Goal: Task Accomplishment & Management: Use online tool/utility

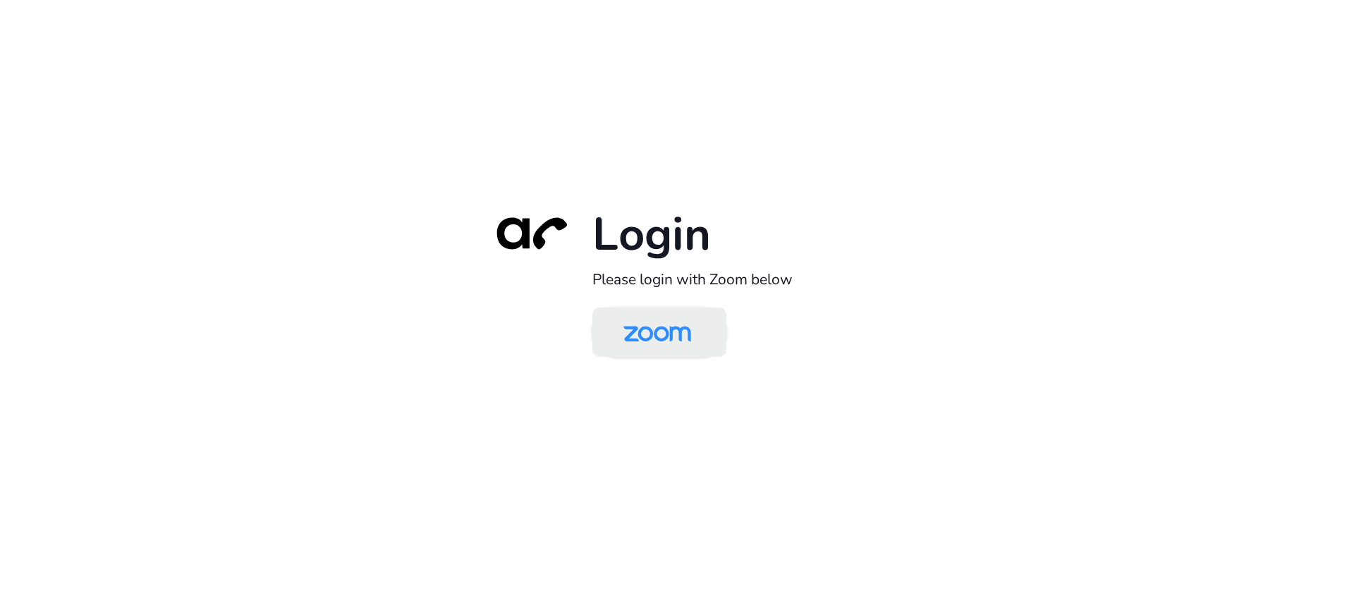
click at [620, 308] on link at bounding box center [660, 332] width 134 height 49
click at [633, 340] on img at bounding box center [657, 333] width 97 height 46
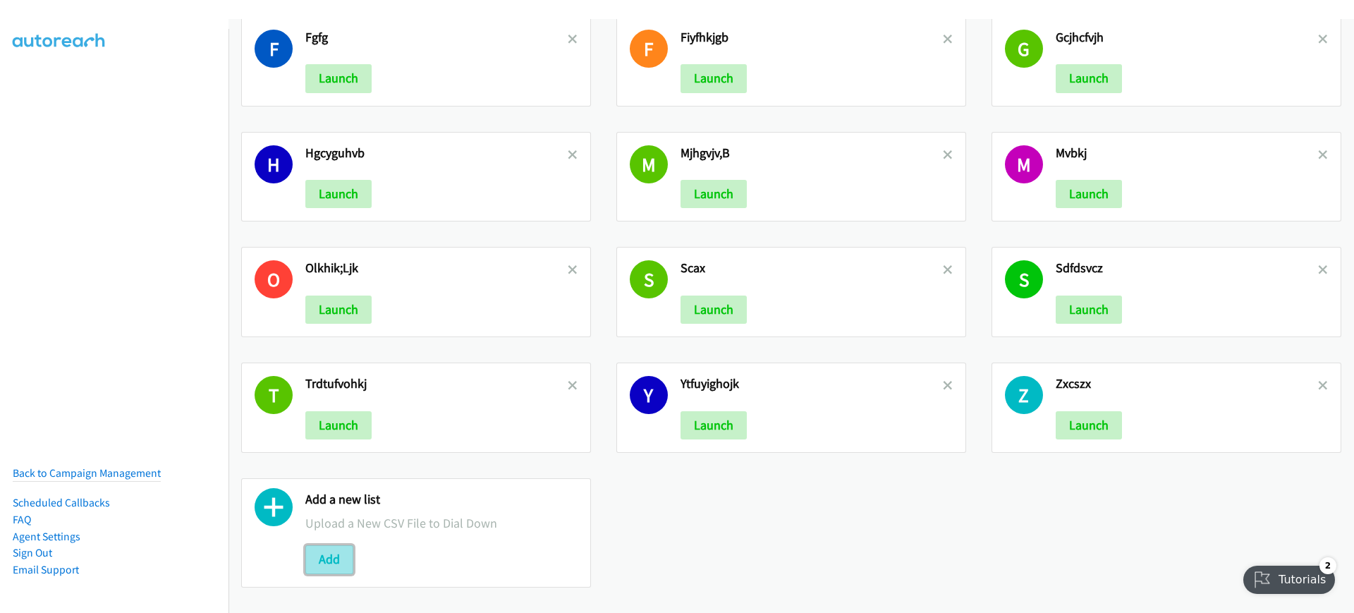
click at [306, 554] on button "Add" at bounding box center [329, 559] width 48 height 28
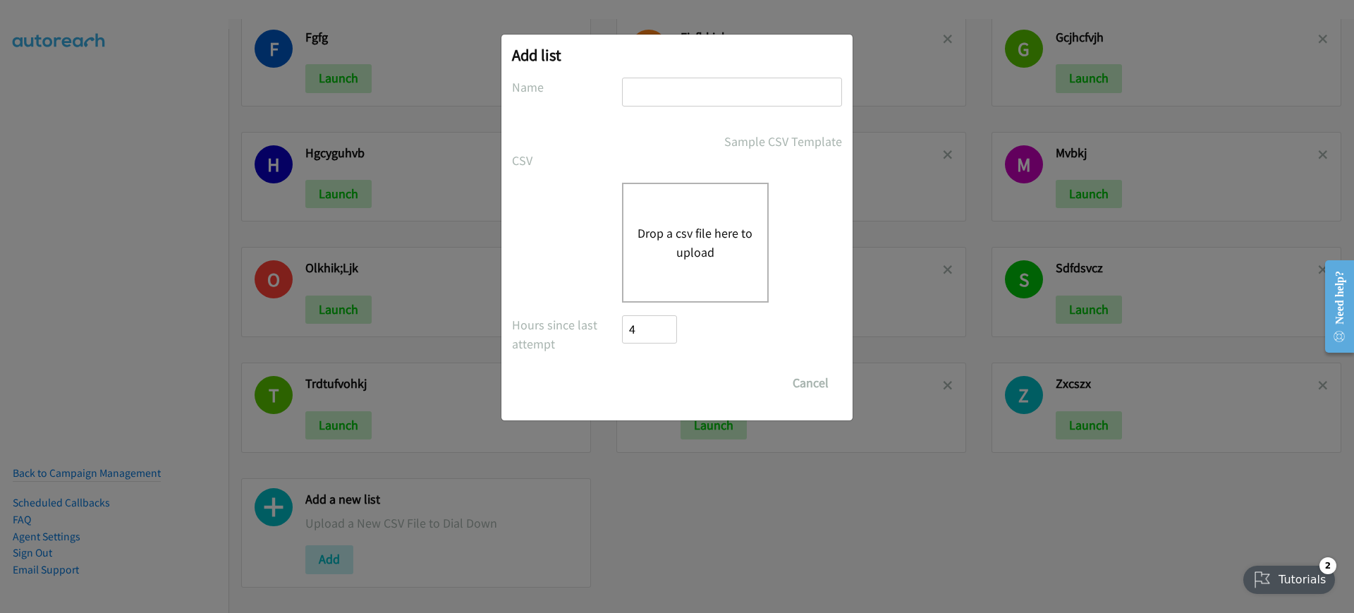
click at [641, 271] on div "Drop a csv file here to upload" at bounding box center [695, 243] width 147 height 120
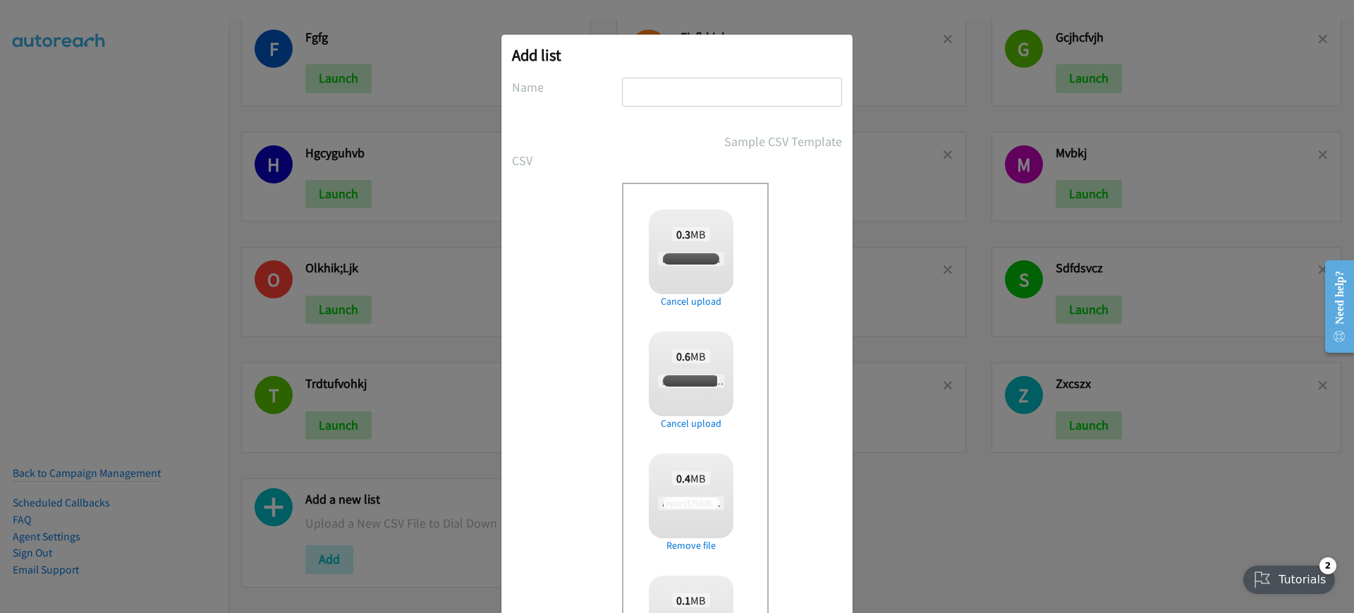
scroll to position [229, 0]
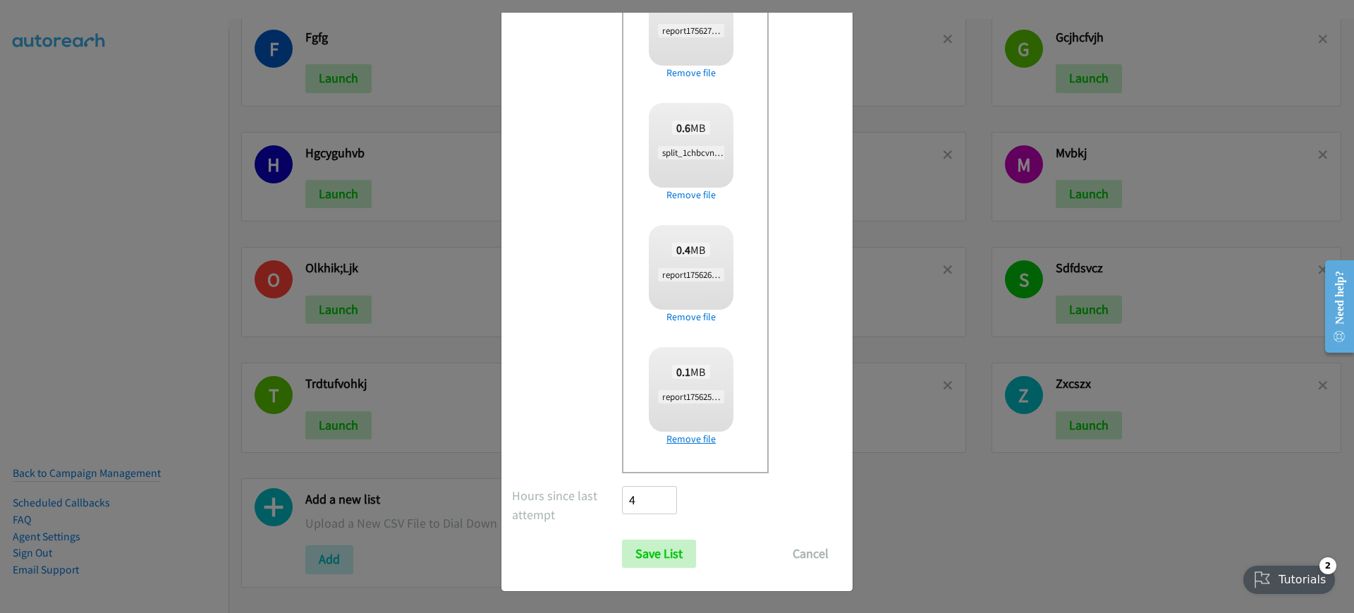
click at [677, 438] on link "Remove file" at bounding box center [691, 439] width 85 height 15
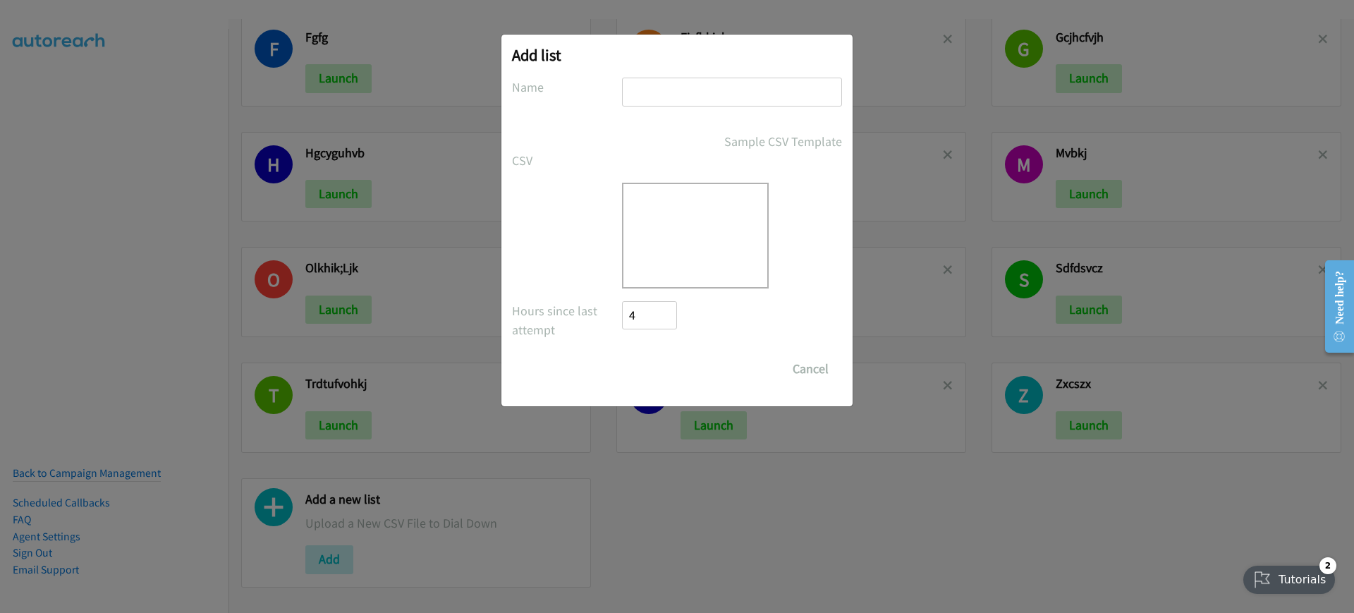
click at [698, 221] on div "Drop a csv file here to upload" at bounding box center [695, 236] width 147 height 106
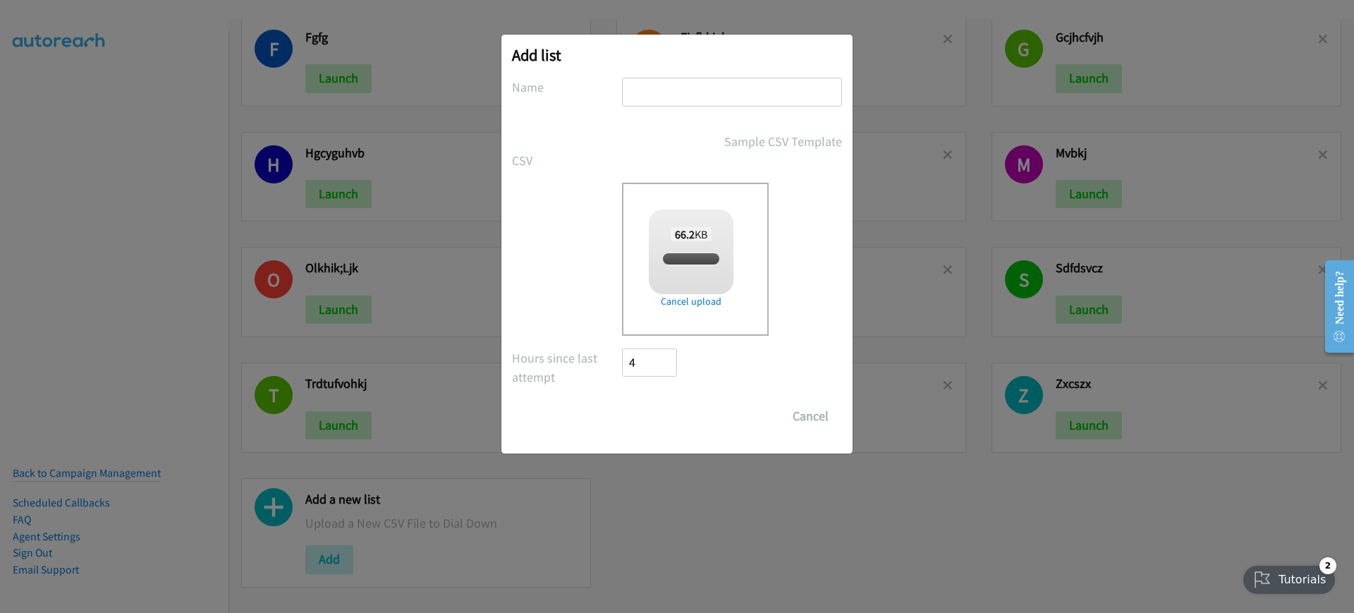
checkbox input "true"
click at [715, 86] on input "text" at bounding box center [732, 92] width 220 height 29
type input "rxctuvyibuonimo"
click at [633, 421] on input "Save List" at bounding box center [659, 416] width 74 height 28
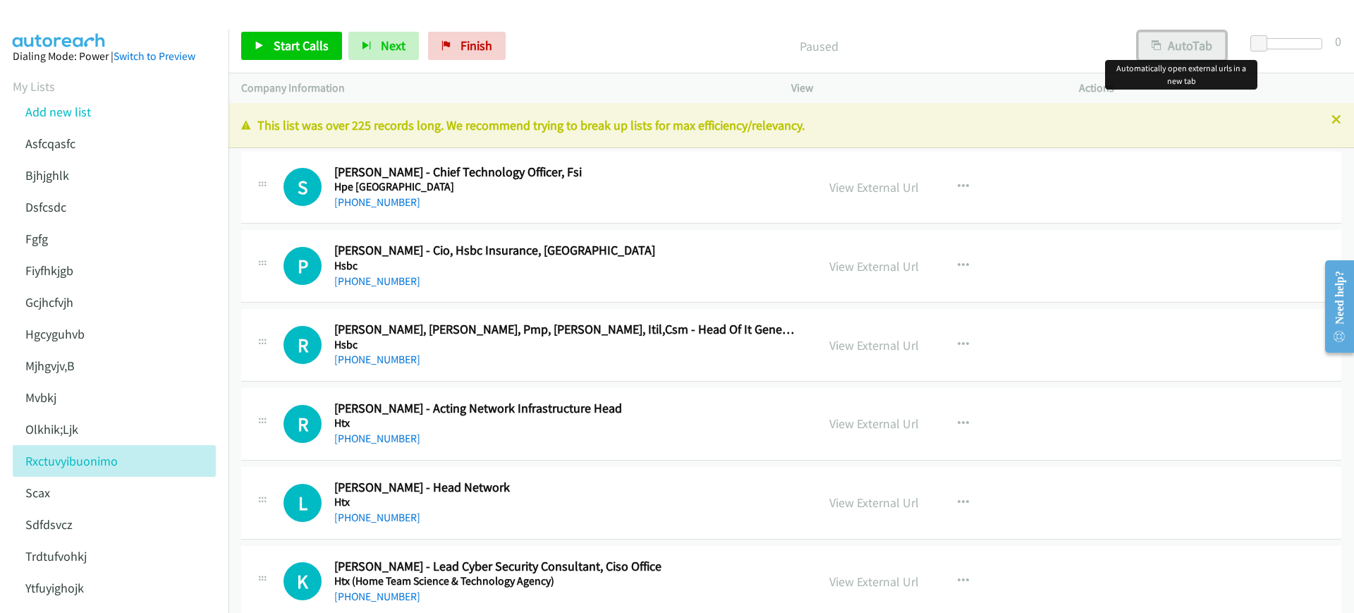
click at [1167, 44] on button "AutoTab" at bounding box center [1182, 46] width 87 height 28
click at [291, 42] on span "Start Calls" at bounding box center [301, 45] width 55 height 16
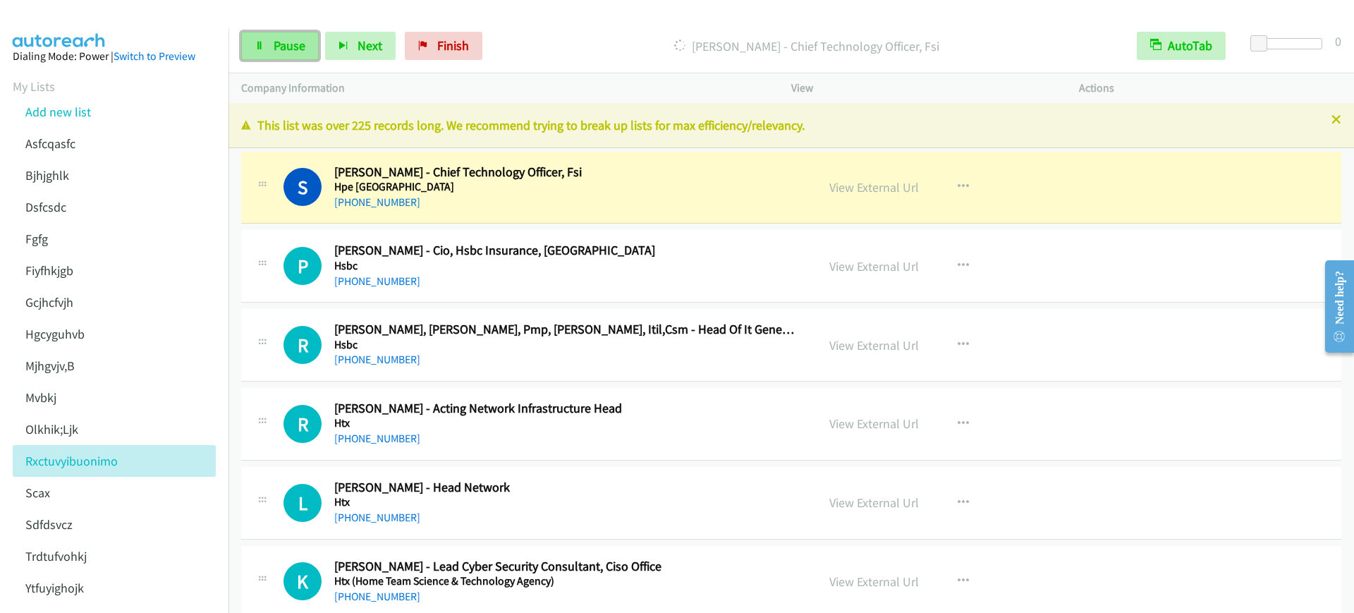
click at [277, 58] on link "Pause" at bounding box center [280, 46] width 78 height 28
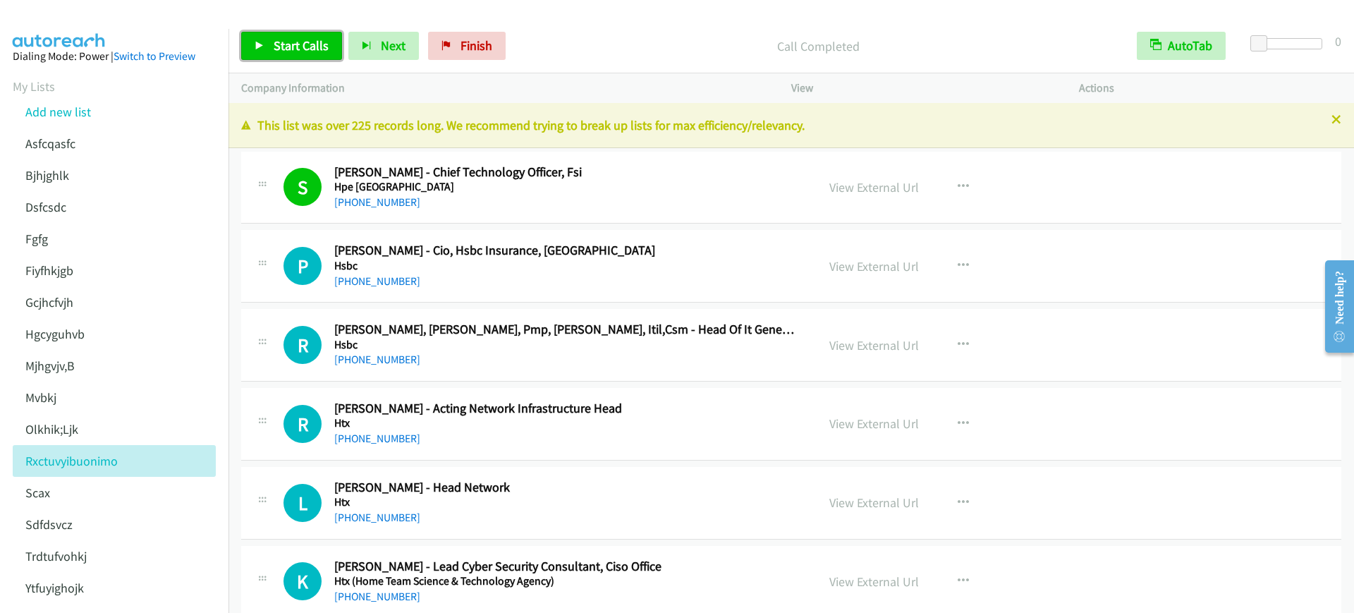
click at [299, 50] on span "Start Calls" at bounding box center [301, 45] width 55 height 16
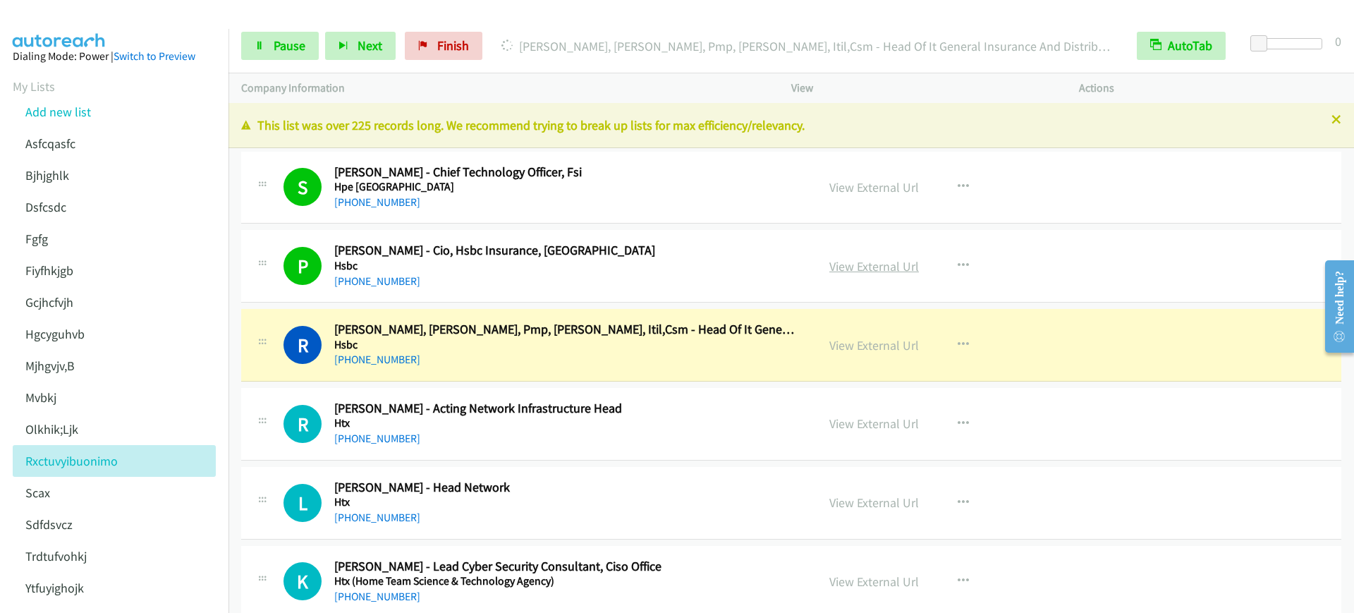
click at [874, 261] on link "View External Url" at bounding box center [875, 266] width 90 height 16
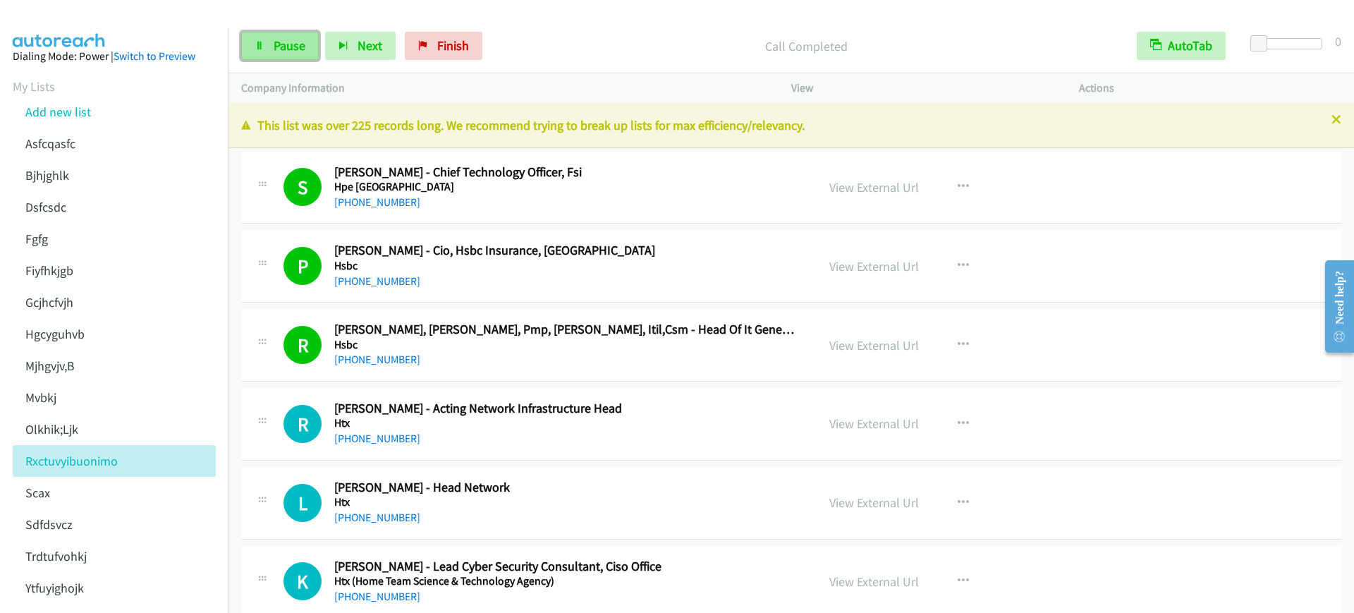
click at [242, 48] on link "Pause" at bounding box center [280, 46] width 78 height 28
click at [626, 369] on div "R Callback Scheduled Ravikumar Sethuraman, Mba, Pmp, Almi, Itil,Csm - Head Of I…" at bounding box center [791, 345] width 1100 height 73
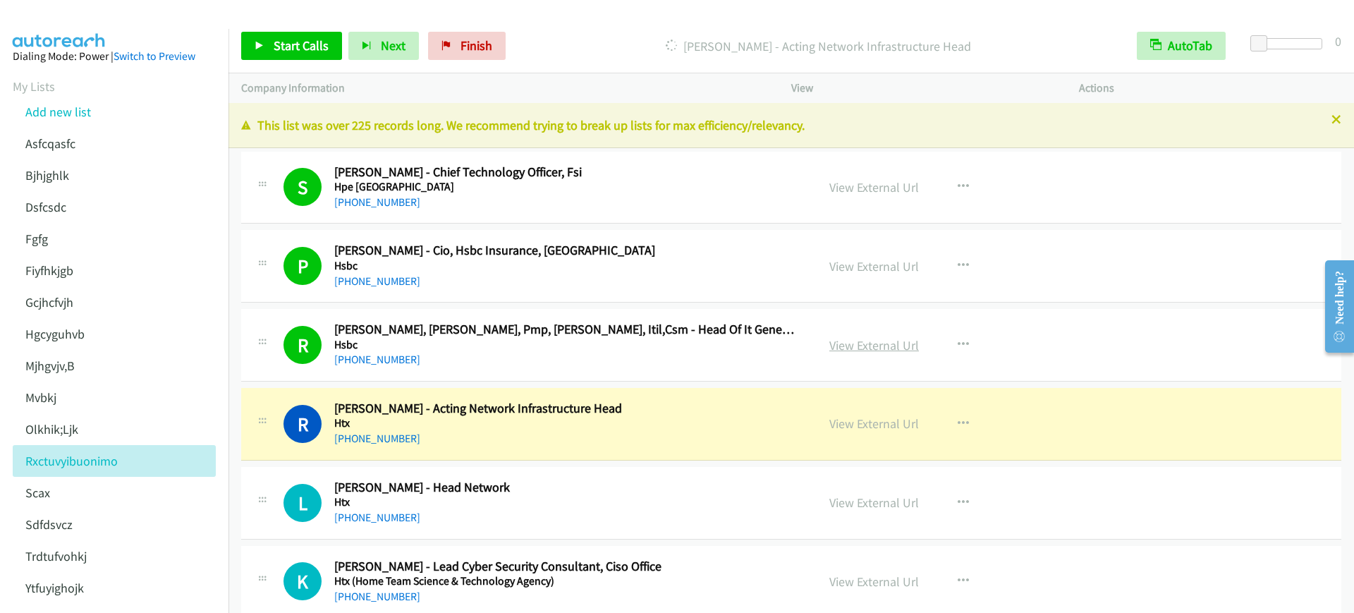
click at [879, 341] on link "View External Url" at bounding box center [875, 345] width 90 height 16
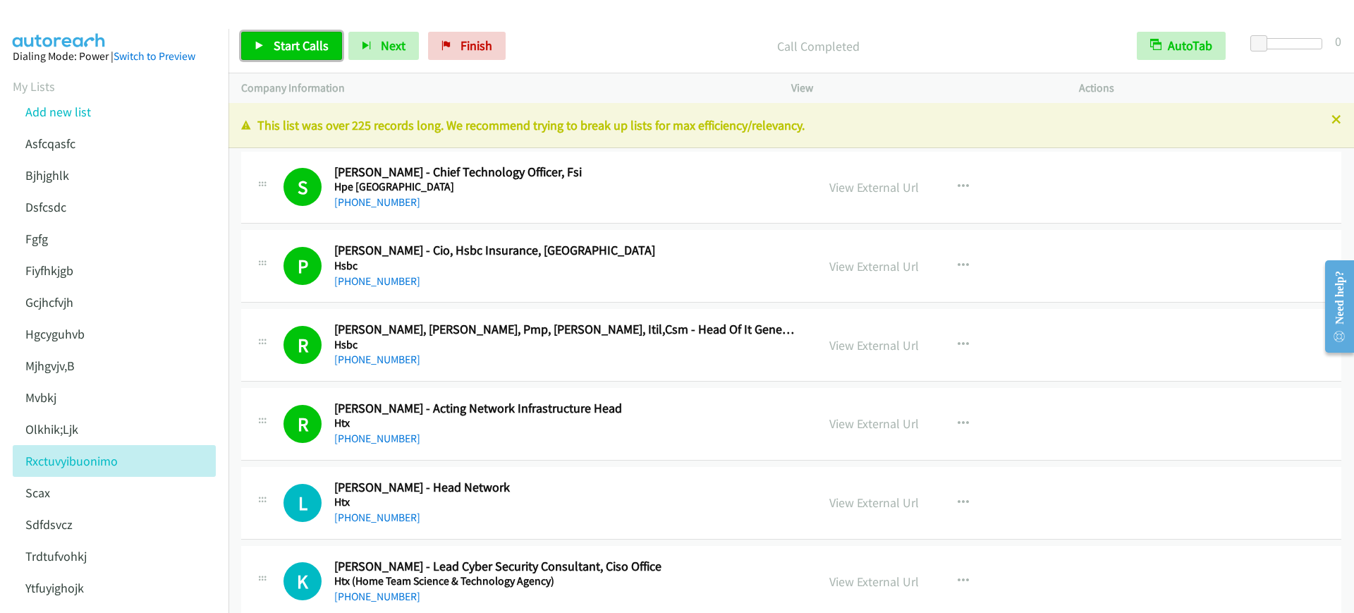
click at [289, 40] on span "Start Calls" at bounding box center [301, 45] width 55 height 16
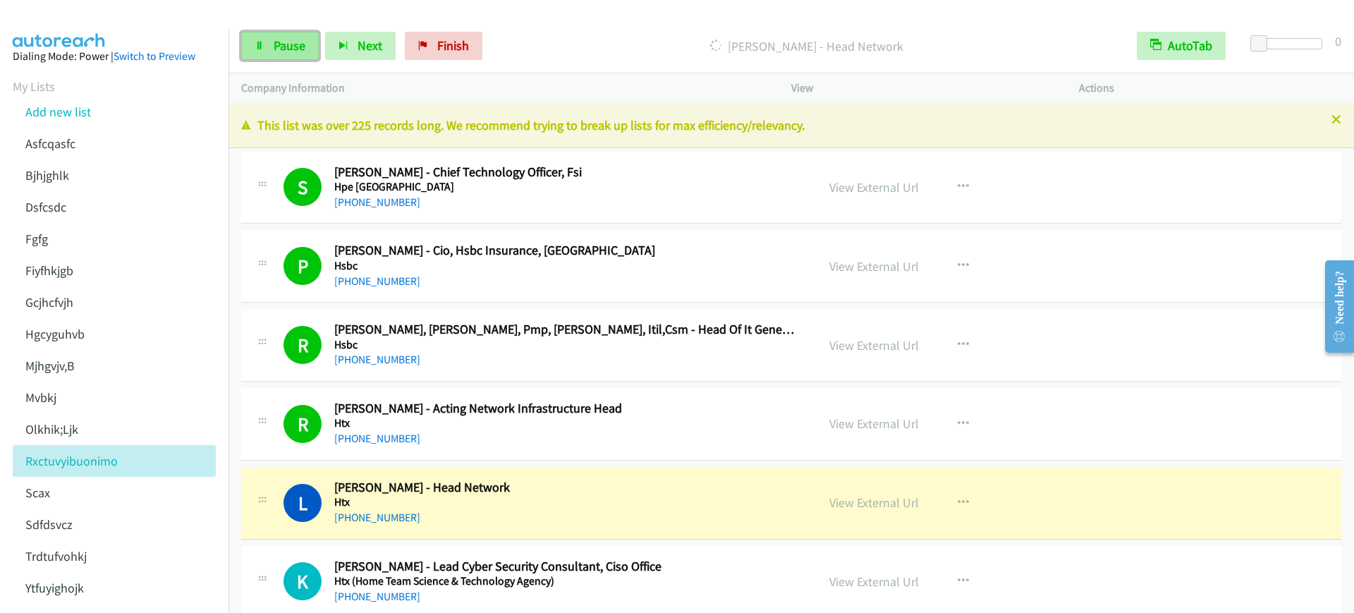
click at [274, 37] on span "Pause" at bounding box center [290, 45] width 32 height 16
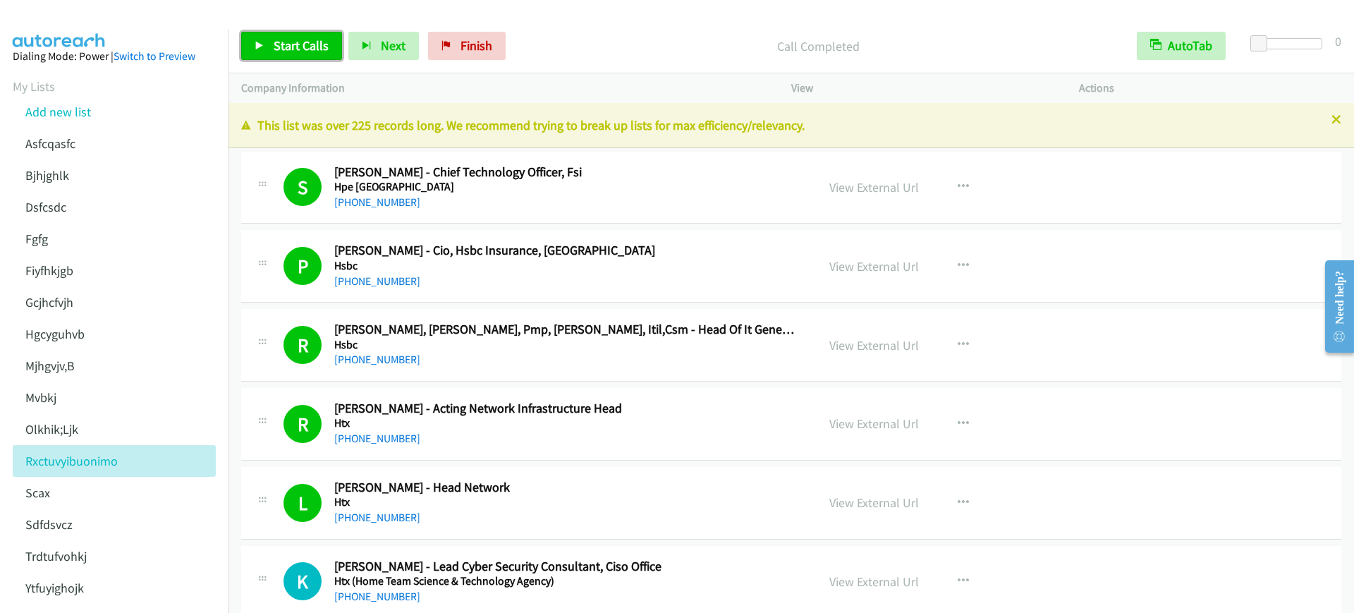
click at [283, 46] on span "Start Calls" at bounding box center [301, 45] width 55 height 16
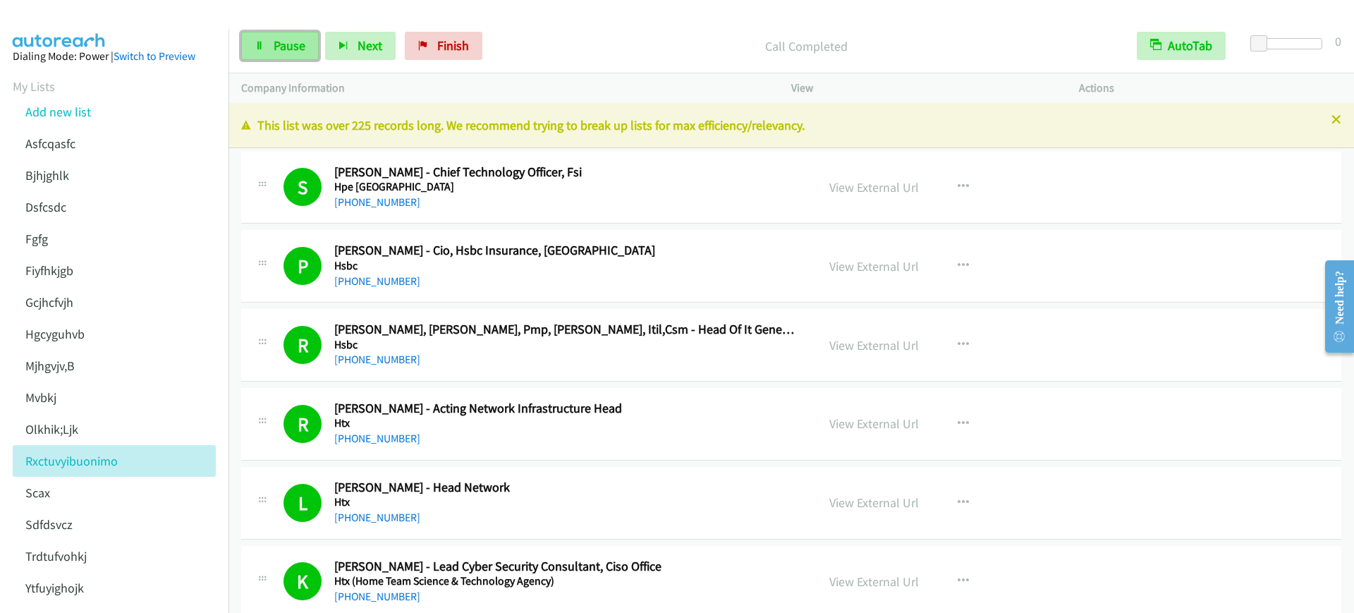
click at [309, 42] on link "Pause" at bounding box center [280, 46] width 78 height 28
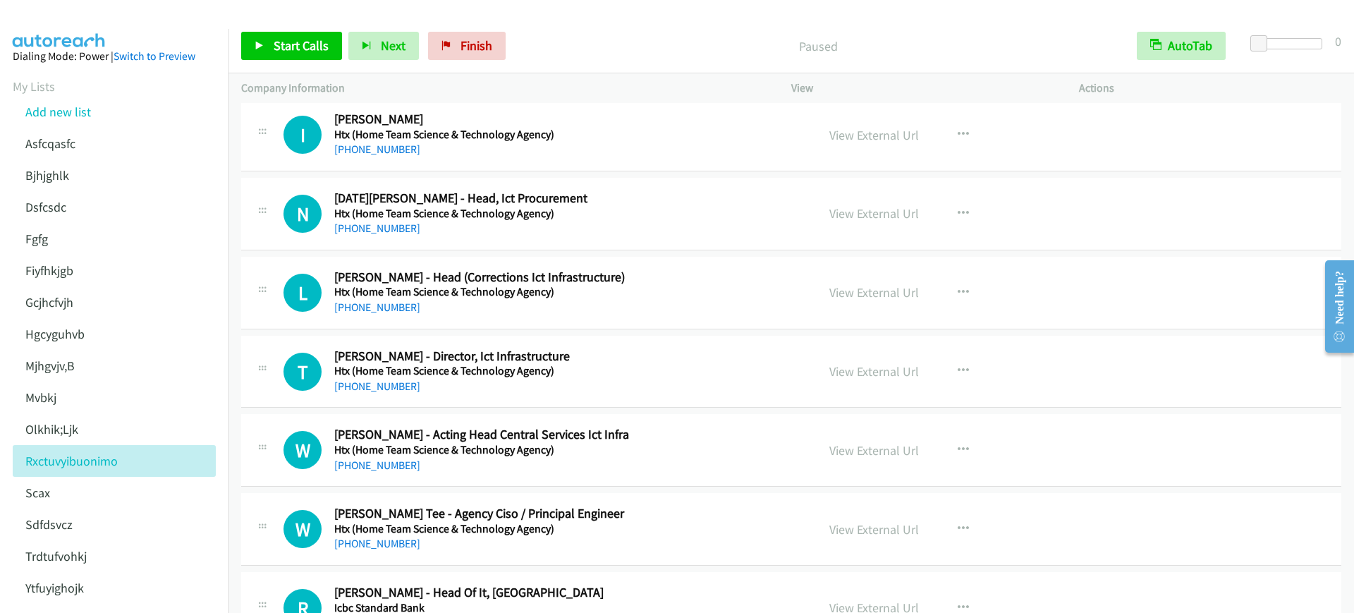
scroll to position [705, 0]
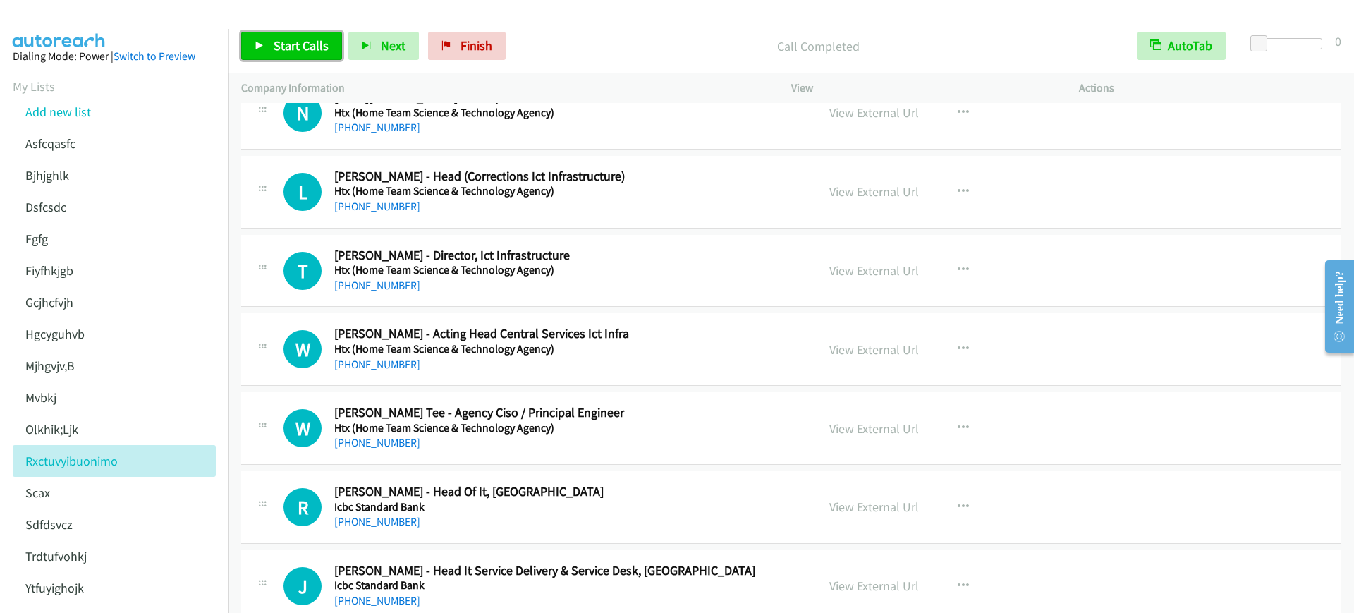
click at [279, 39] on span "Start Calls" at bounding box center [301, 45] width 55 height 16
click at [287, 28] on div "Start Calls Pause Next Finish Dialing Irene Tan - Dy Ciso AutoTab AutoTab 0" at bounding box center [792, 46] width 1126 height 54
click at [289, 44] on span "Pause" at bounding box center [290, 45] width 32 height 16
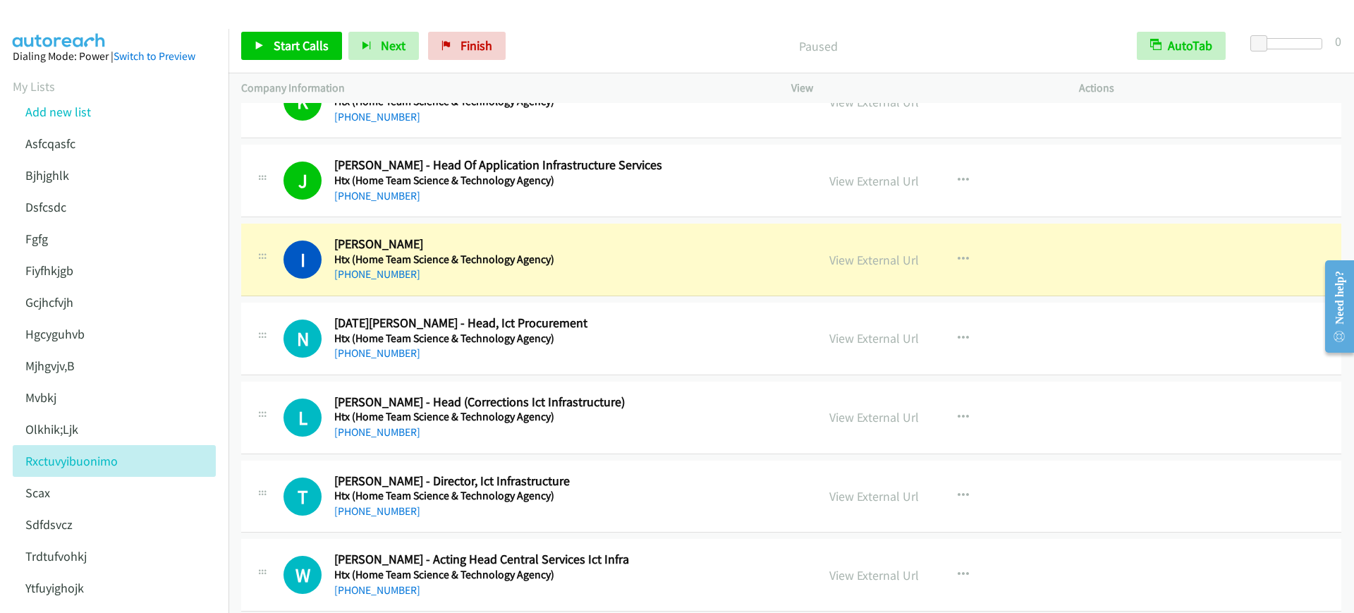
scroll to position [441, 0]
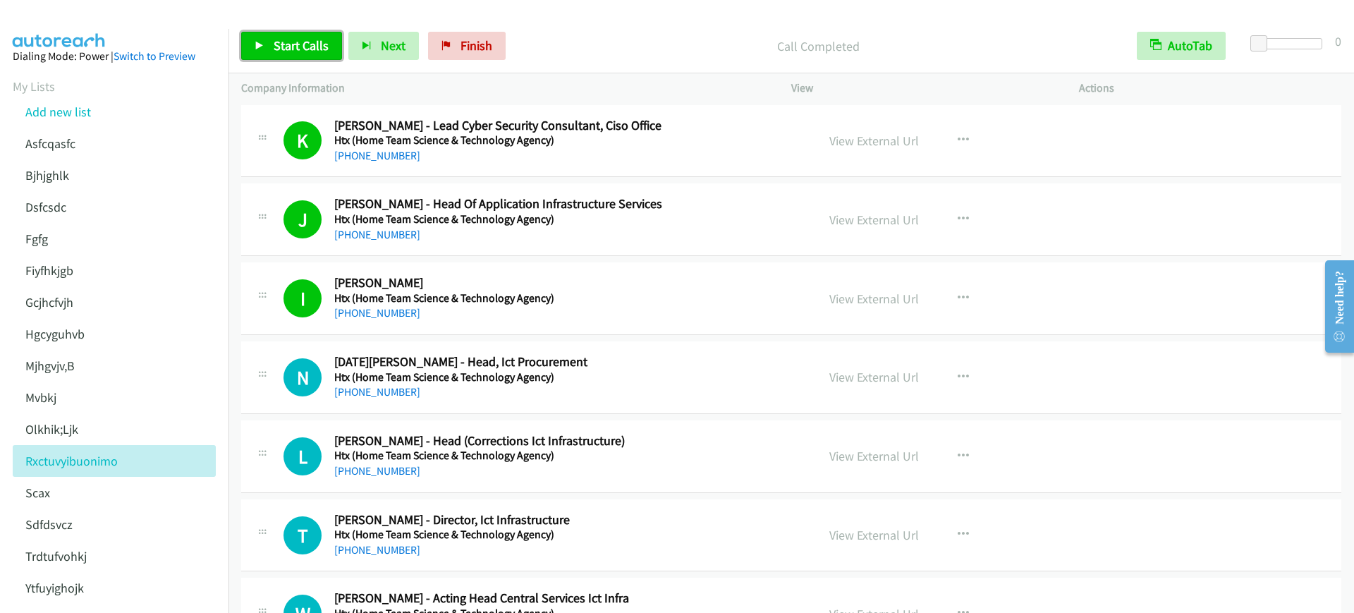
click at [276, 36] on link "Start Calls" at bounding box center [291, 46] width 101 height 28
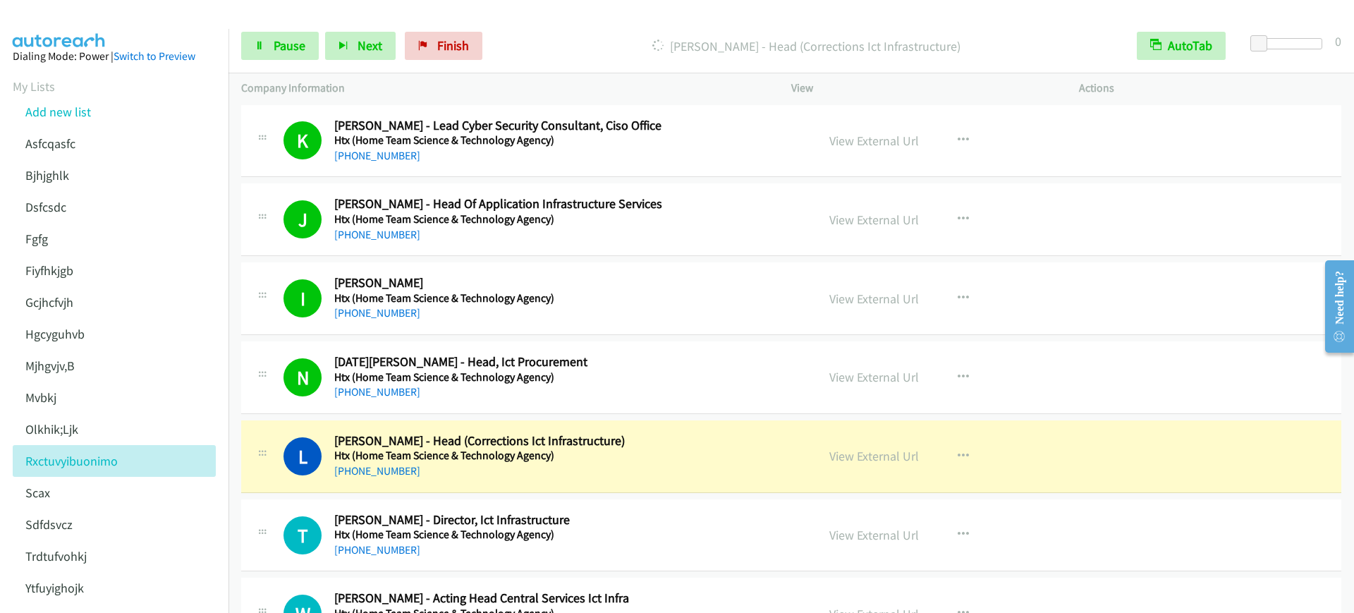
click at [267, 64] on div "Start Calls Pause Next Finish Dialing Leslie Chiang - Head (Corrections Ict Inf…" at bounding box center [792, 46] width 1126 height 54
click at [273, 54] on link "Pause" at bounding box center [280, 46] width 78 height 28
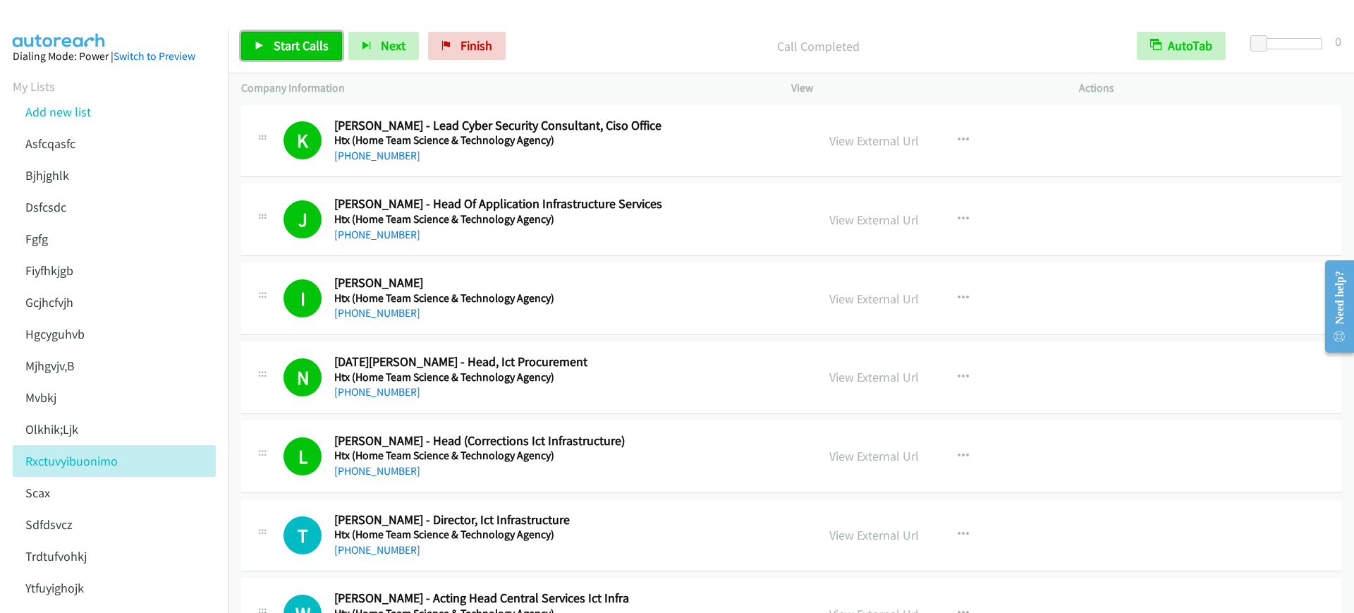
click at [296, 50] on span "Start Calls" at bounding box center [301, 45] width 55 height 16
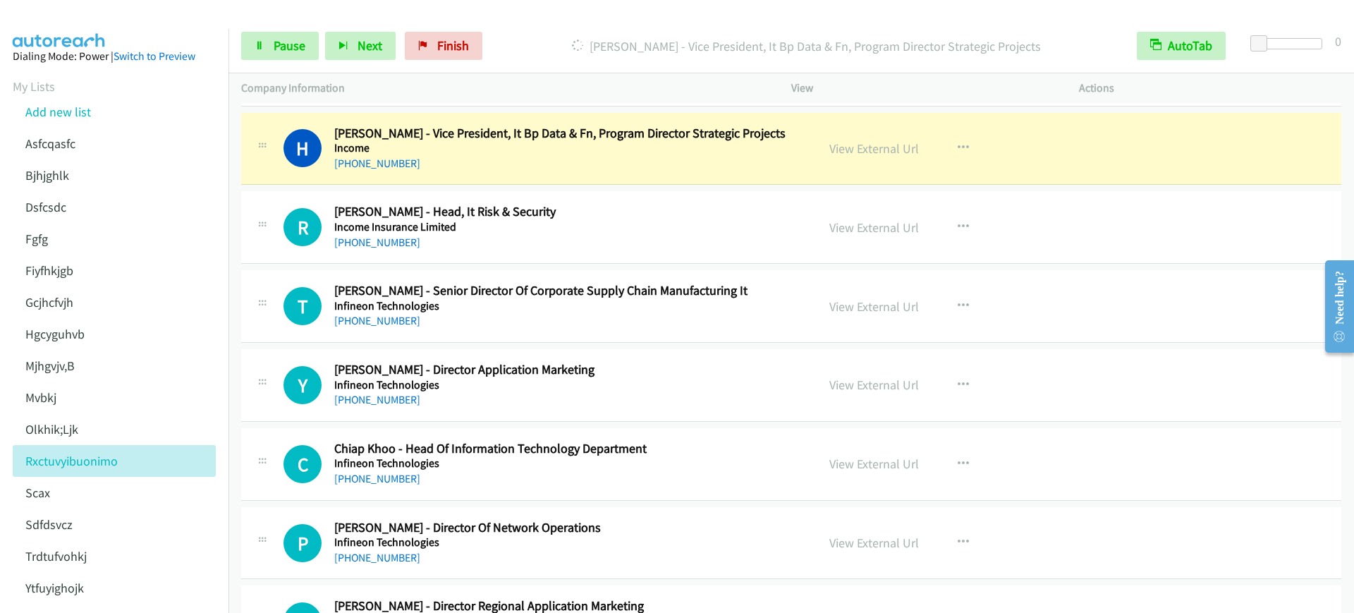
scroll to position [1675, 0]
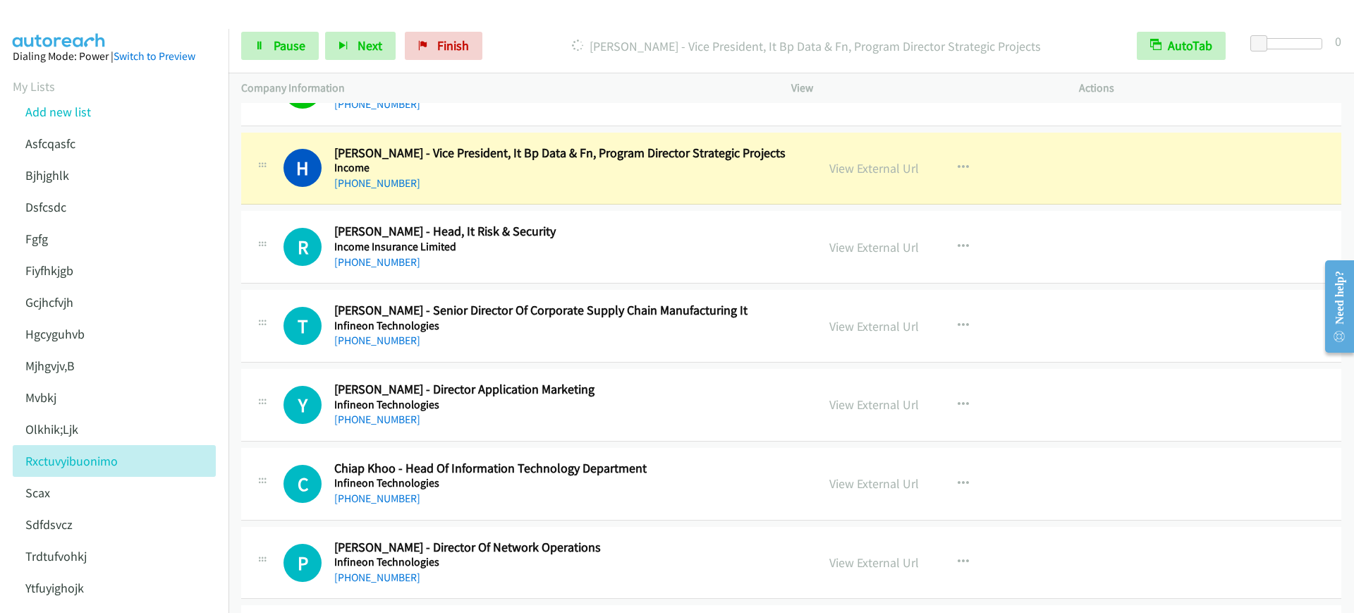
click at [580, 203] on div "H Callback Scheduled Hariram Veramani - Vice President, It Bp Data & Fn, Progra…" at bounding box center [791, 169] width 1100 height 73
drag, startPoint x: 281, startPoint y: 40, endPoint x: 298, endPoint y: 69, distance: 33.5
click at [281, 40] on span "Pause" at bounding box center [290, 45] width 32 height 16
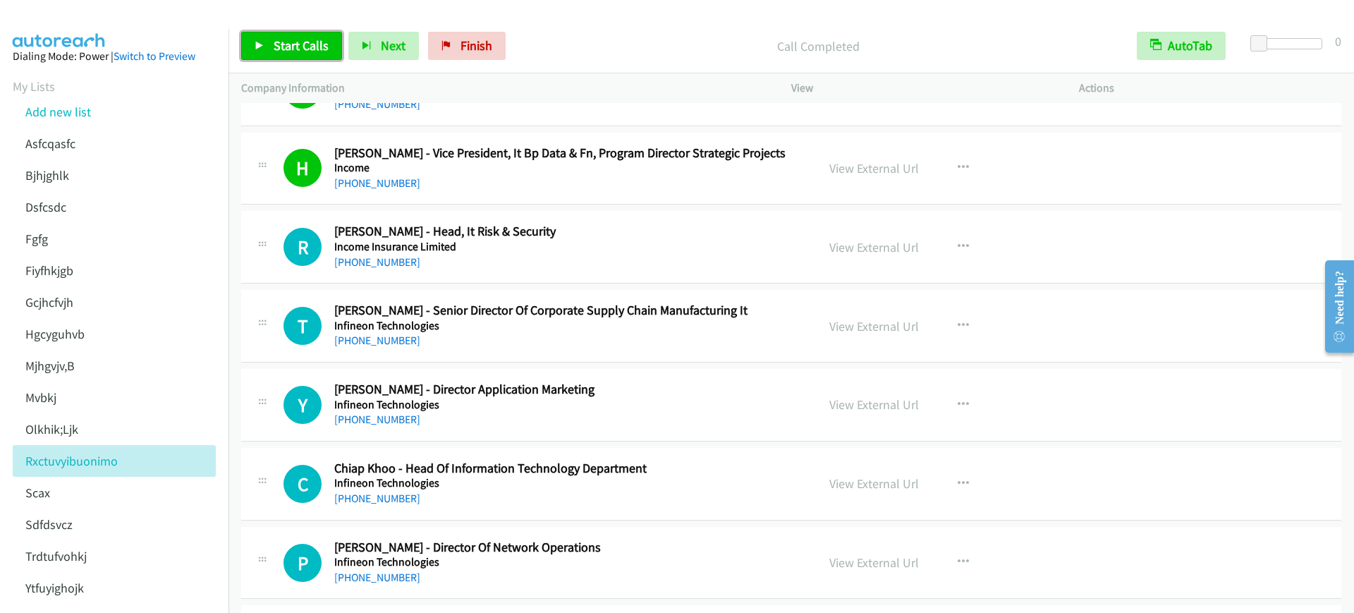
click at [282, 40] on span "Start Calls" at bounding box center [301, 45] width 55 height 16
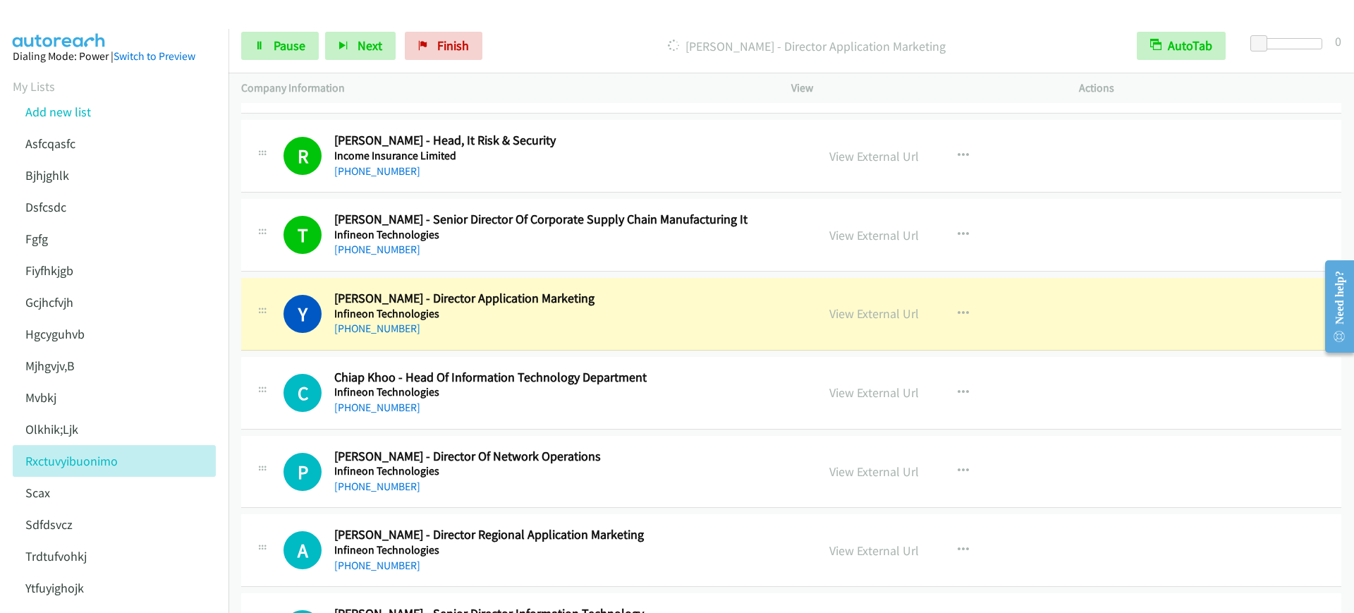
scroll to position [1764, 0]
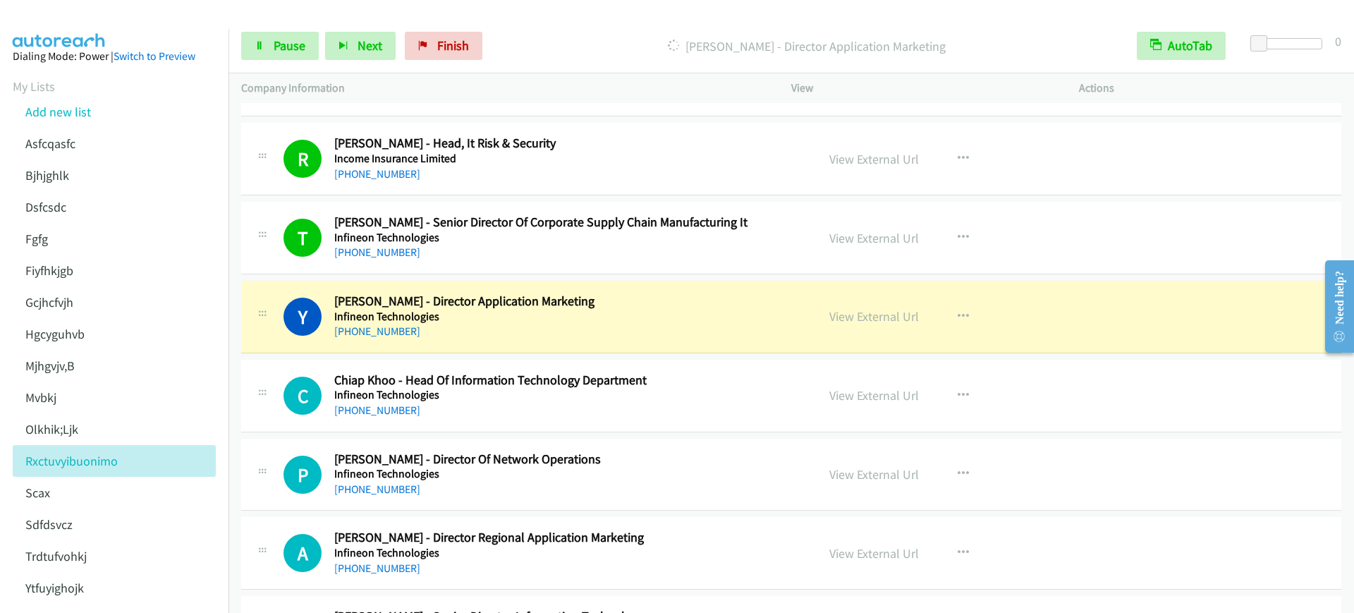
click at [567, 134] on div "R Callback Scheduled Raymond Teo - Head, It Risk & Security Income Insurance Li…" at bounding box center [791, 159] width 1100 height 73
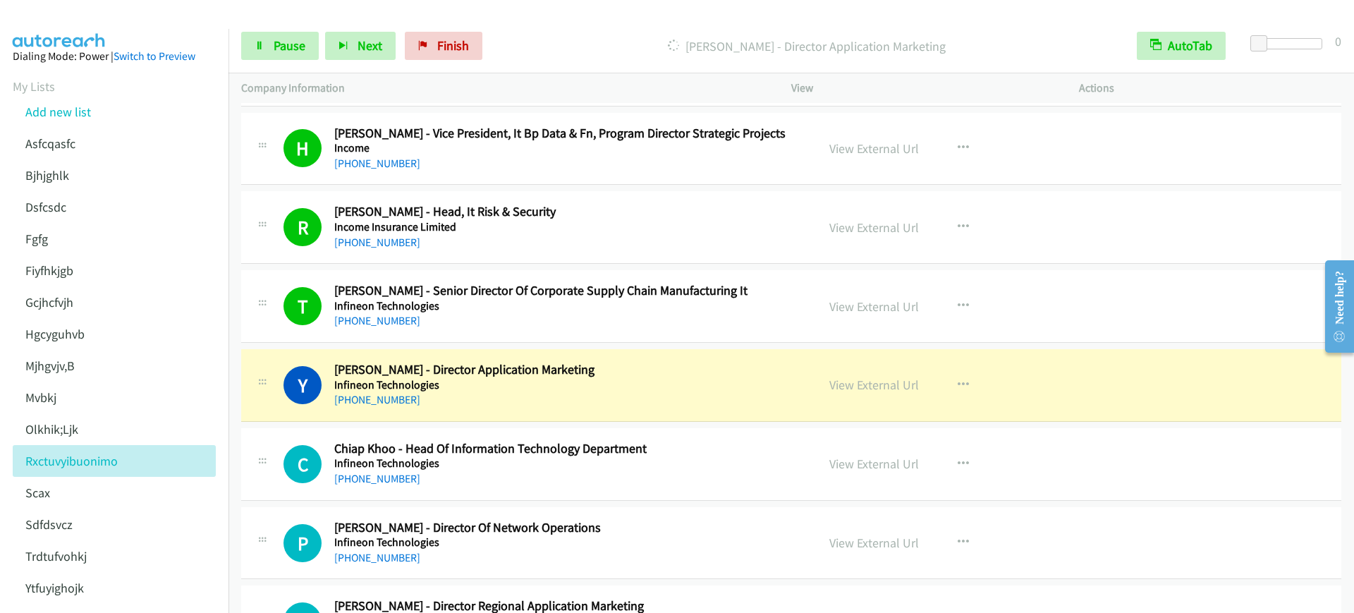
scroll to position [1675, 0]
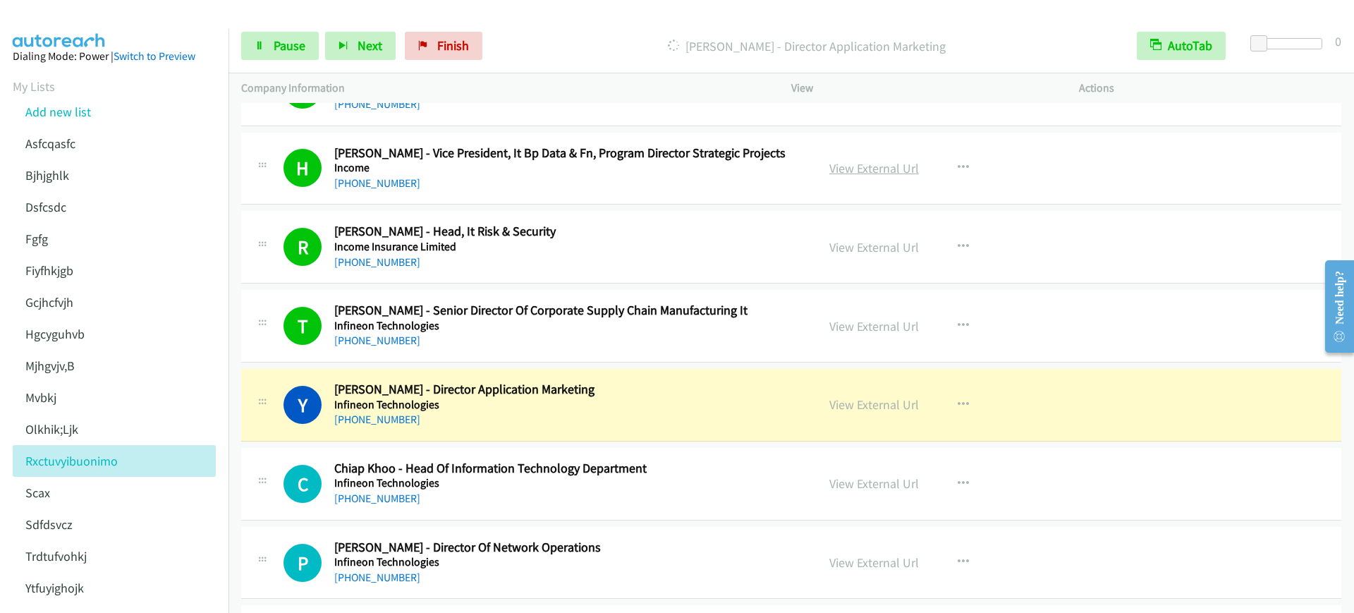
click at [851, 173] on link "View External Url" at bounding box center [875, 168] width 90 height 16
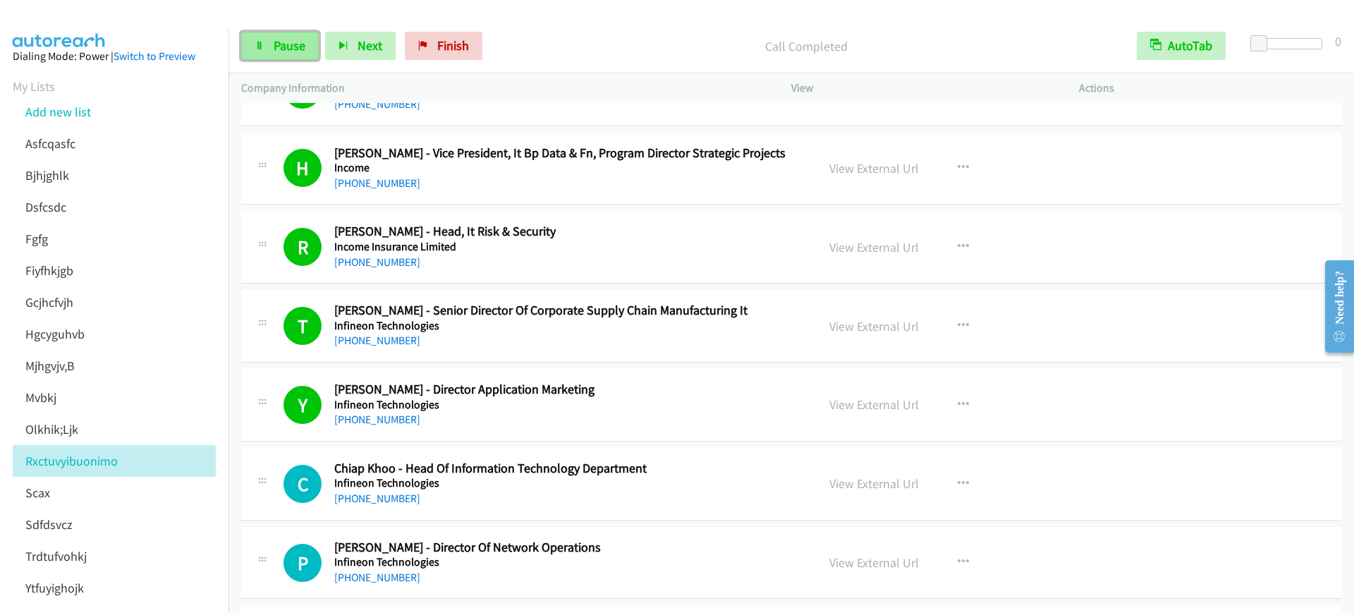
click at [269, 44] on link "Pause" at bounding box center [280, 46] width 78 height 28
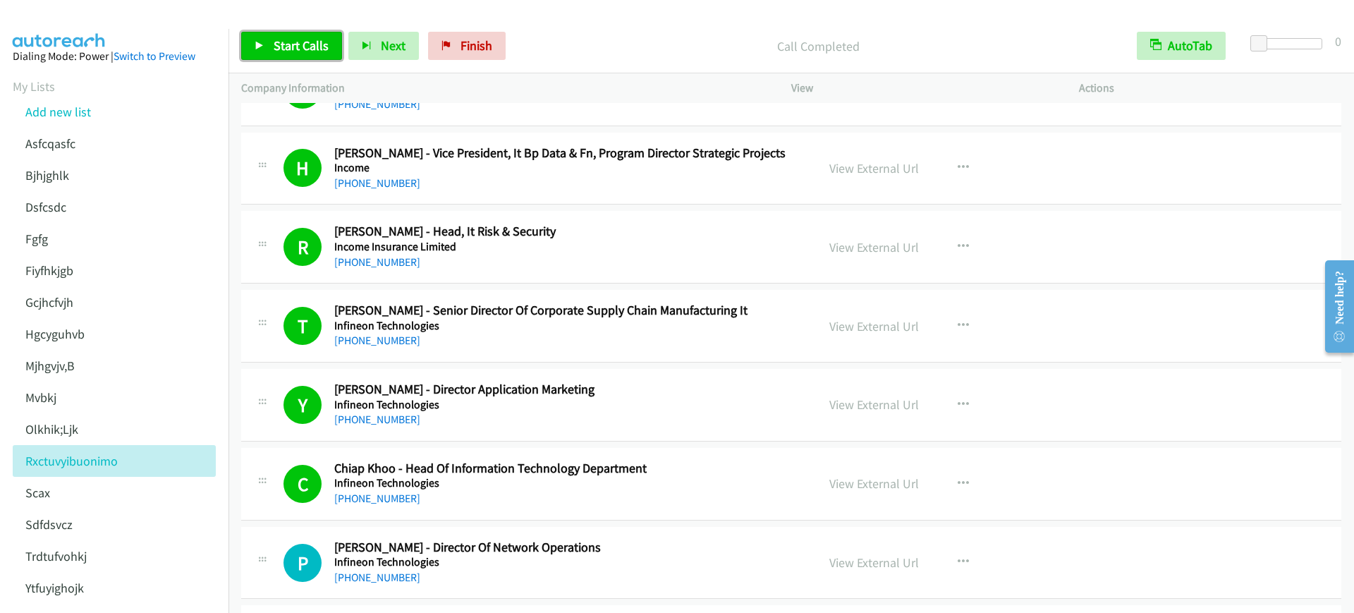
click at [330, 44] on link "Start Calls" at bounding box center [291, 46] width 101 height 28
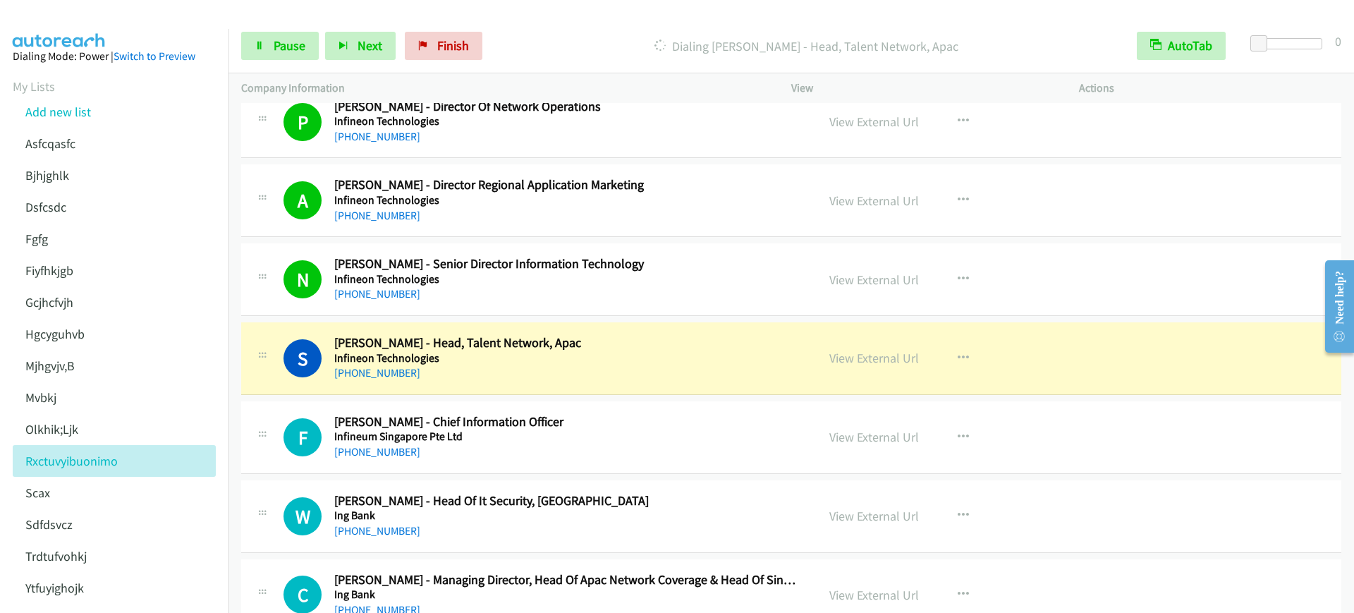
scroll to position [2293, 0]
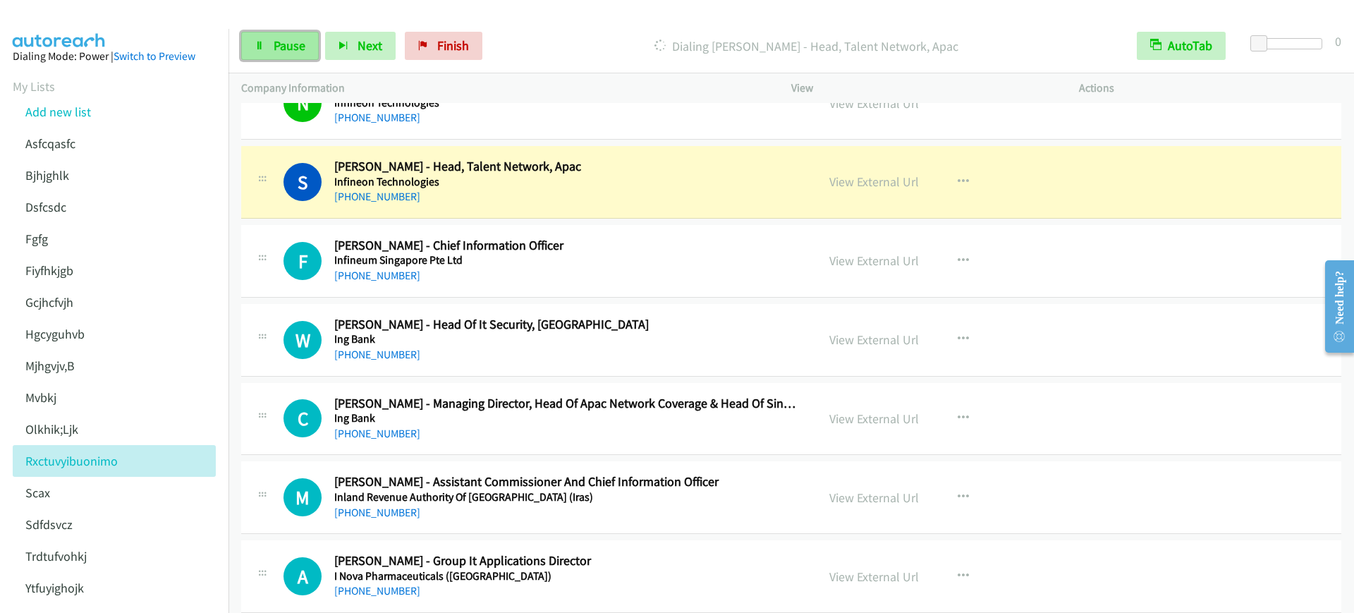
click at [275, 41] on span "Pause" at bounding box center [290, 45] width 32 height 16
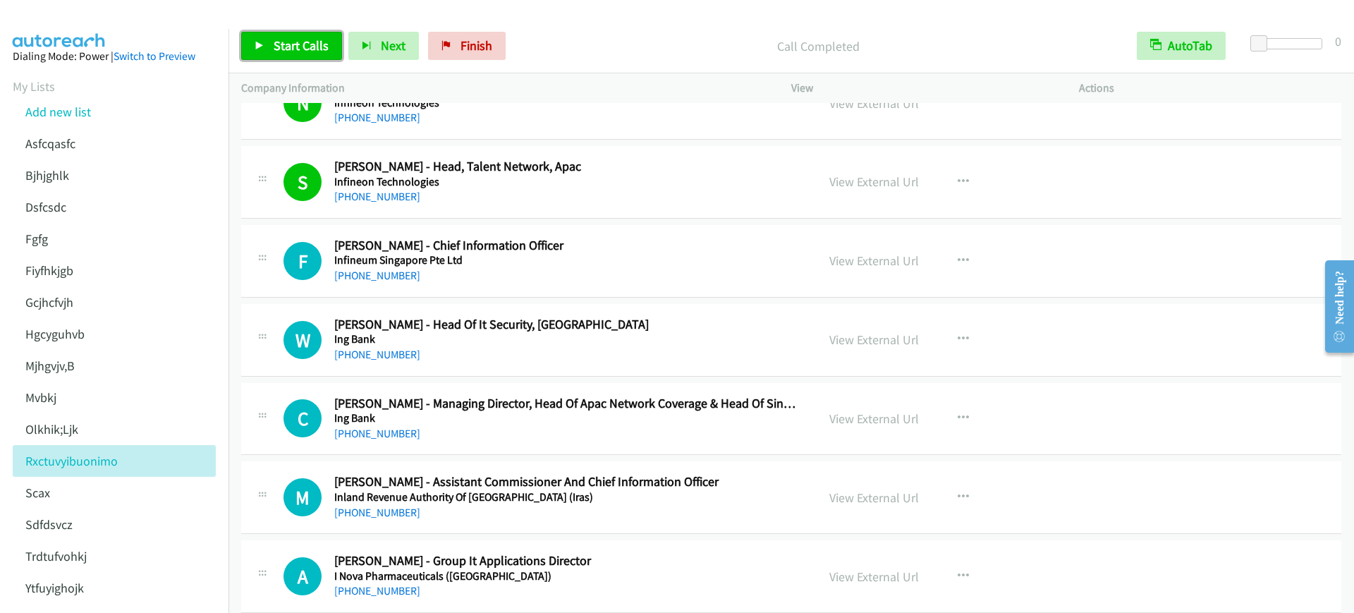
click at [255, 42] on icon at bounding box center [260, 47] width 10 height 10
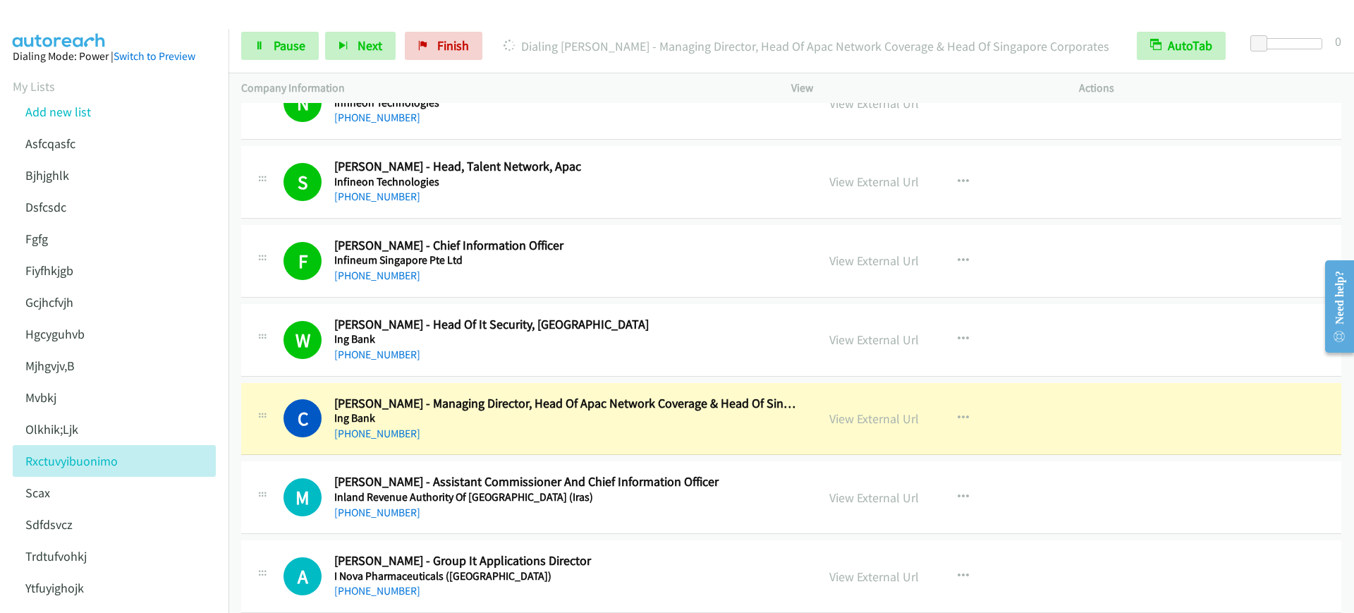
click at [577, 435] on div "+65 8163 8120" at bounding box center [565, 433] width 463 height 17
click at [267, 35] on link "Pause" at bounding box center [280, 46] width 78 height 28
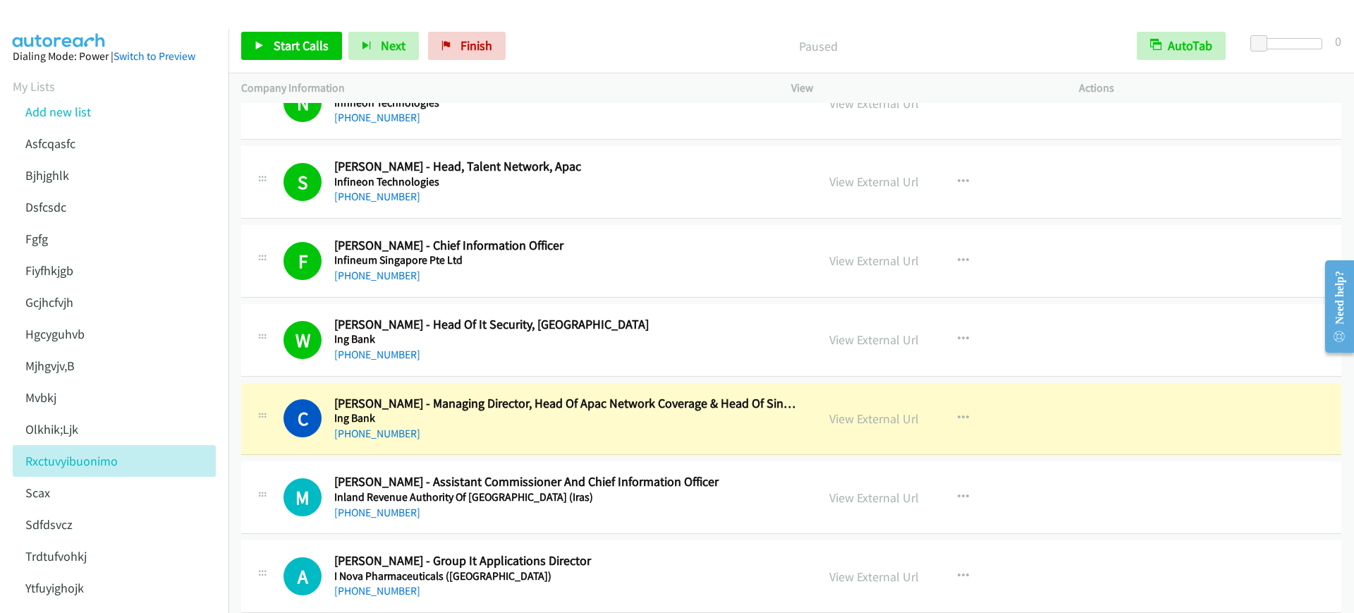
scroll to position [2381, 0]
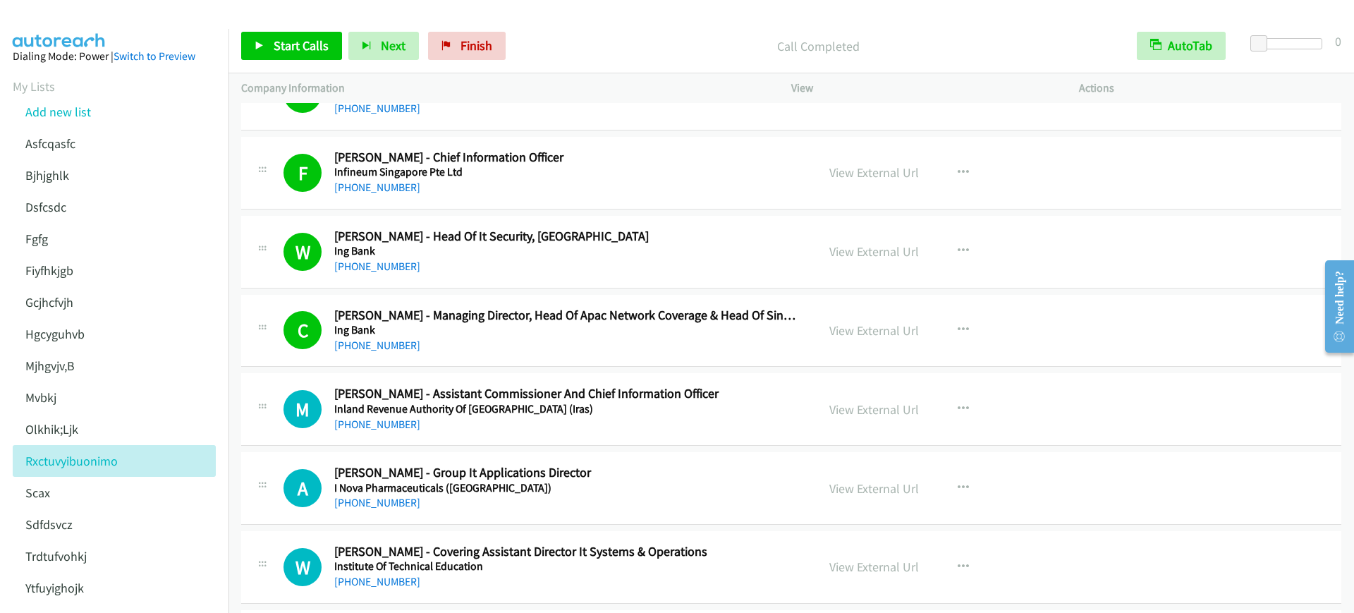
click at [581, 335] on h5 "Ing Bank" at bounding box center [565, 330] width 463 height 14
click at [305, 49] on span "Start Calls" at bounding box center [301, 45] width 55 height 16
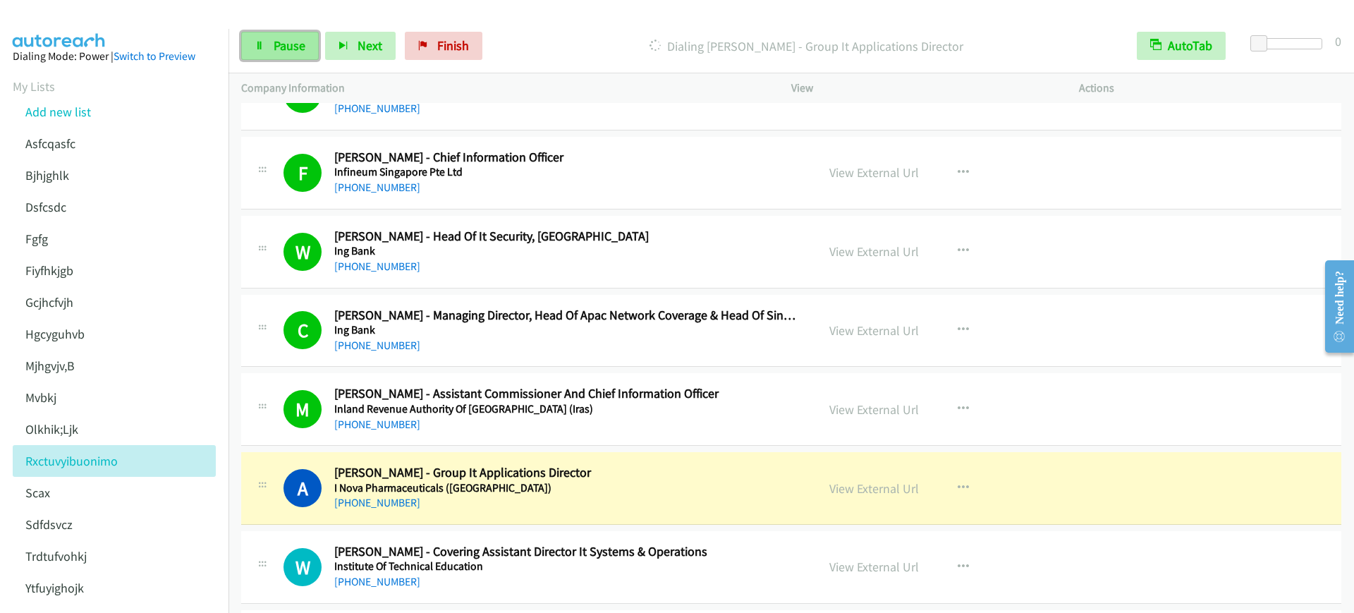
click at [253, 56] on link "Pause" at bounding box center [280, 46] width 78 height 28
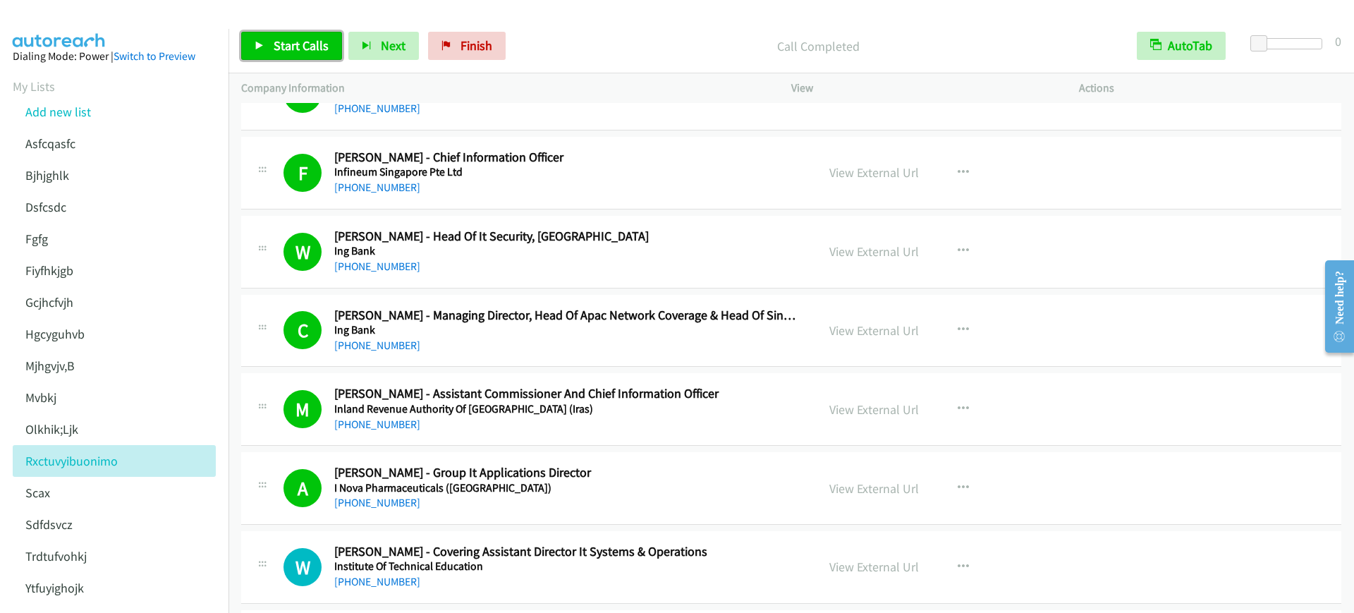
click at [293, 49] on span "Start Calls" at bounding box center [301, 45] width 55 height 16
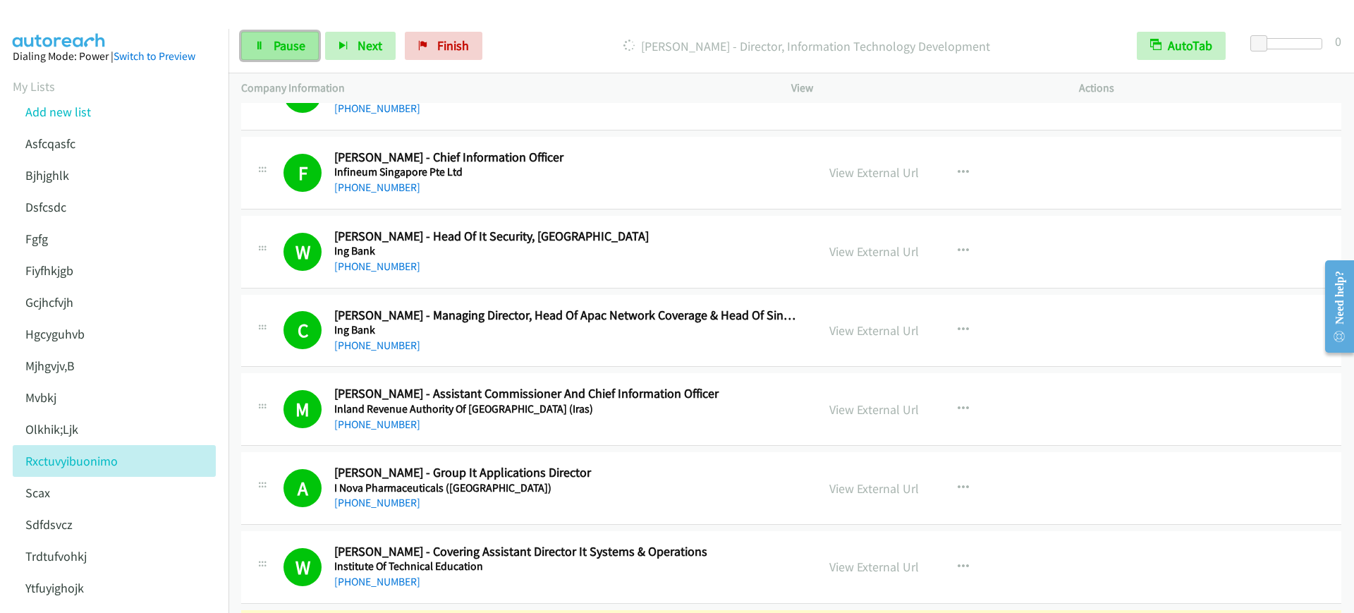
click at [307, 47] on link "Pause" at bounding box center [280, 46] width 78 height 28
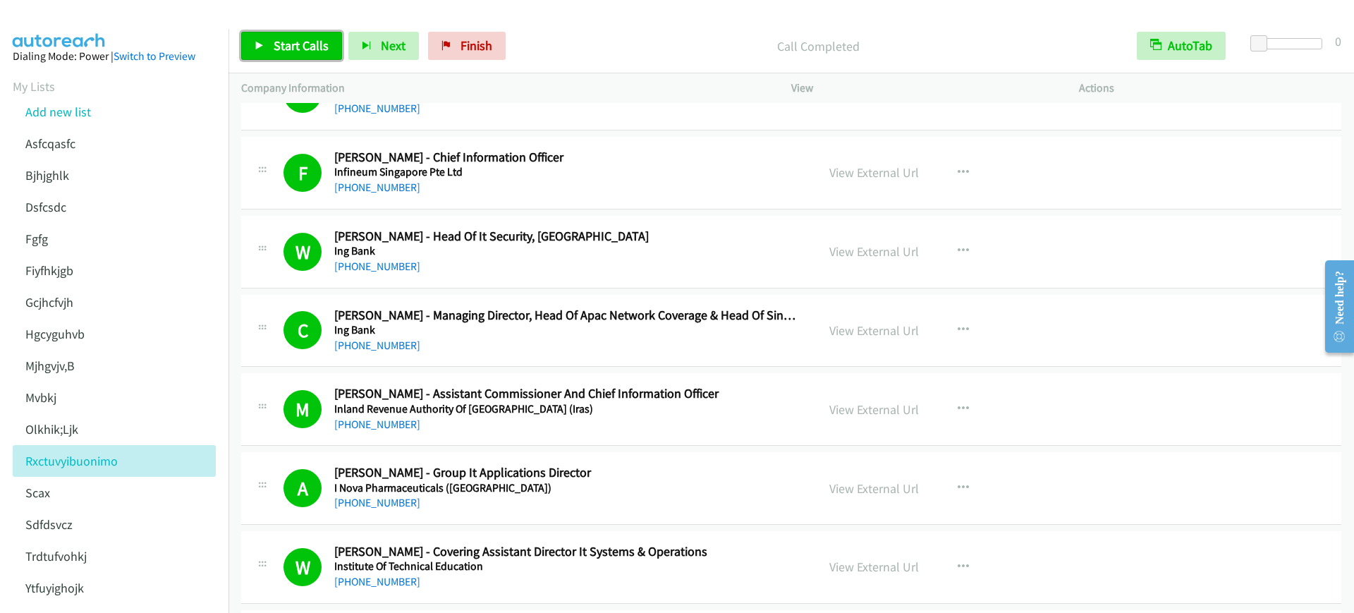
click at [281, 45] on span "Start Calls" at bounding box center [301, 45] width 55 height 16
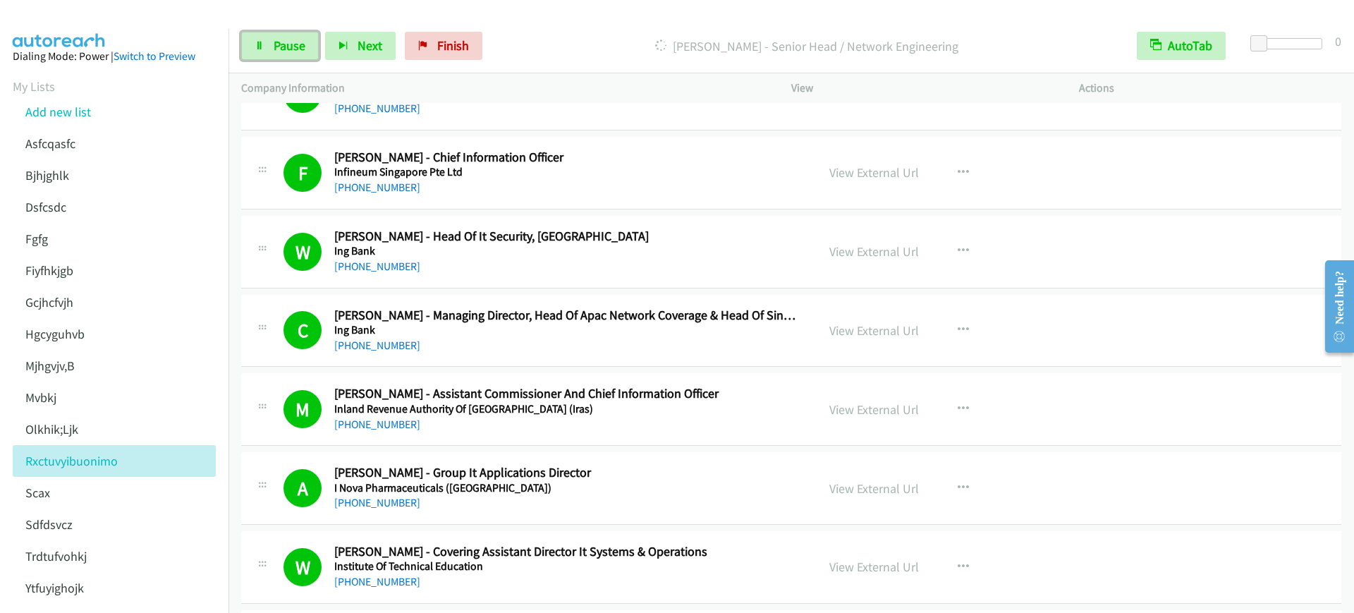
drag, startPoint x: 298, startPoint y: 53, endPoint x: 309, endPoint y: 75, distance: 25.2
click at [298, 53] on span "Pause" at bounding box center [290, 45] width 32 height 16
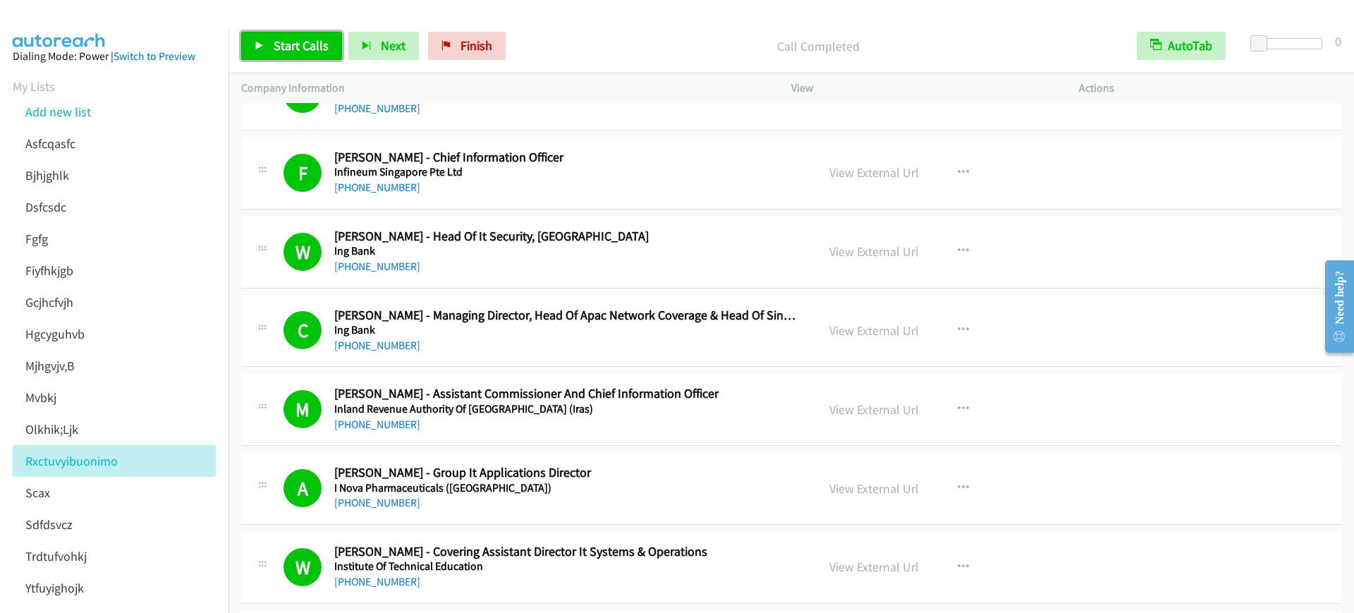
click at [270, 49] on link "Start Calls" at bounding box center [291, 46] width 101 height 28
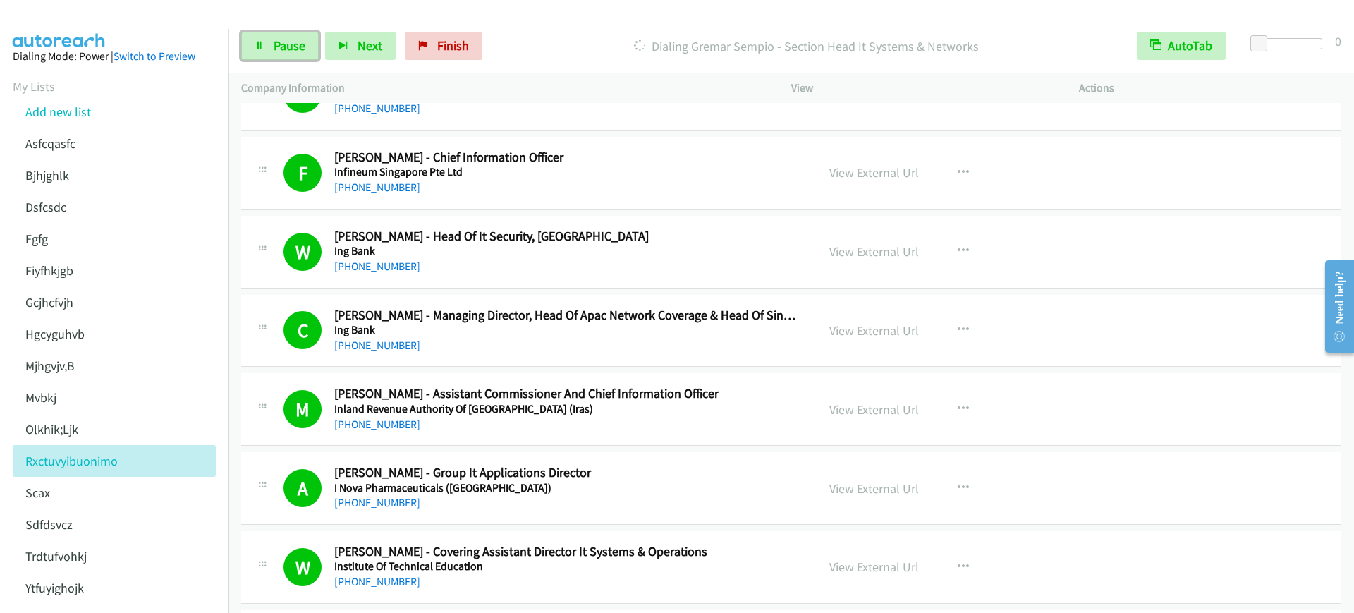
drag, startPoint x: 281, startPoint y: 48, endPoint x: 298, endPoint y: 84, distance: 39.8
click at [281, 49] on span "Pause" at bounding box center [290, 45] width 32 height 16
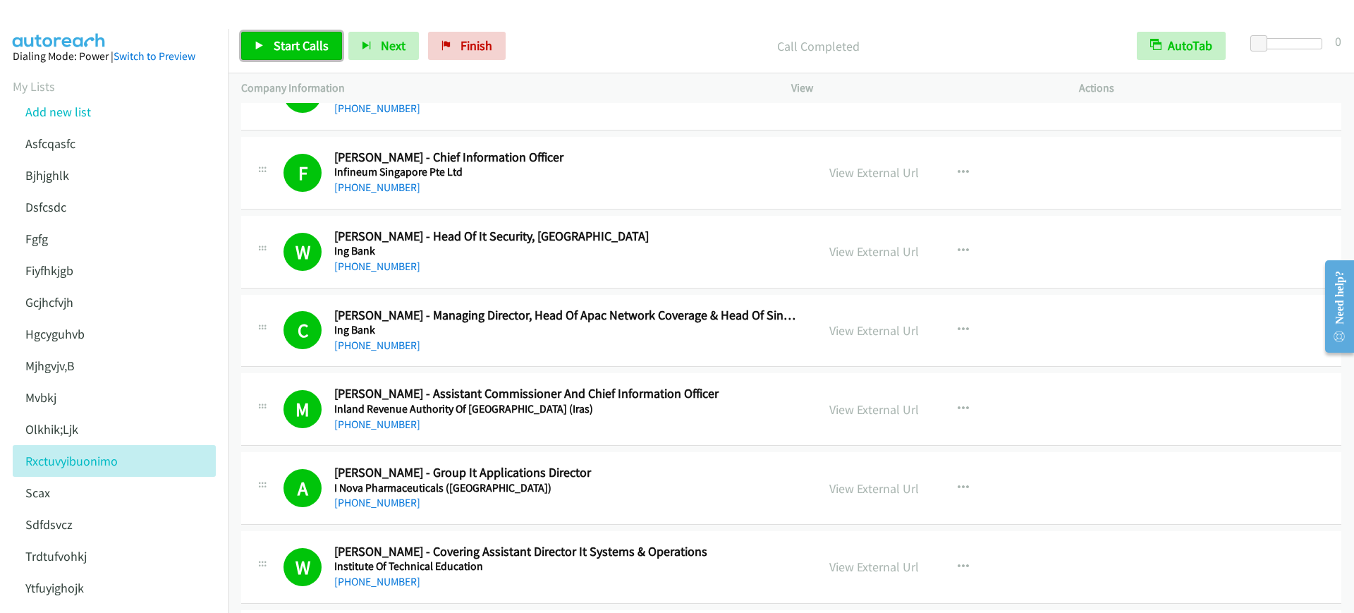
click at [265, 35] on link "Start Calls" at bounding box center [291, 46] width 101 height 28
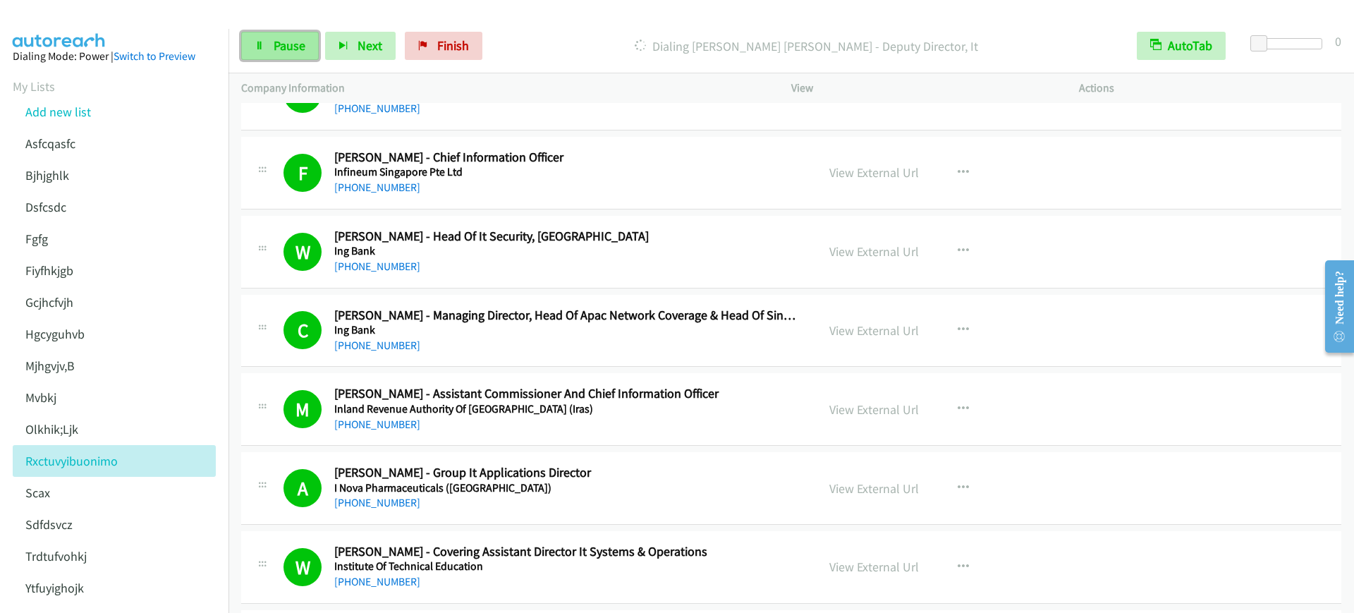
click at [289, 52] on span "Pause" at bounding box center [290, 45] width 32 height 16
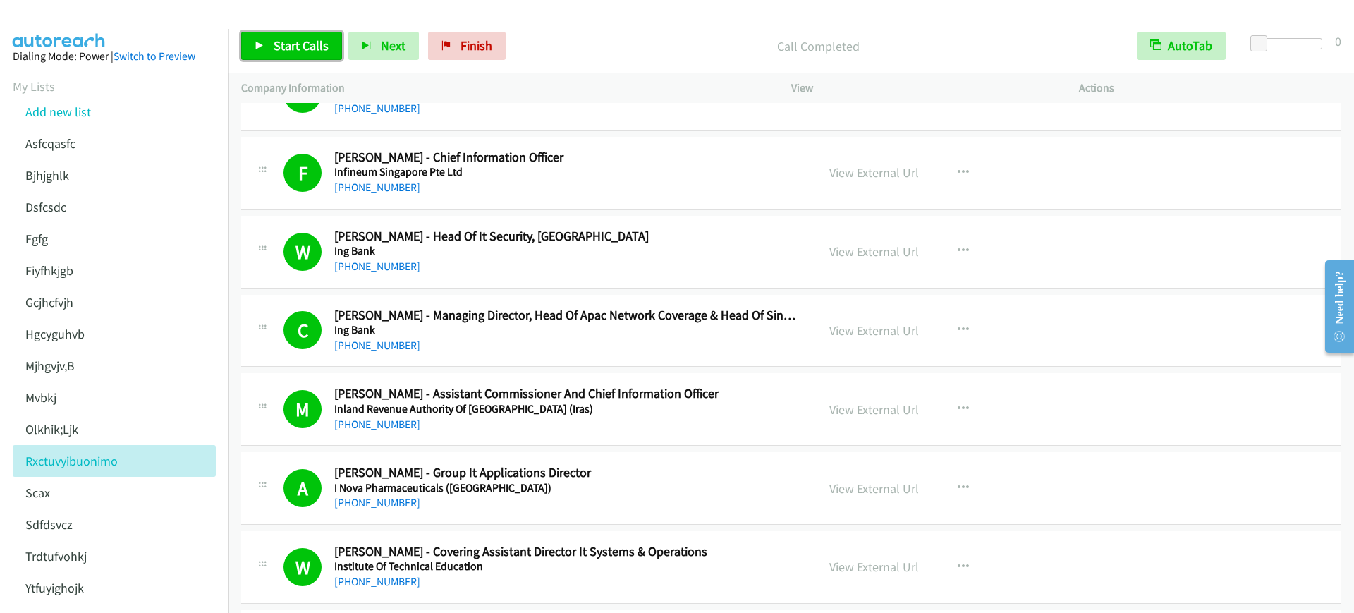
click at [257, 44] on icon at bounding box center [260, 47] width 10 height 10
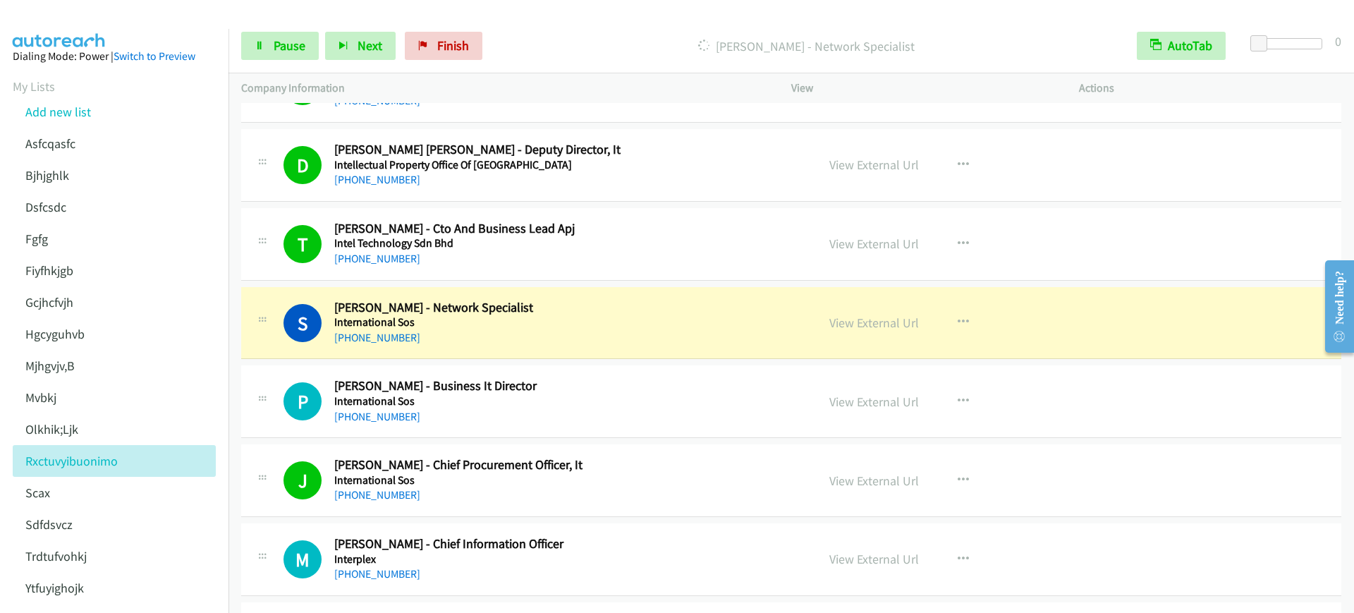
scroll to position [3263, 0]
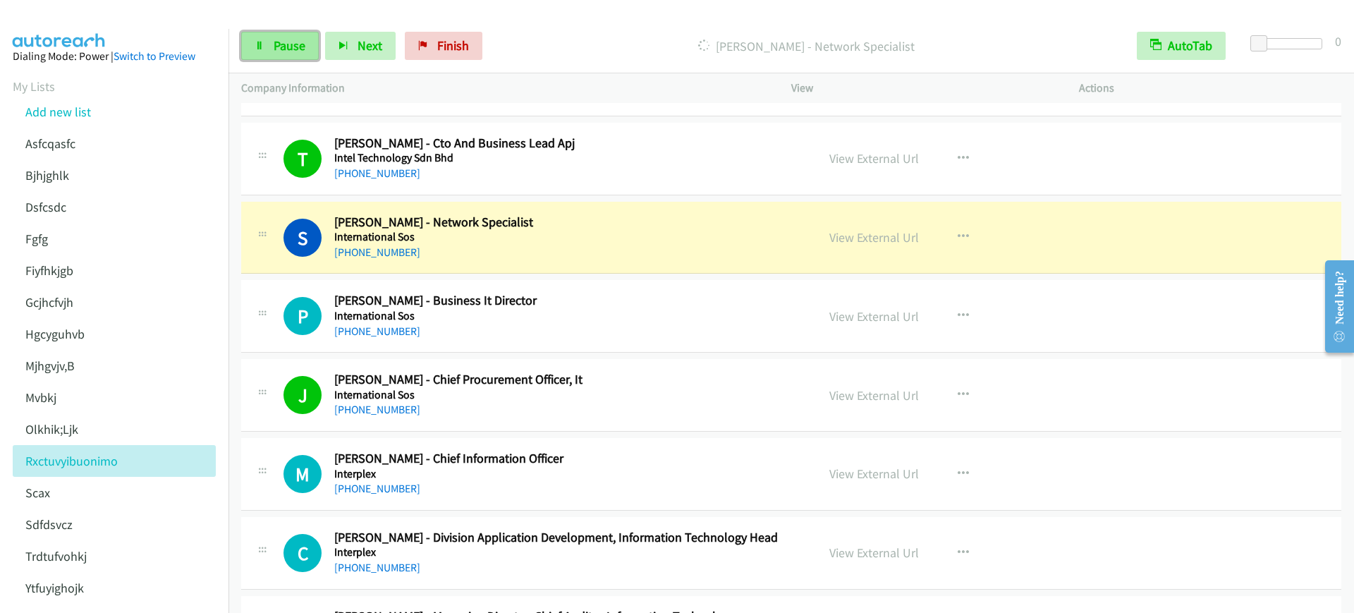
click at [261, 47] on icon at bounding box center [260, 47] width 10 height 10
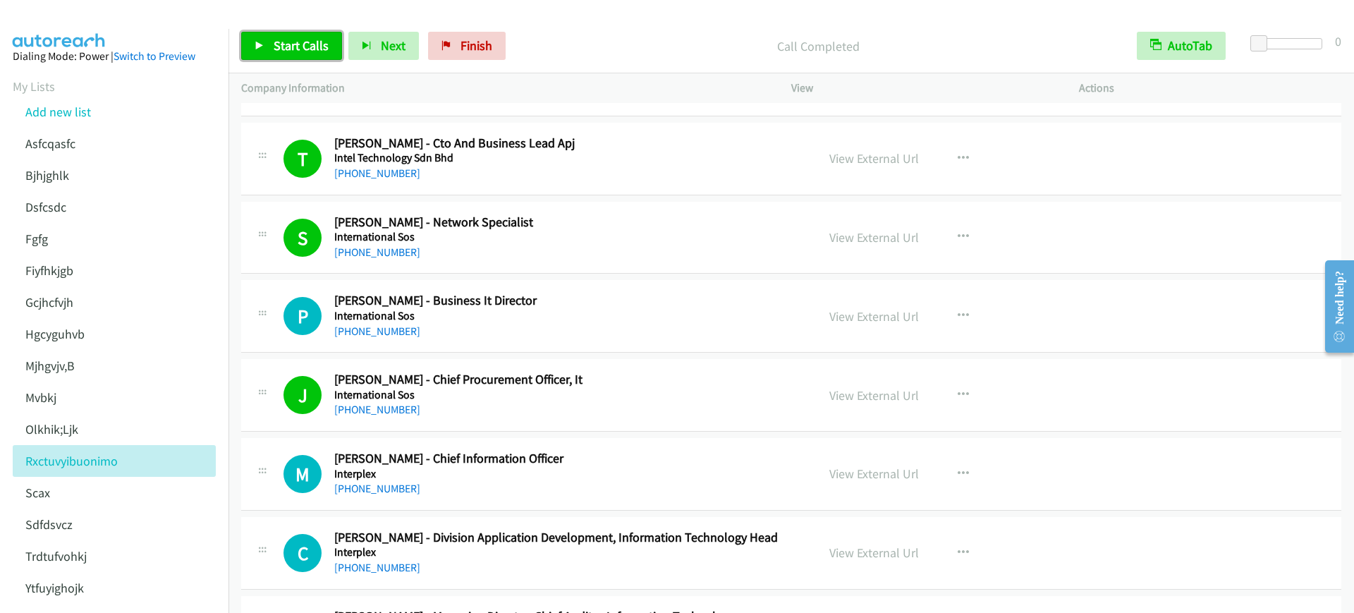
click at [269, 55] on link "Start Calls" at bounding box center [291, 46] width 101 height 28
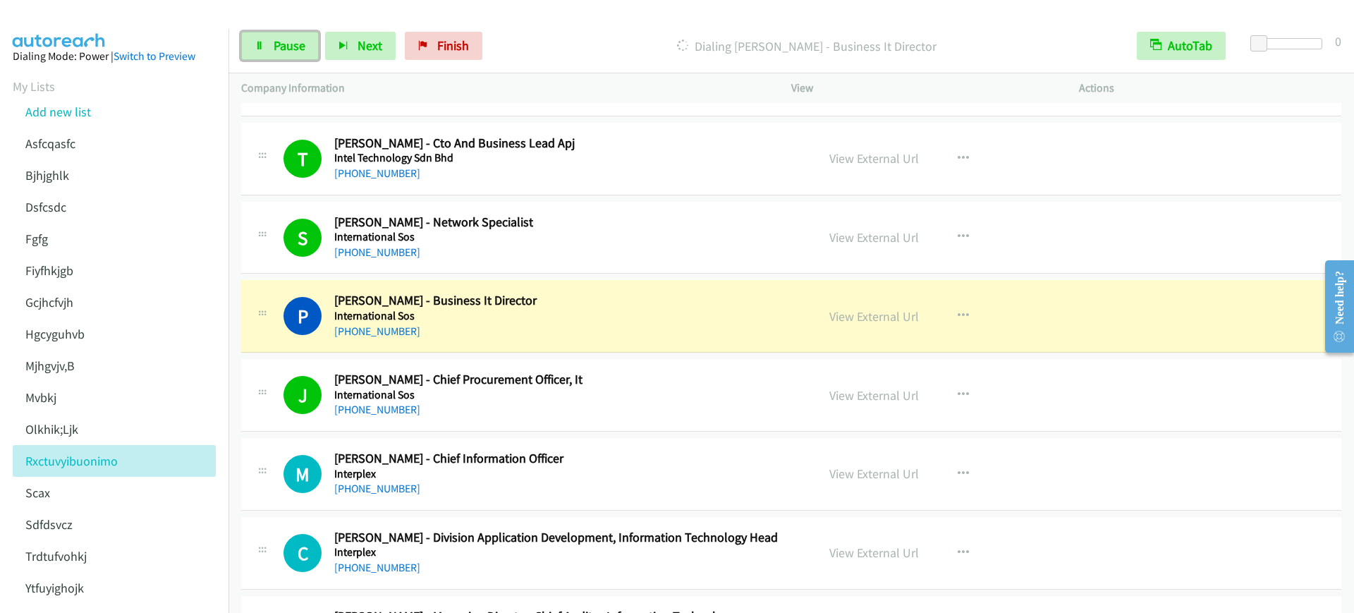
drag, startPoint x: 286, startPoint y: 51, endPoint x: 309, endPoint y: 68, distance: 28.6
click at [286, 51] on span "Pause" at bounding box center [290, 45] width 32 height 16
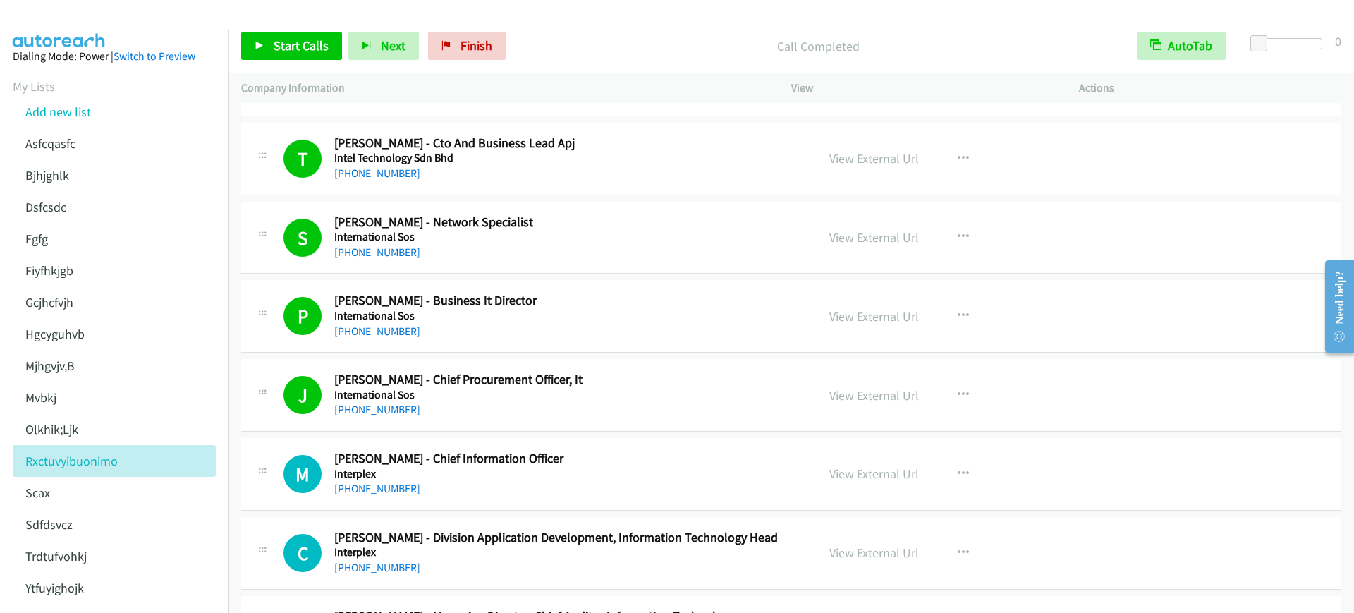
drag, startPoint x: 577, startPoint y: 380, endPoint x: 662, endPoint y: 367, distance: 86.3
click at [957, 385] on button "button" at bounding box center [964, 395] width 38 height 28
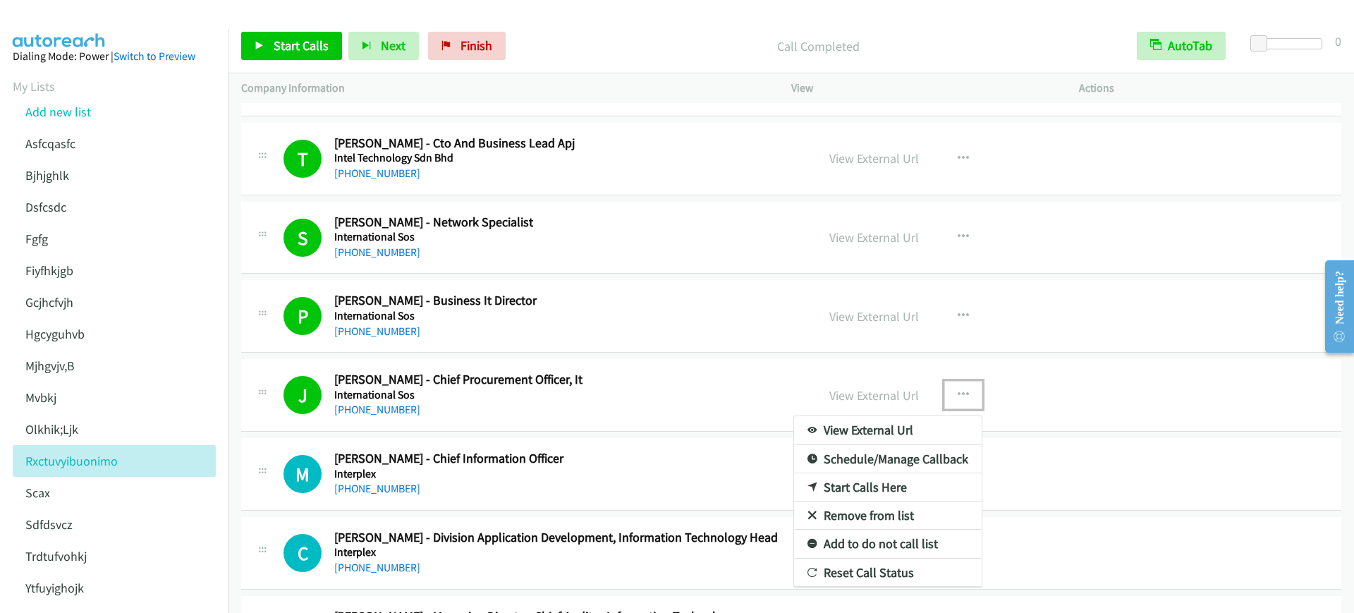
click at [855, 480] on link "Start Calls Here" at bounding box center [888, 487] width 188 height 28
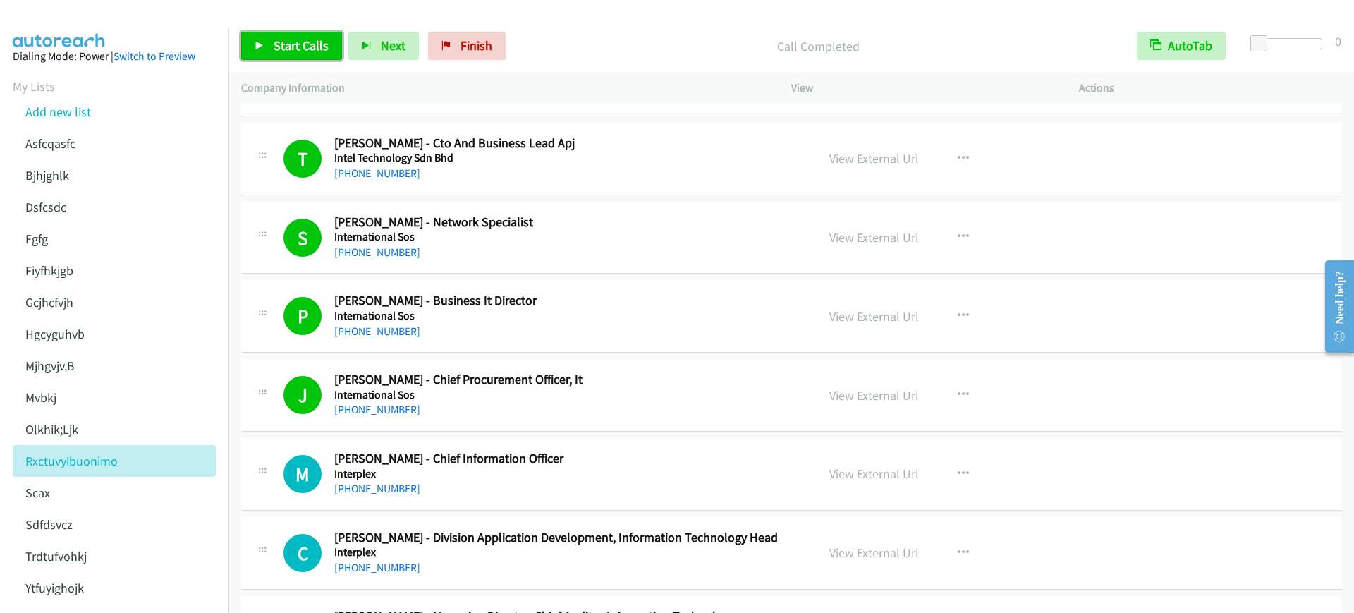
click at [303, 47] on span "Start Calls" at bounding box center [301, 45] width 55 height 16
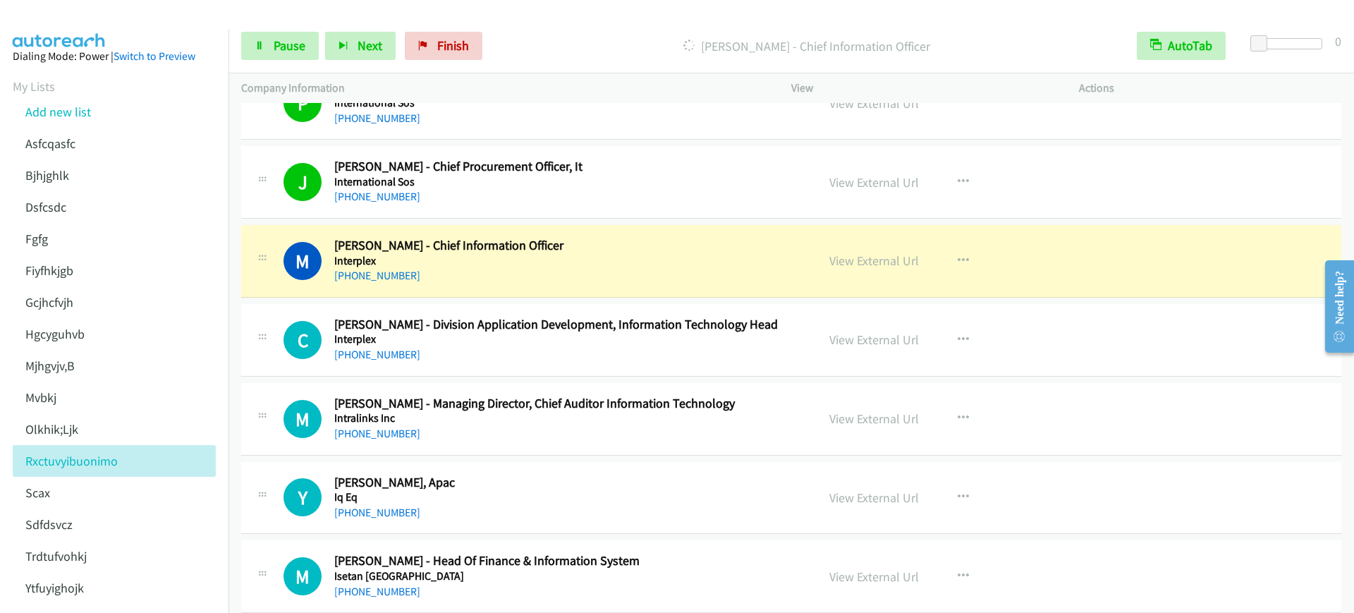
scroll to position [3527, 0]
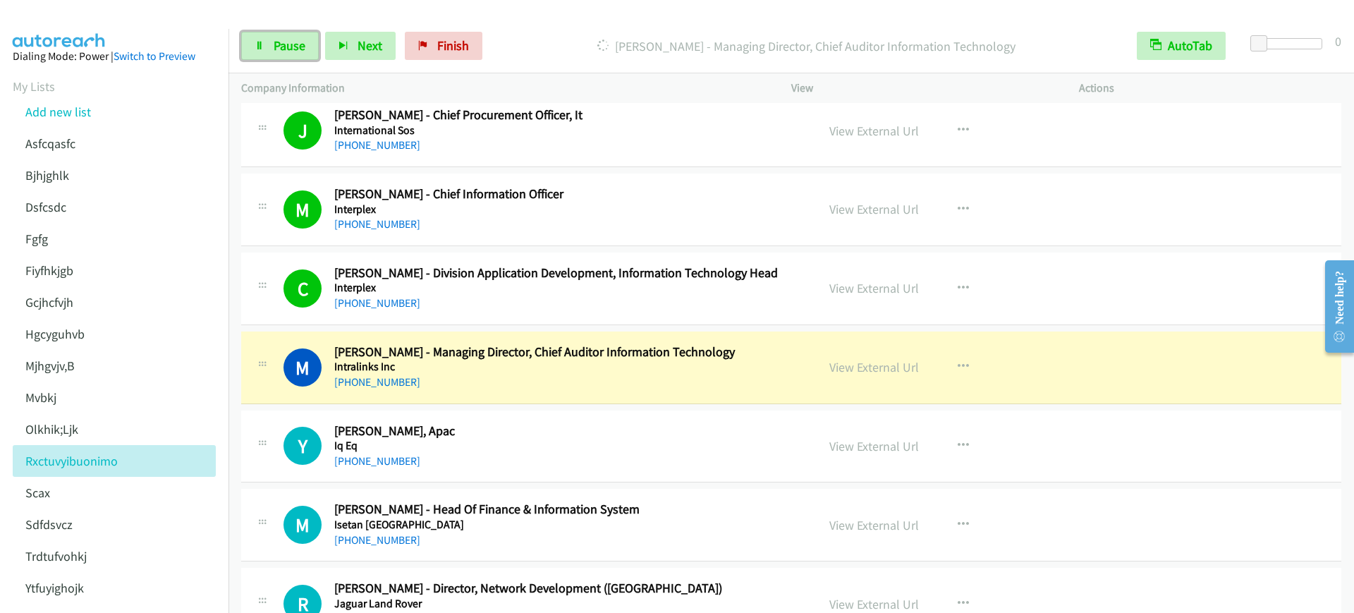
drag, startPoint x: 277, startPoint y: 49, endPoint x: 279, endPoint y: 61, distance: 12.9
click at [277, 49] on span "Pause" at bounding box center [290, 45] width 32 height 16
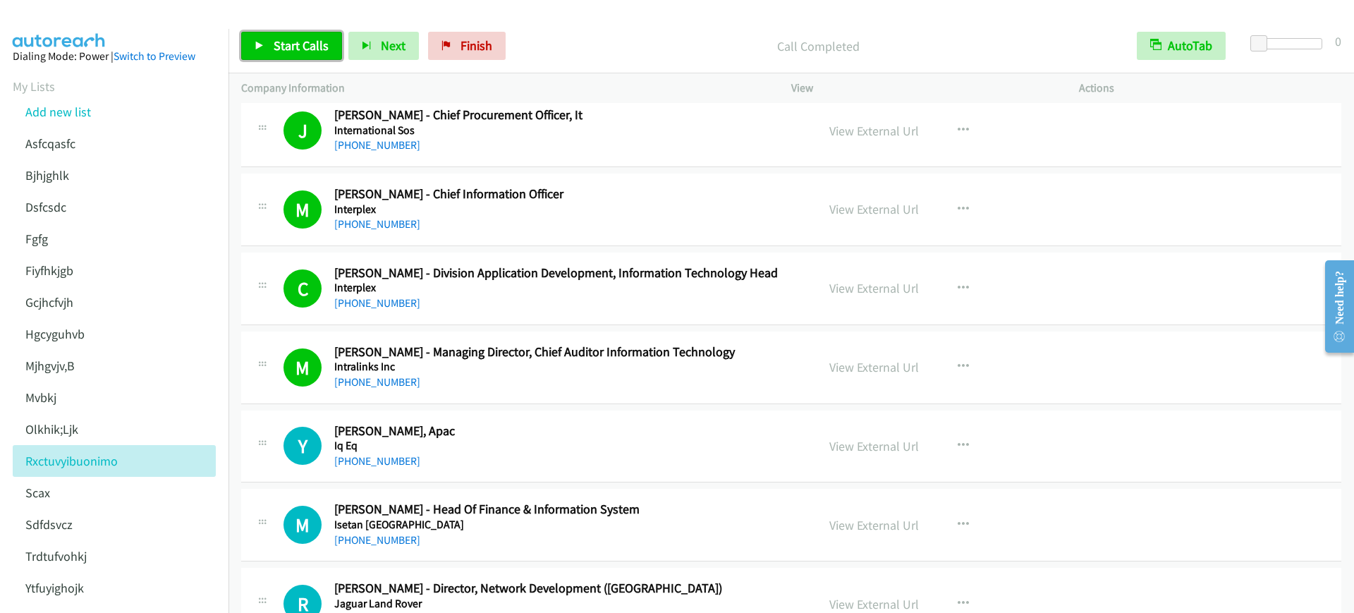
click at [263, 33] on link "Start Calls" at bounding box center [291, 46] width 101 height 28
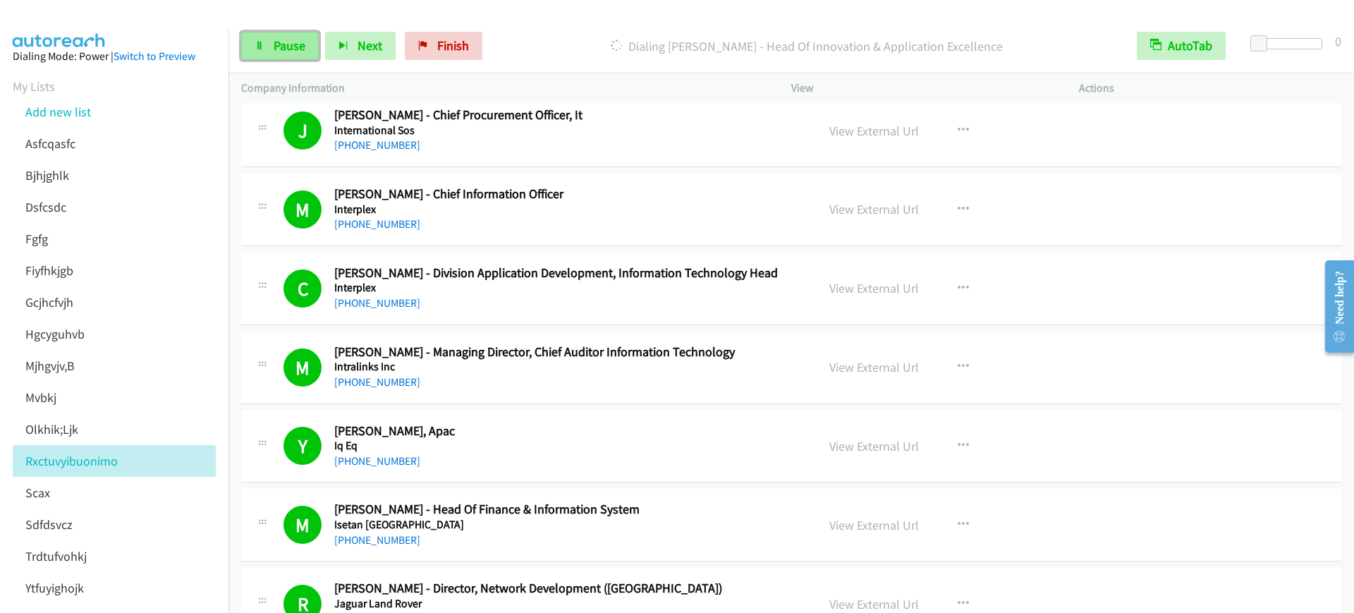
click at [297, 37] on link "Pause" at bounding box center [280, 46] width 78 height 28
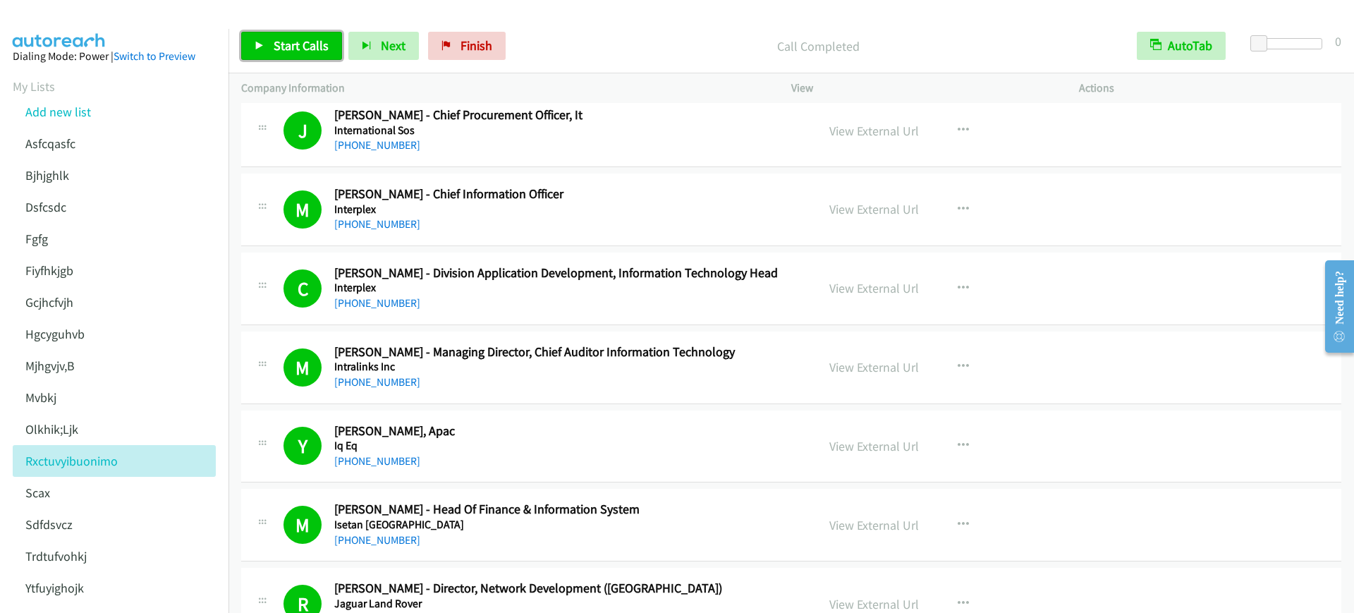
click at [281, 45] on span "Start Calls" at bounding box center [301, 45] width 55 height 16
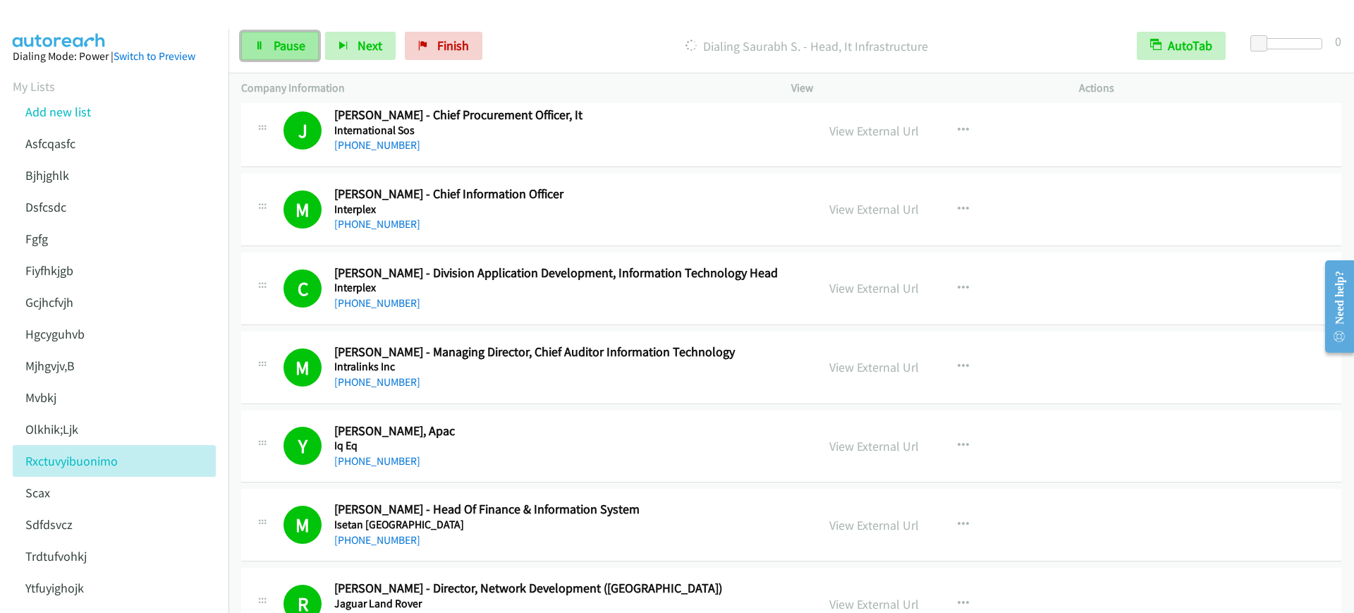
click at [301, 42] on span "Pause" at bounding box center [290, 45] width 32 height 16
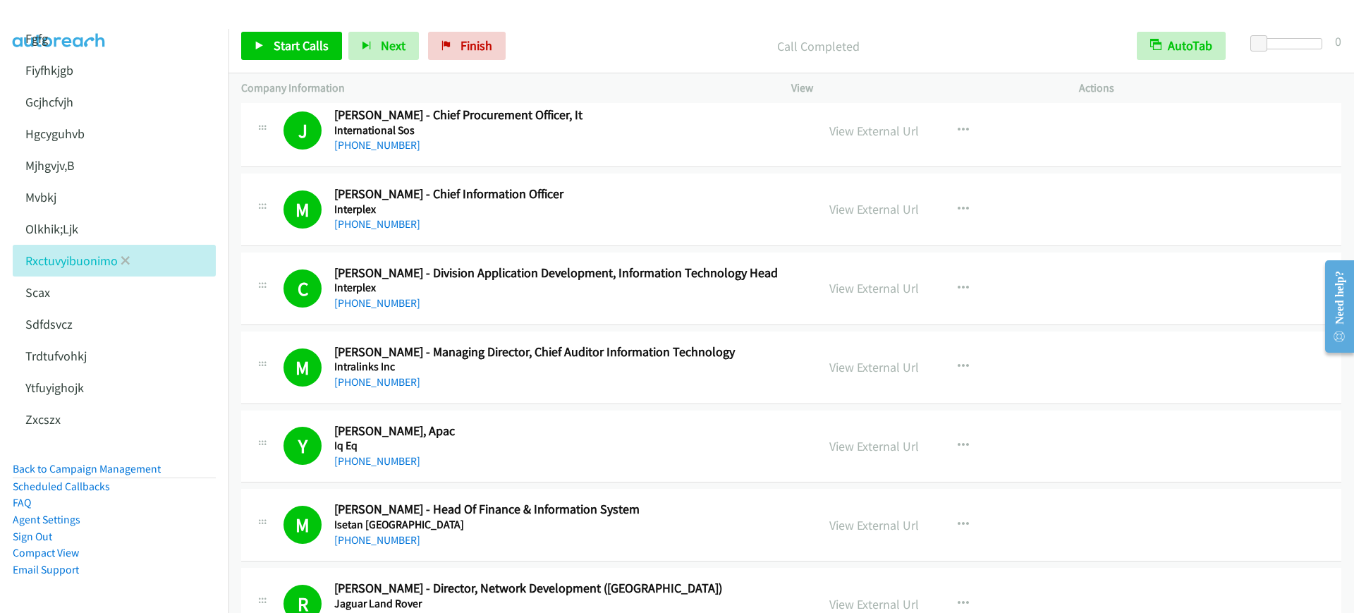
scroll to position [214, 0]
click at [118, 462] on link "Back to Campaign Management" at bounding box center [87, 468] width 148 height 13
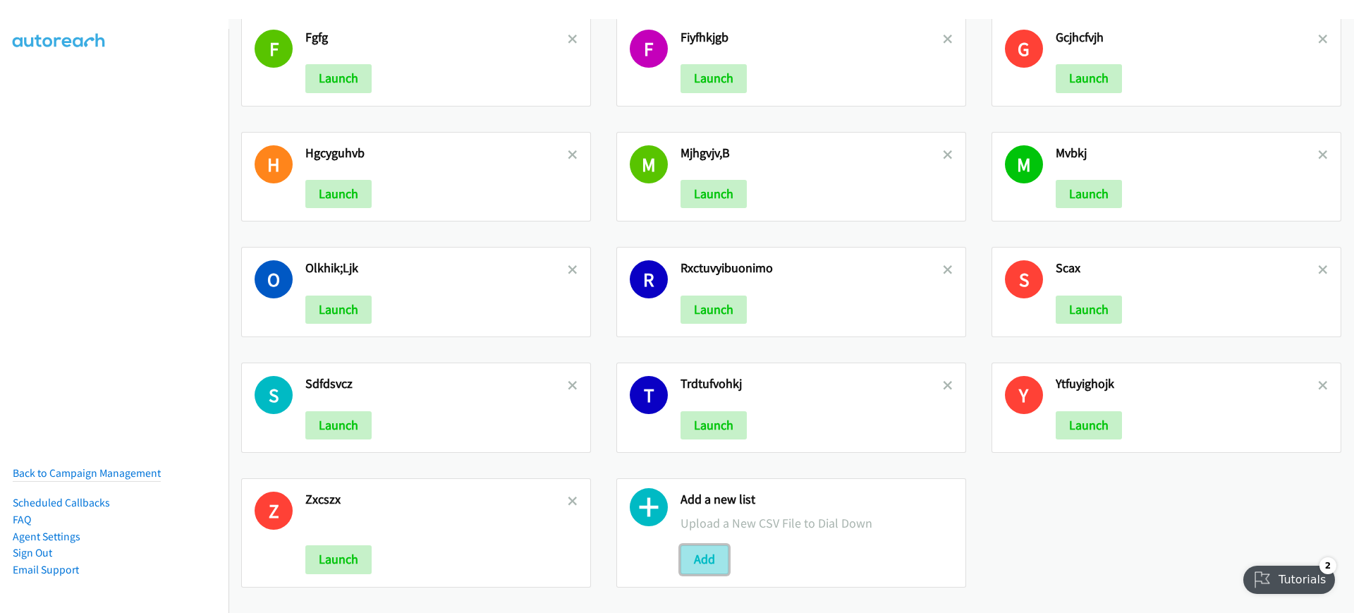
click at [705, 549] on button "Add" at bounding box center [705, 559] width 48 height 28
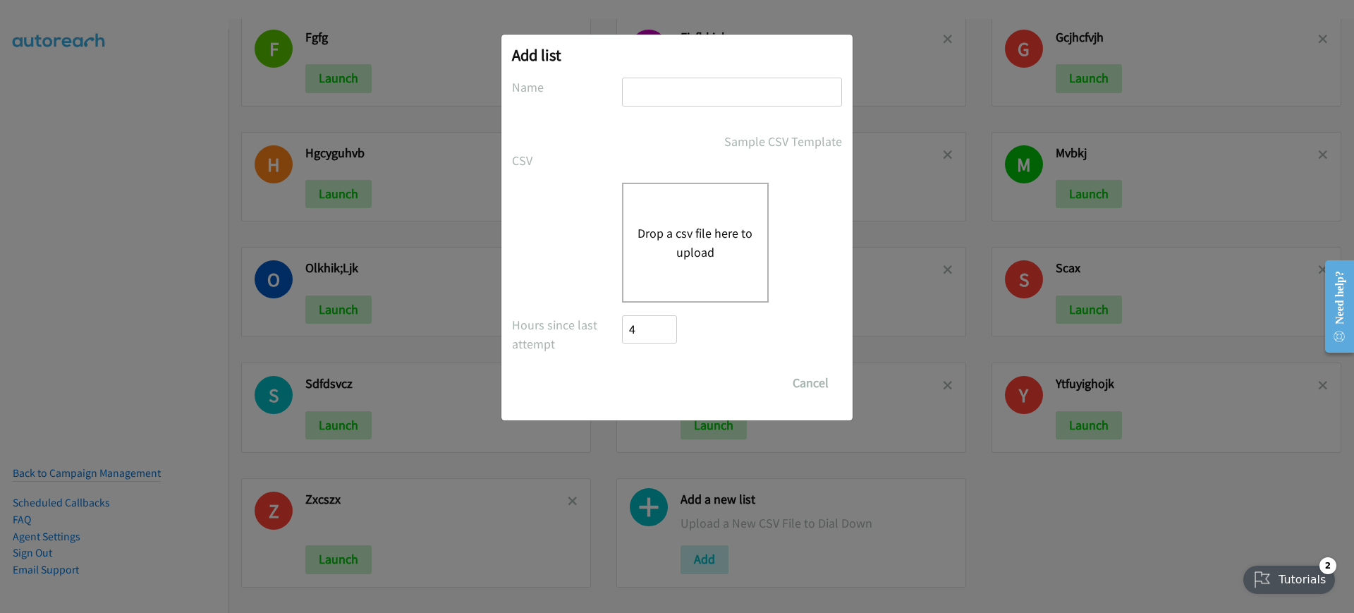
click at [677, 270] on div "Drop a csv file here to upload" at bounding box center [695, 243] width 147 height 120
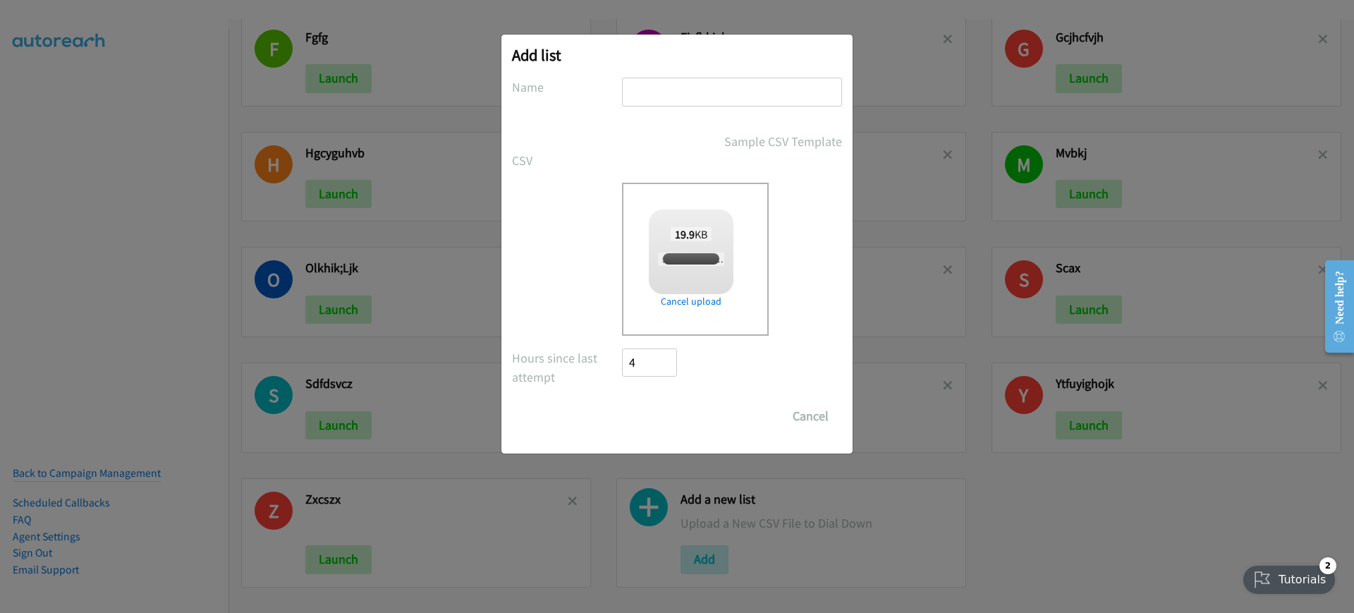
checkbox input "true"
click at [717, 88] on input "text" at bounding box center [732, 92] width 220 height 29
type input "fzdghcjvkl"
click at [652, 404] on input "Save List" at bounding box center [659, 416] width 74 height 28
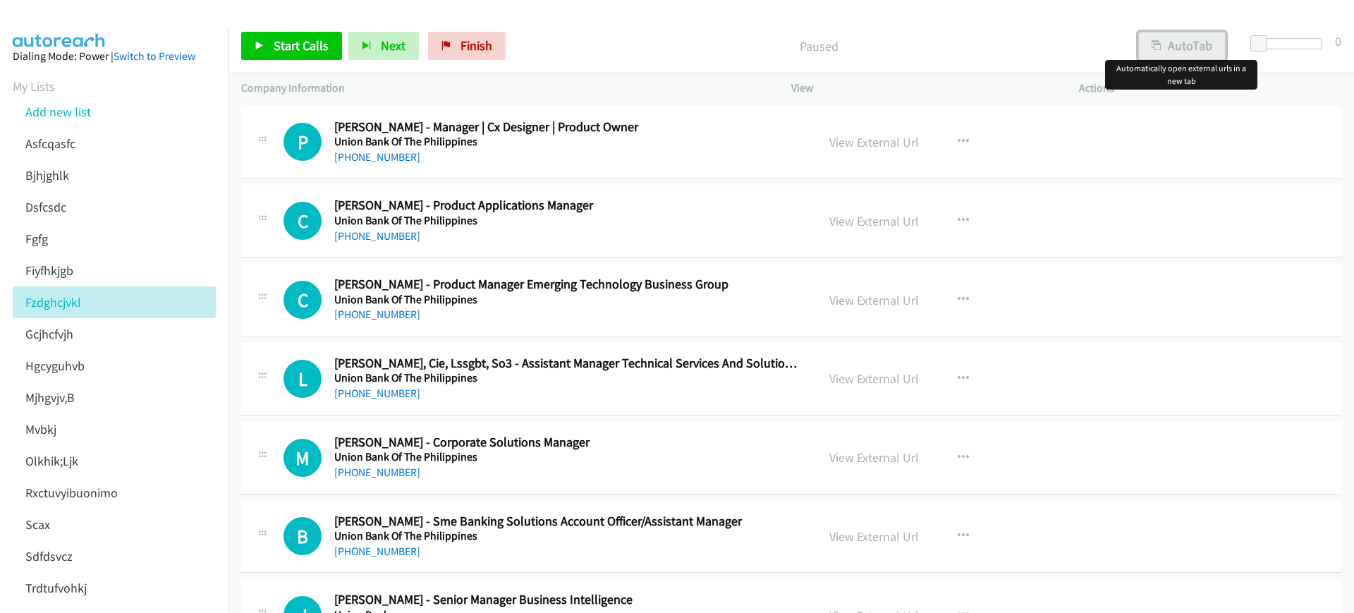
click at [1165, 49] on button "AutoTab" at bounding box center [1182, 46] width 87 height 28
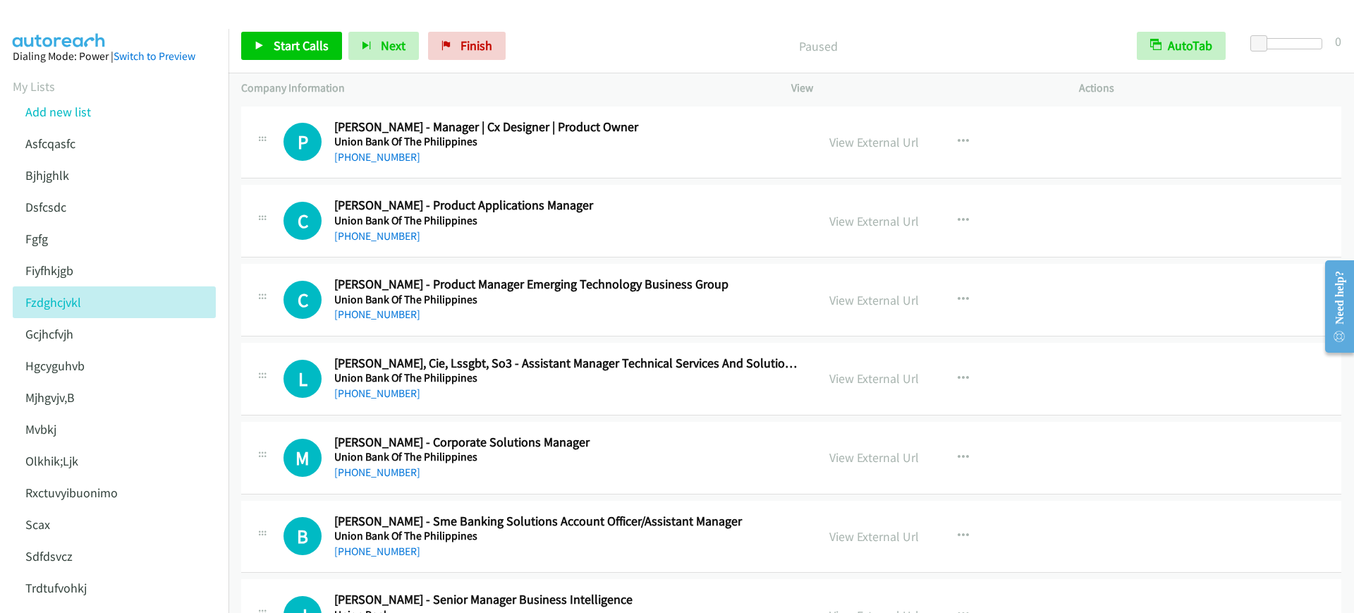
click at [559, 30] on div "Start Calls Pause Next Finish Paused AutoTab AutoTab 0" at bounding box center [792, 46] width 1126 height 54
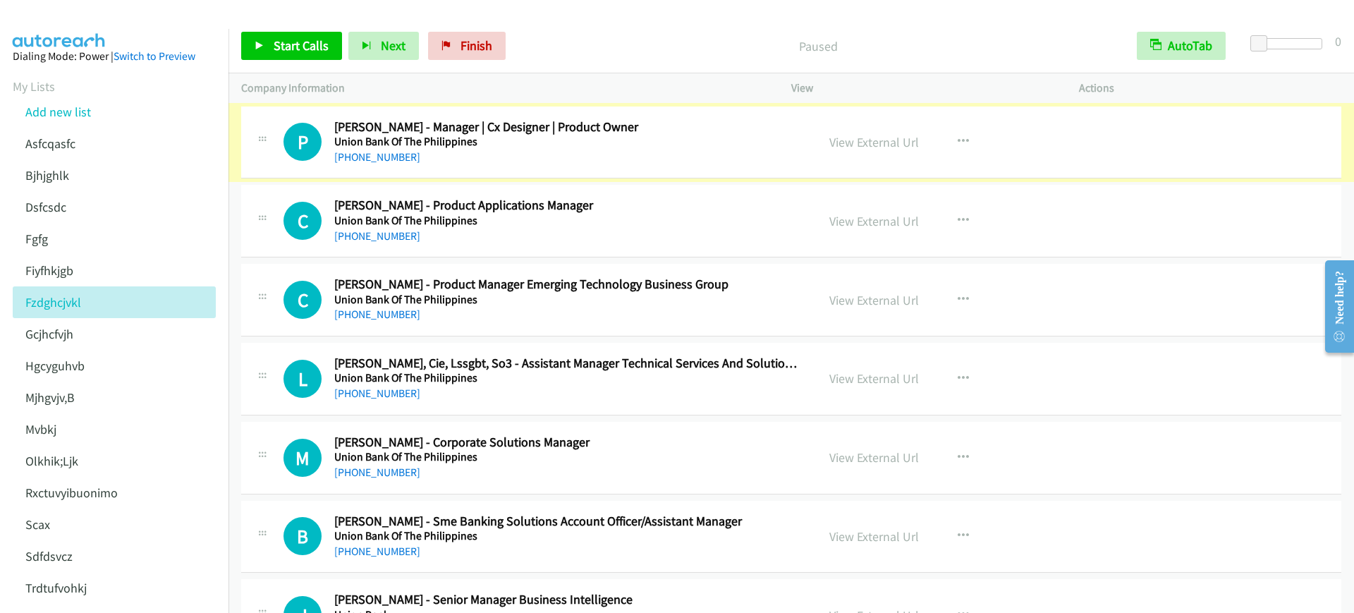
click at [849, 145] on link "View External Url" at bounding box center [875, 142] width 90 height 16
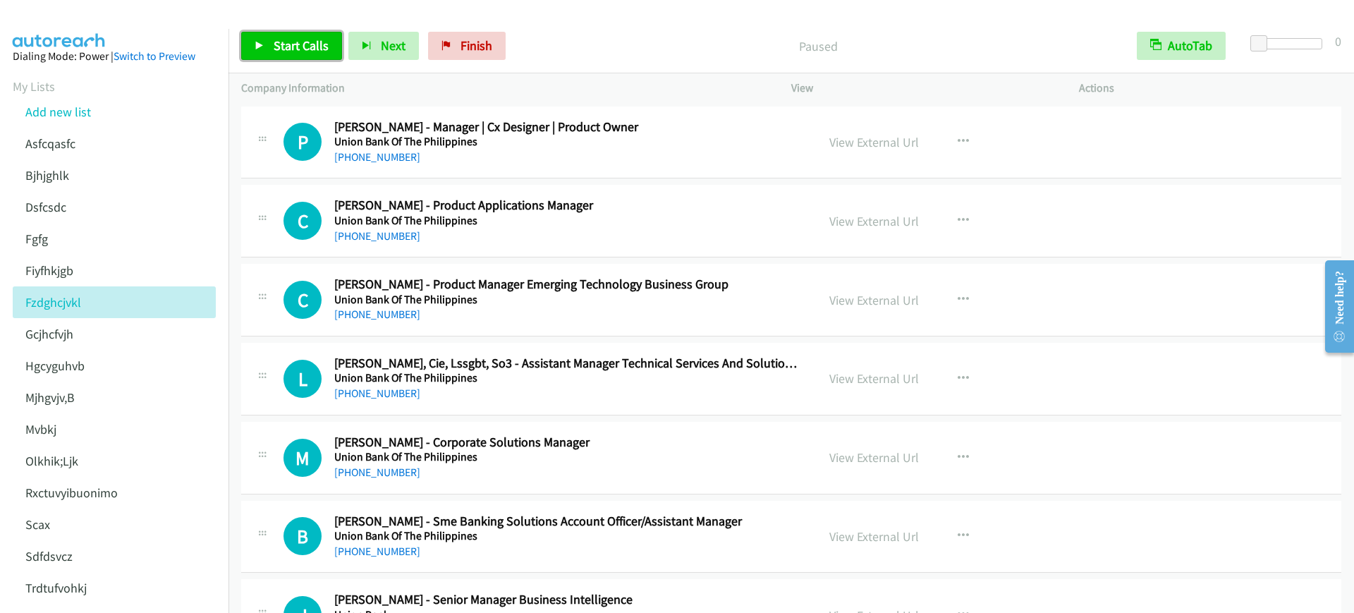
click at [307, 40] on span "Start Calls" at bounding box center [301, 45] width 55 height 16
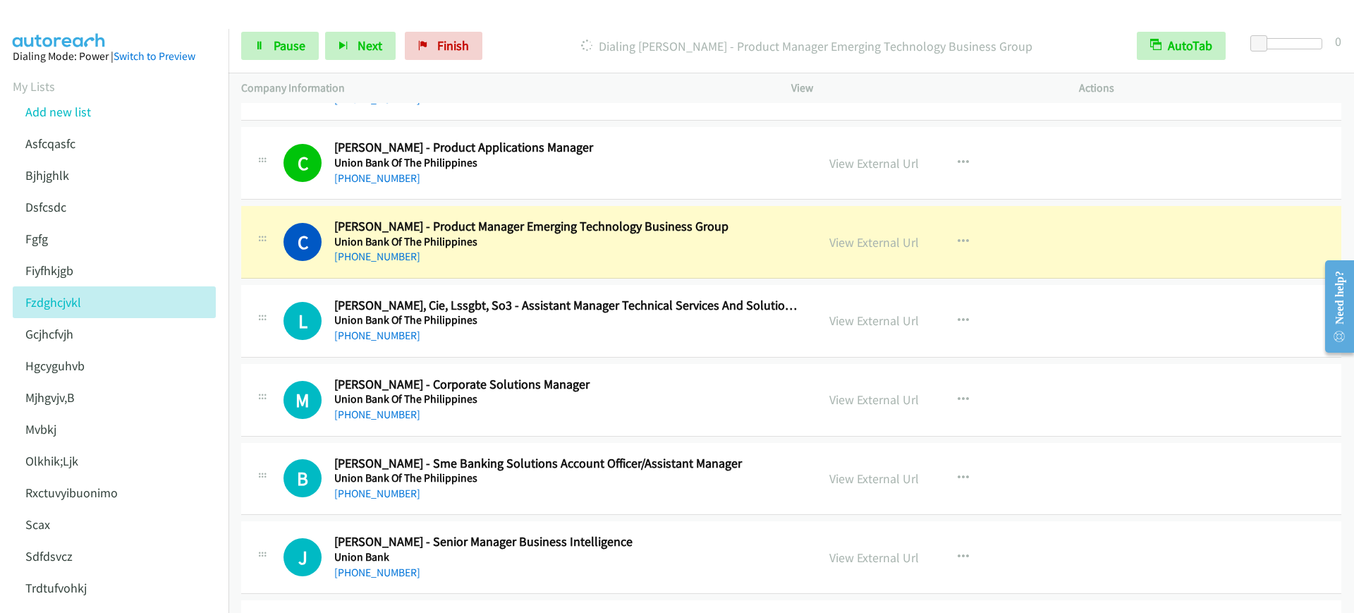
scroll to position [88, 0]
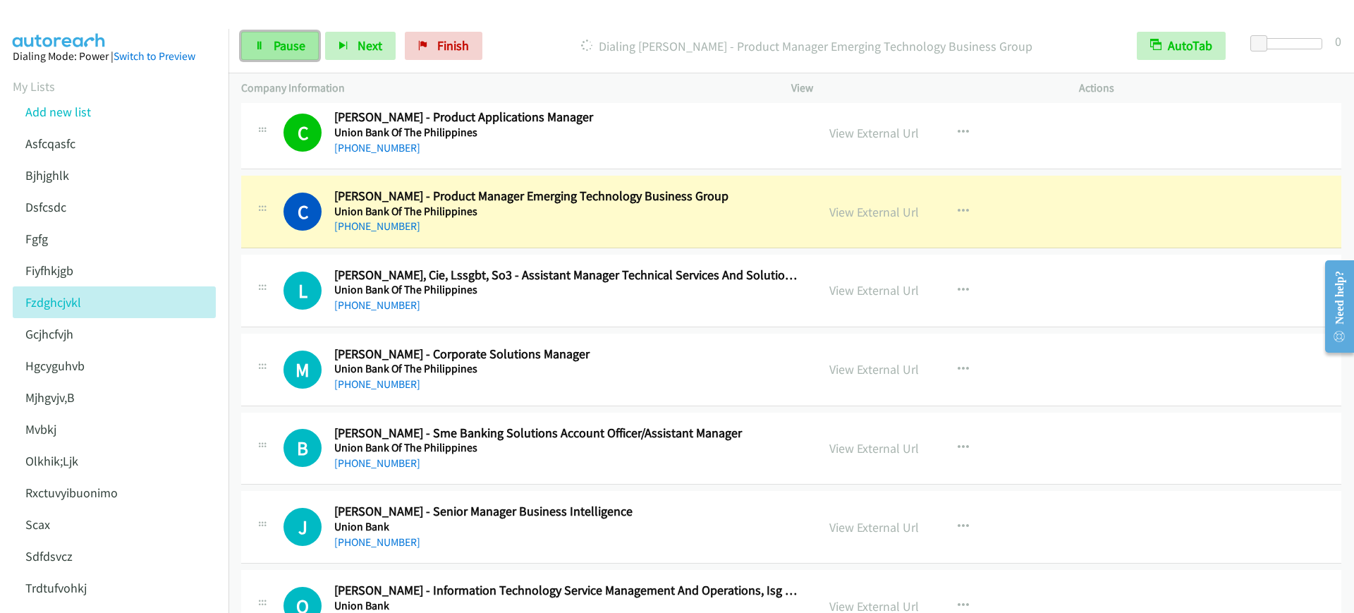
click at [288, 54] on link "Pause" at bounding box center [280, 46] width 78 height 28
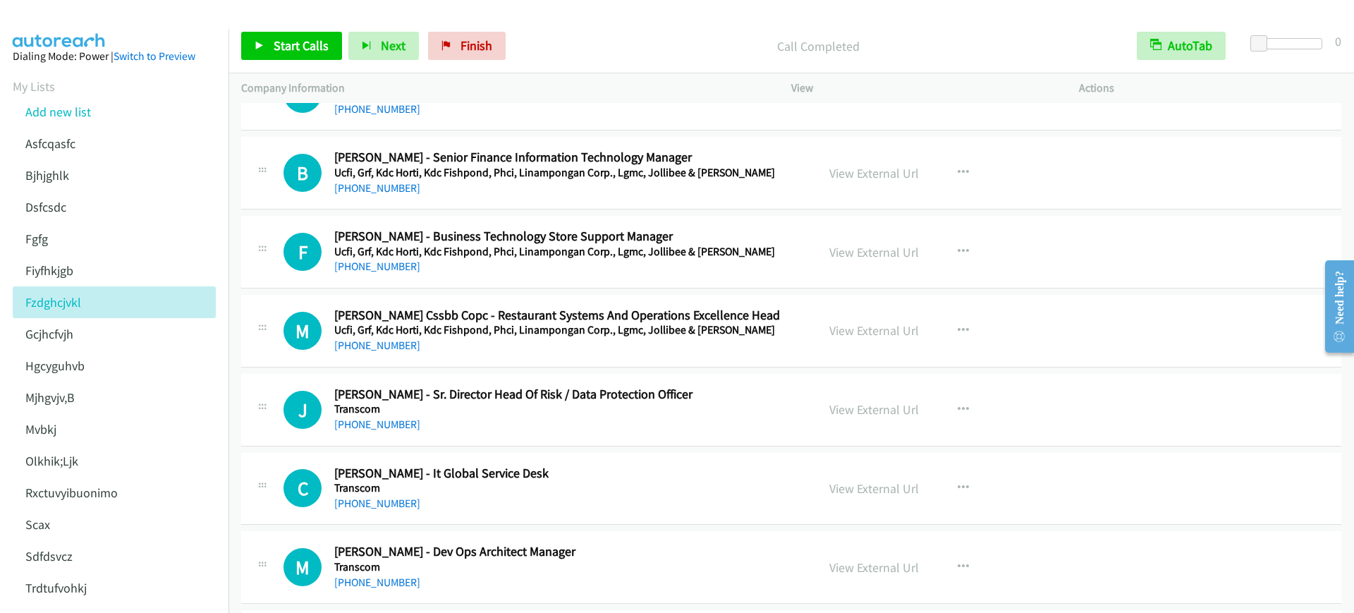
scroll to position [1323, 0]
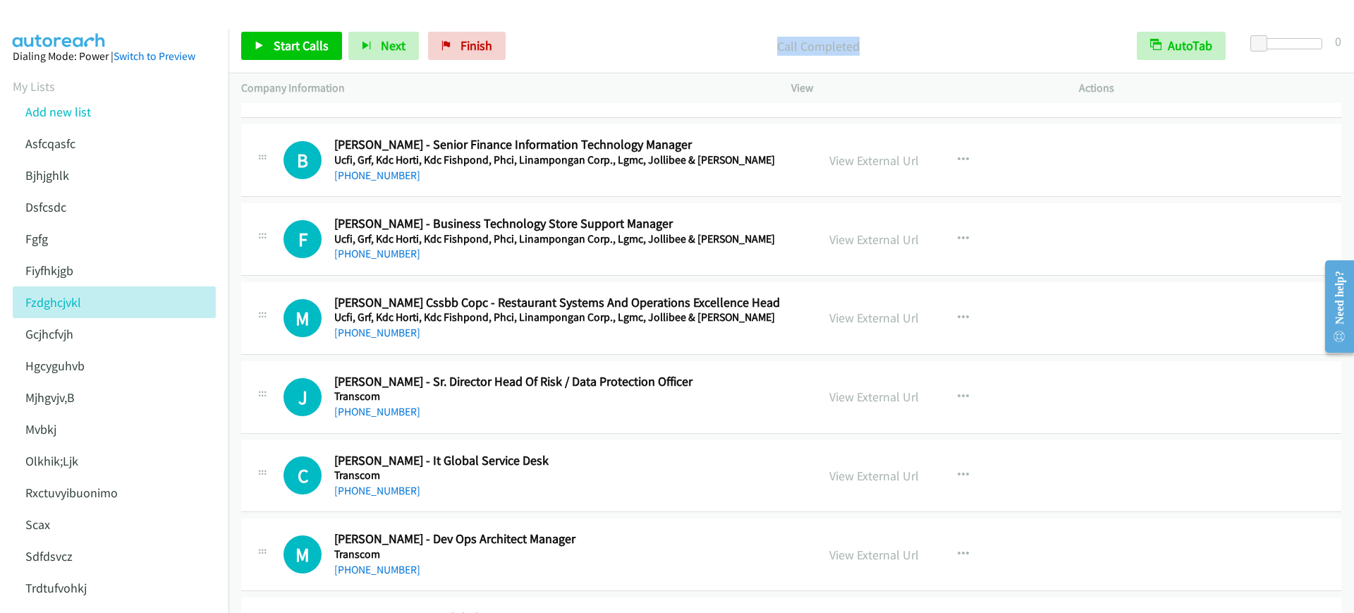
drag, startPoint x: 775, startPoint y: 48, endPoint x: 874, endPoint y: 54, distance: 99.7
click at [874, 54] on p "Call Completed" at bounding box center [818, 46] width 587 height 19
click at [759, 61] on div "Start Calls Pause Next Finish Call Completed AutoTab AutoTab 0" at bounding box center [792, 46] width 1126 height 54
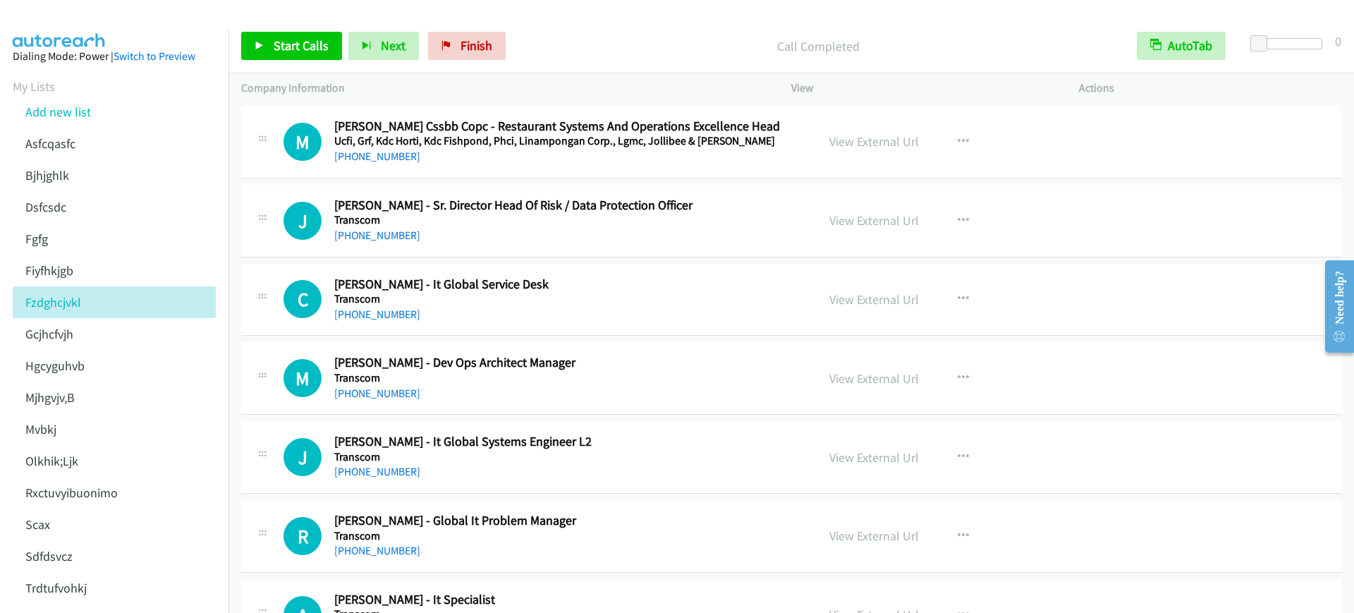
scroll to position [1587, 0]
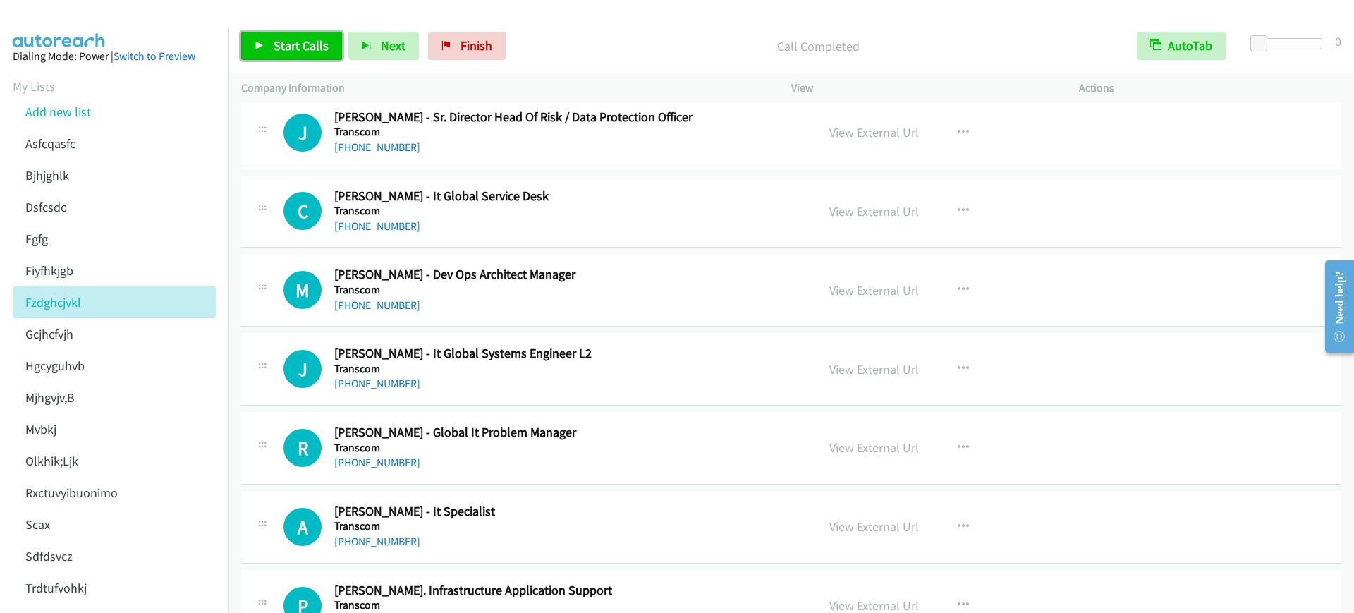
click at [282, 47] on span "Start Calls" at bounding box center [301, 45] width 55 height 16
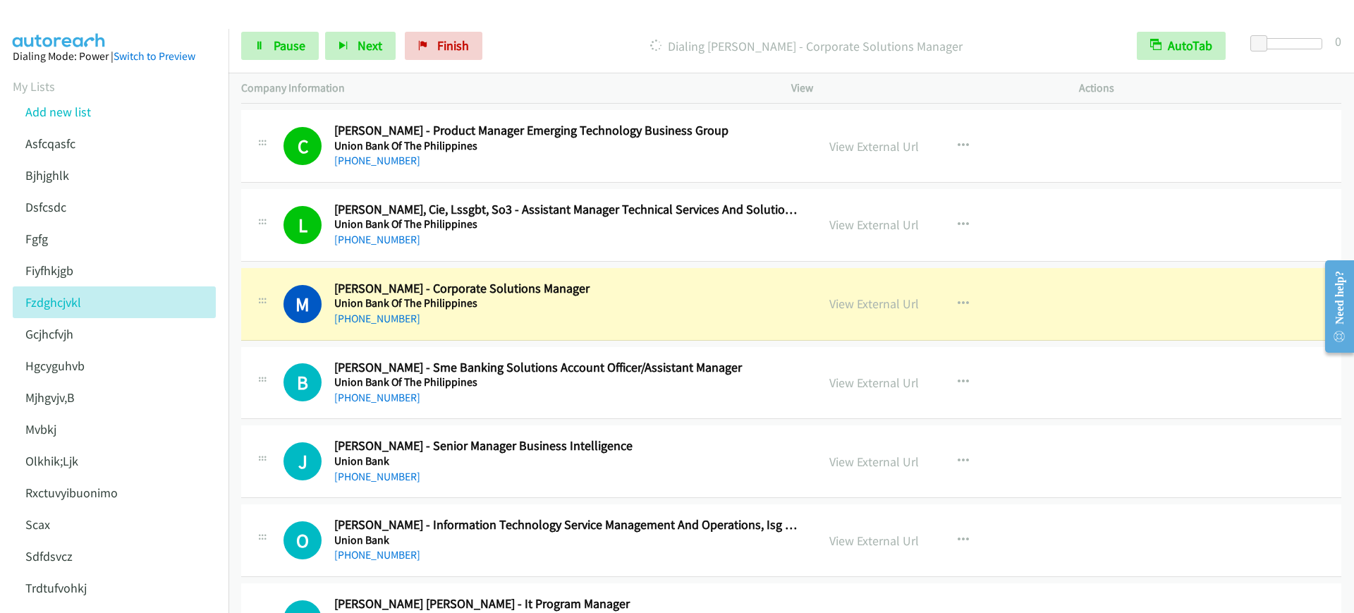
scroll to position [0, 0]
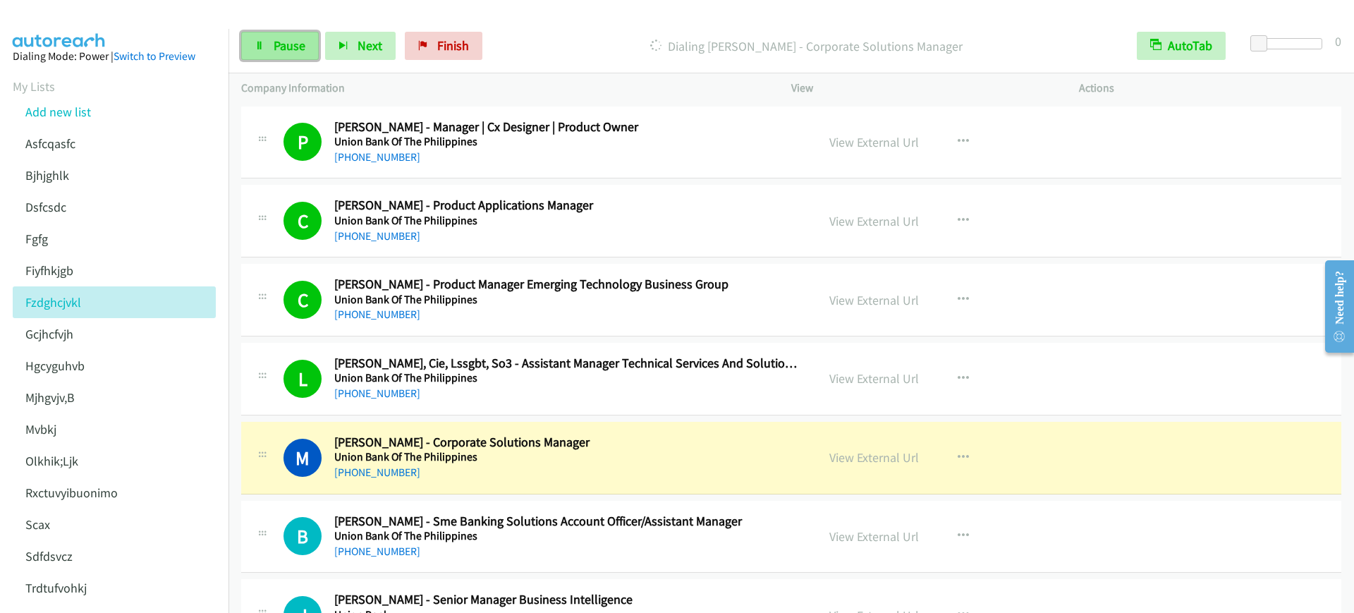
click at [287, 47] on span "Pause" at bounding box center [290, 45] width 32 height 16
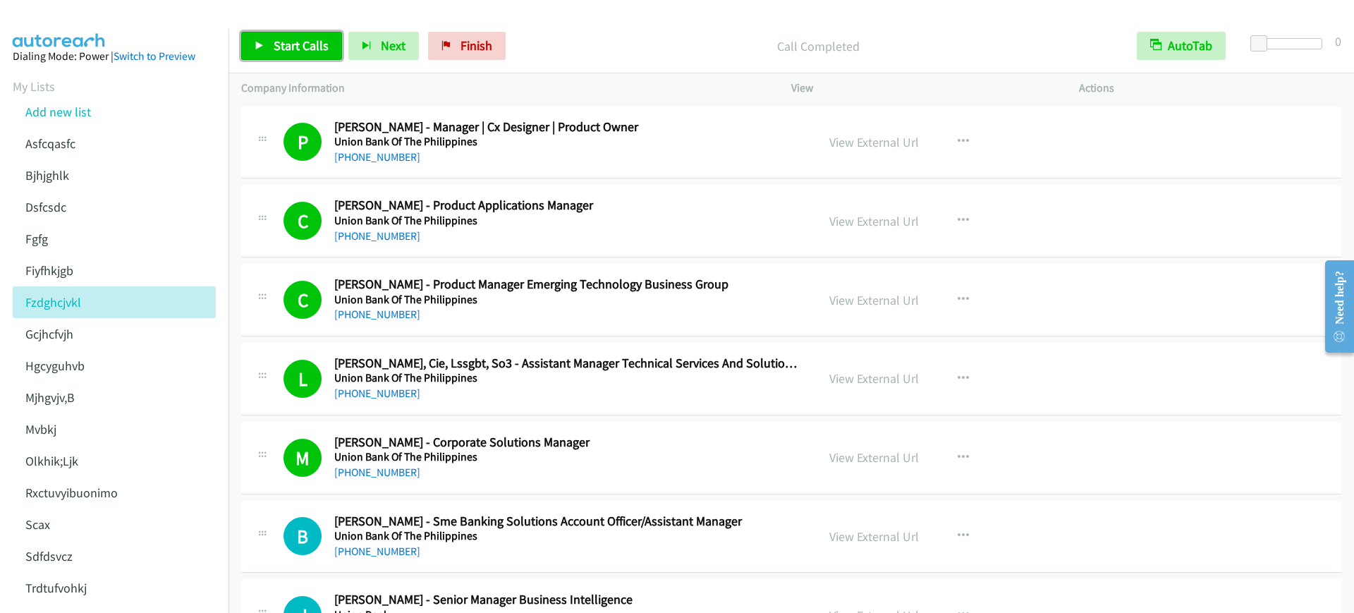
click at [291, 47] on span "Start Calls" at bounding box center [301, 45] width 55 height 16
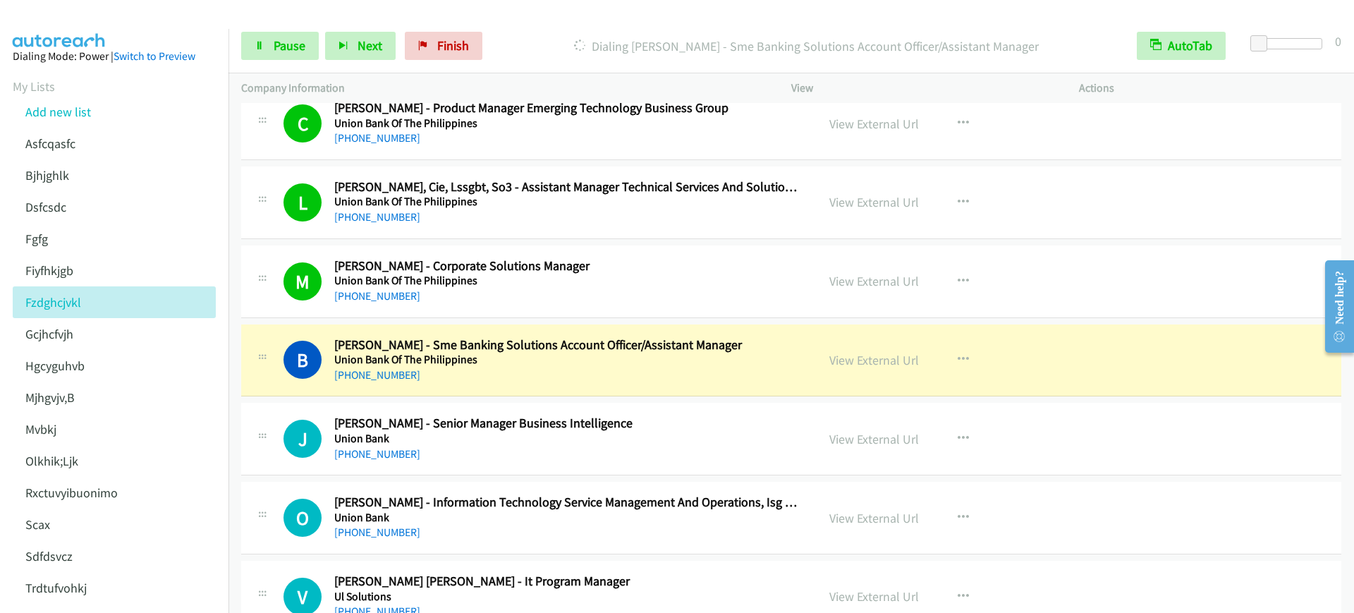
scroll to position [353, 0]
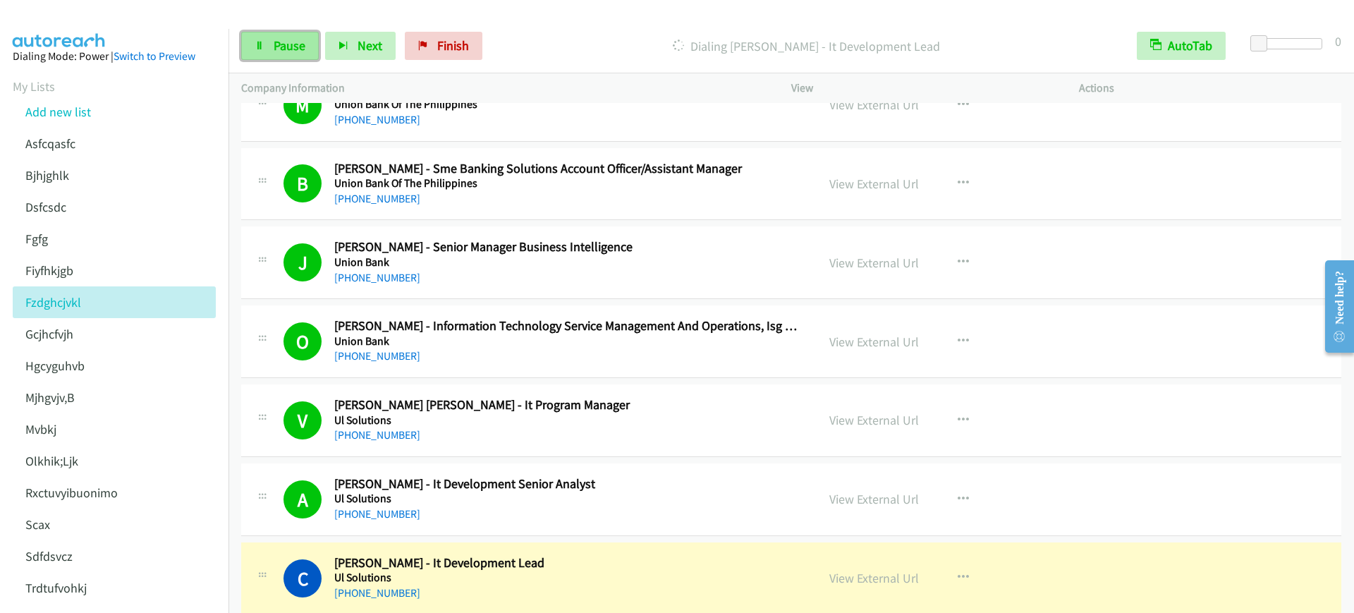
click at [272, 45] on link "Pause" at bounding box center [280, 46] width 78 height 28
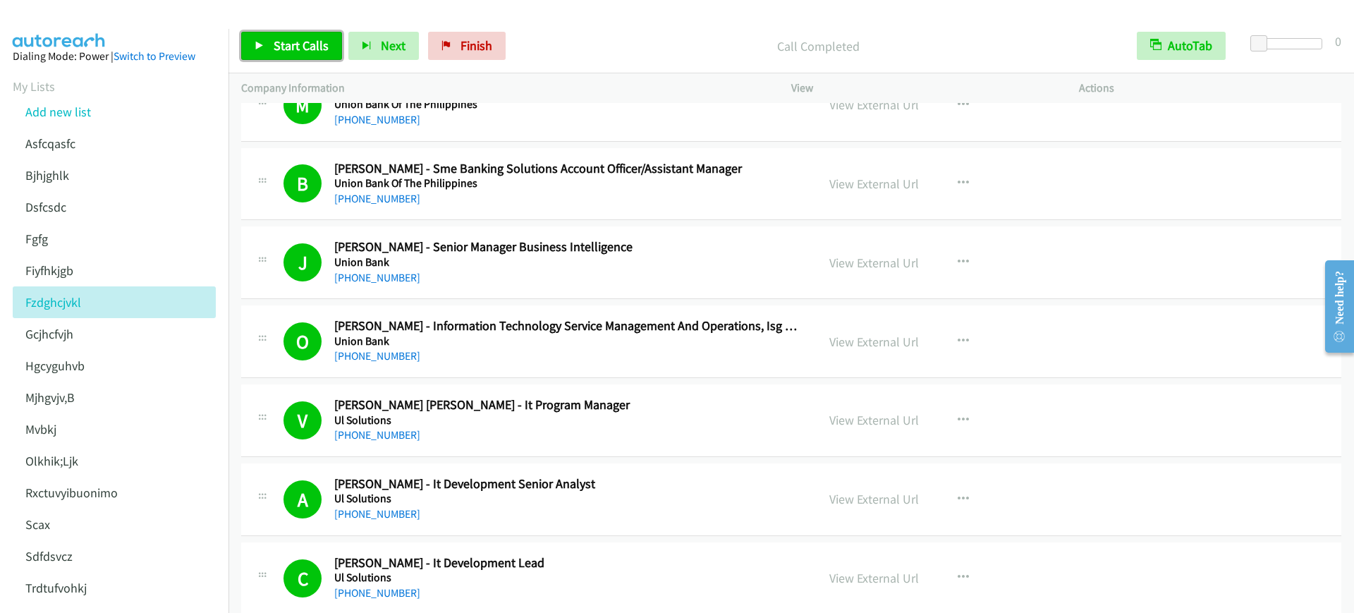
click at [282, 44] on span "Start Calls" at bounding box center [301, 45] width 55 height 16
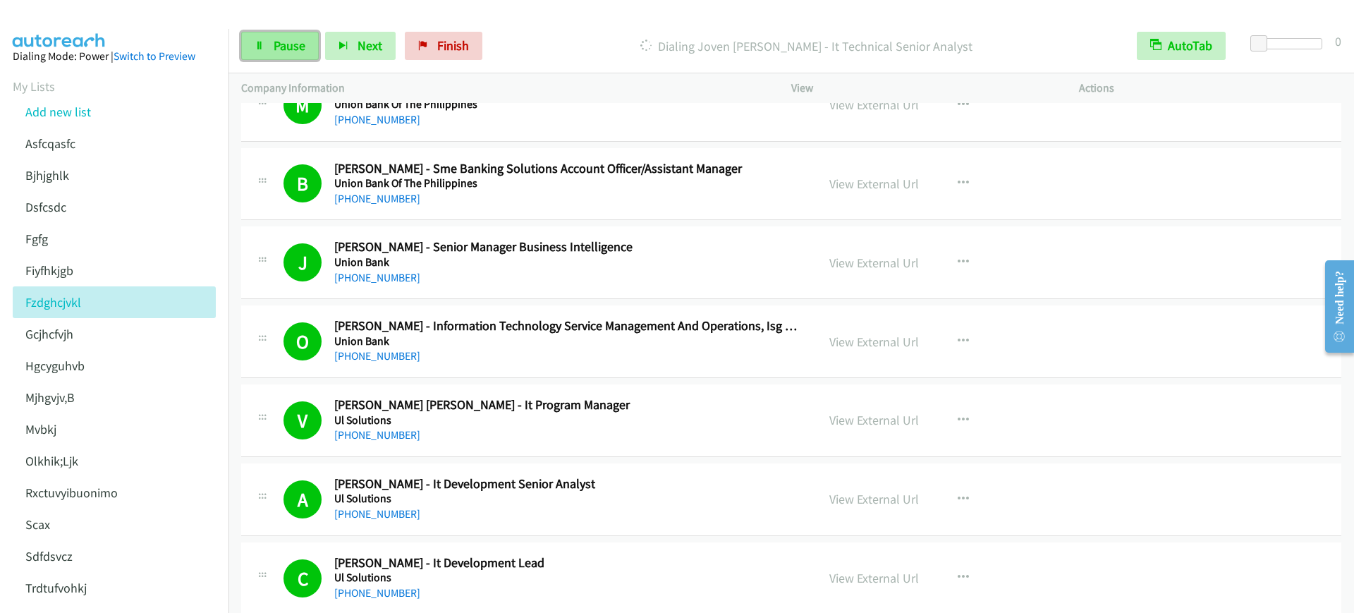
click at [282, 40] on span "Pause" at bounding box center [290, 45] width 32 height 16
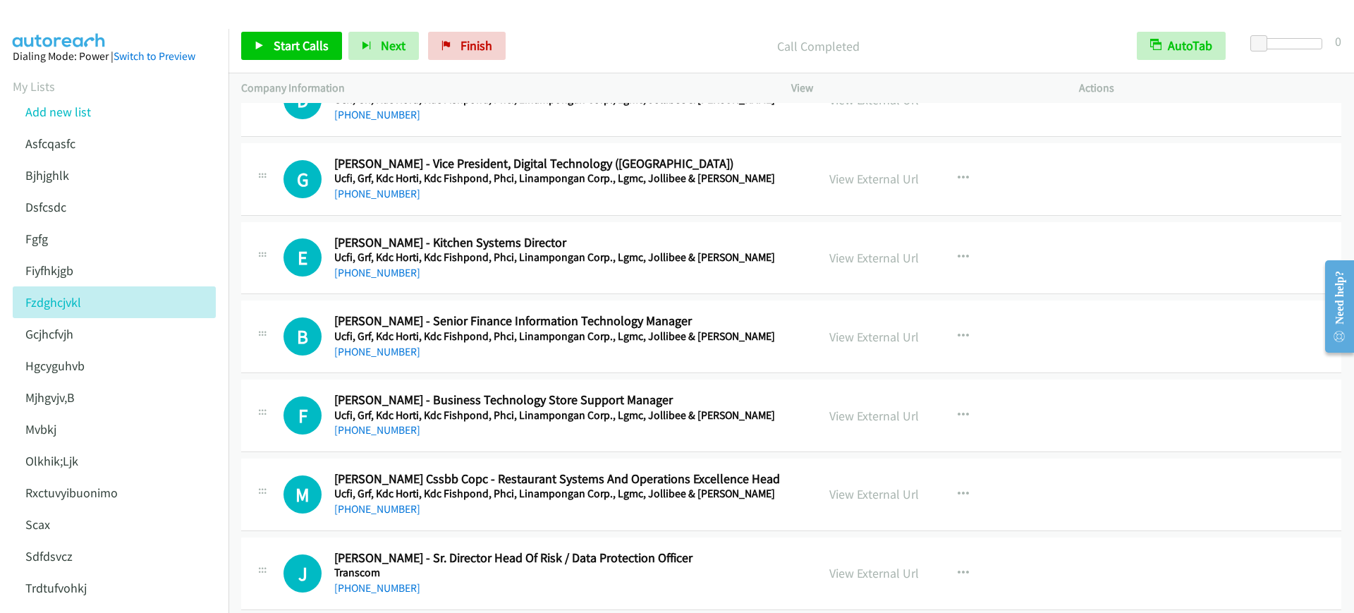
scroll to position [970, 0]
